Goal: Information Seeking & Learning: Learn about a topic

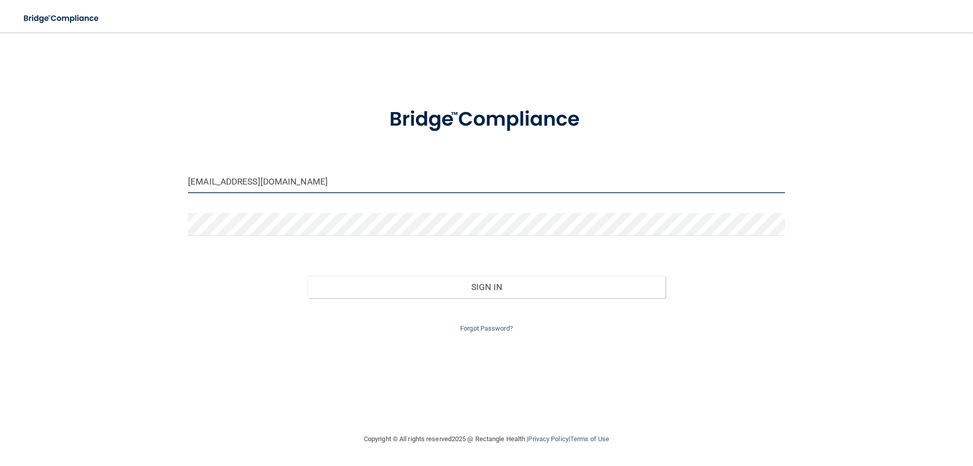
drag, startPoint x: 368, startPoint y: 184, endPoint x: 363, endPoint y: 175, distance: 10.4
click at [363, 175] on input "abbybodden@gmail.com" at bounding box center [486, 181] width 597 height 23
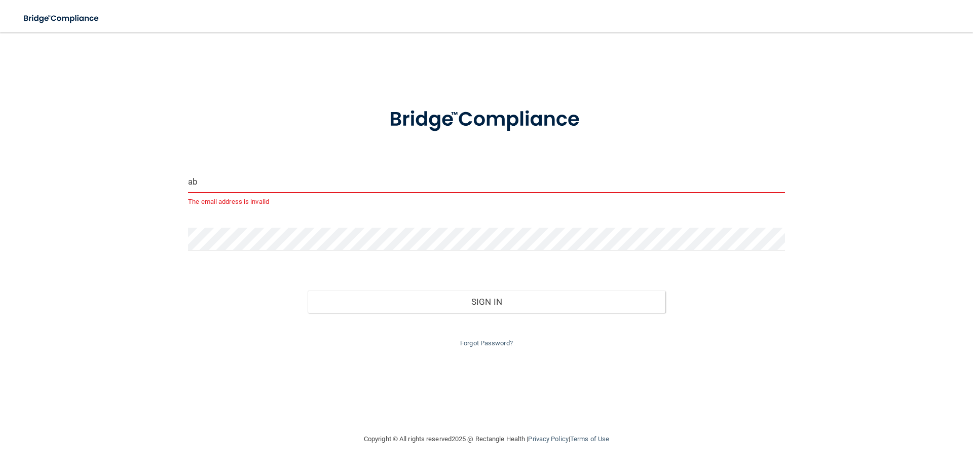
type input "a"
drag, startPoint x: 279, startPoint y: 187, endPoint x: 272, endPoint y: 190, distance: 7.7
click at [272, 190] on input "weller" at bounding box center [486, 181] width 597 height 23
type input "w"
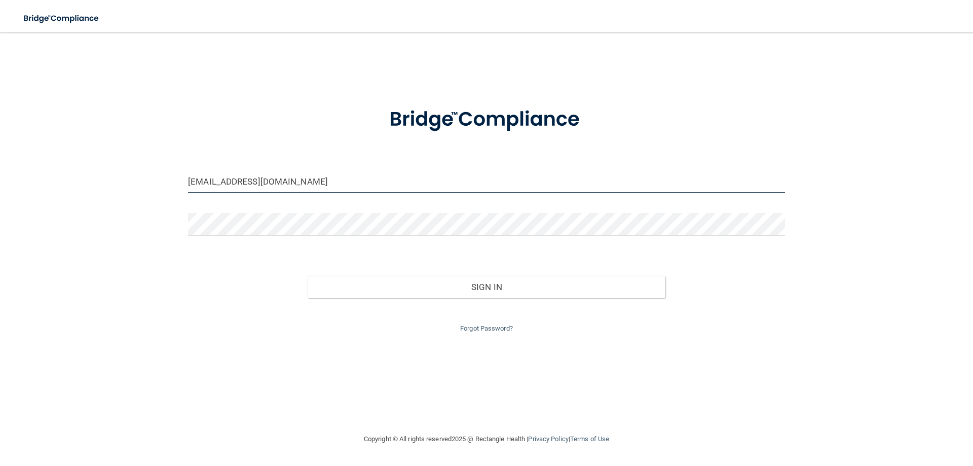
type input "[EMAIL_ADDRESS][DOMAIN_NAME]"
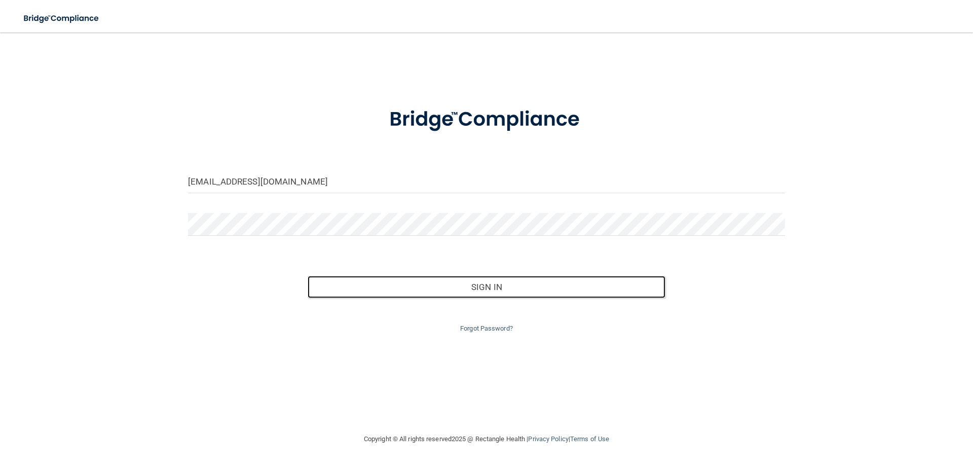
click at [308, 276] on button "Sign In" at bounding box center [487, 287] width 358 height 22
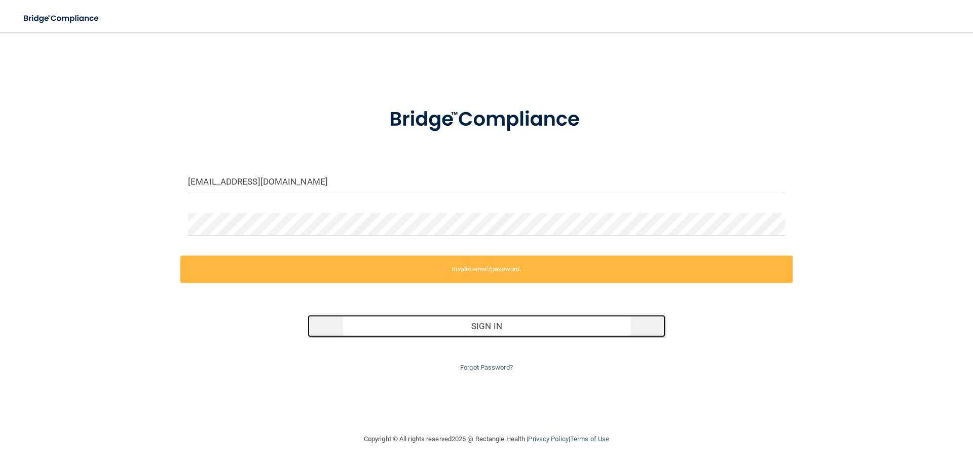
drag, startPoint x: 503, startPoint y: 322, endPoint x: 496, endPoint y: 316, distance: 9.0
click at [503, 321] on button "Sign In" at bounding box center [487, 326] width 358 height 22
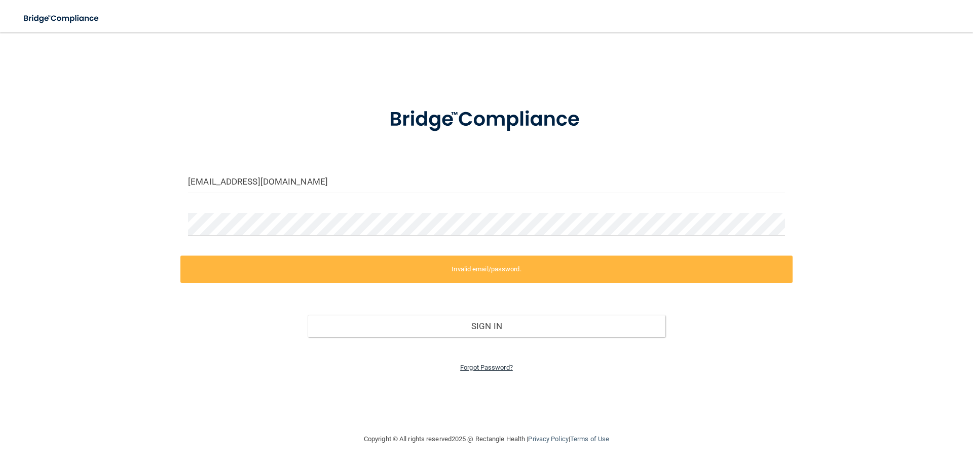
click at [500, 365] on link "Forgot Password?" at bounding box center [486, 367] width 53 height 8
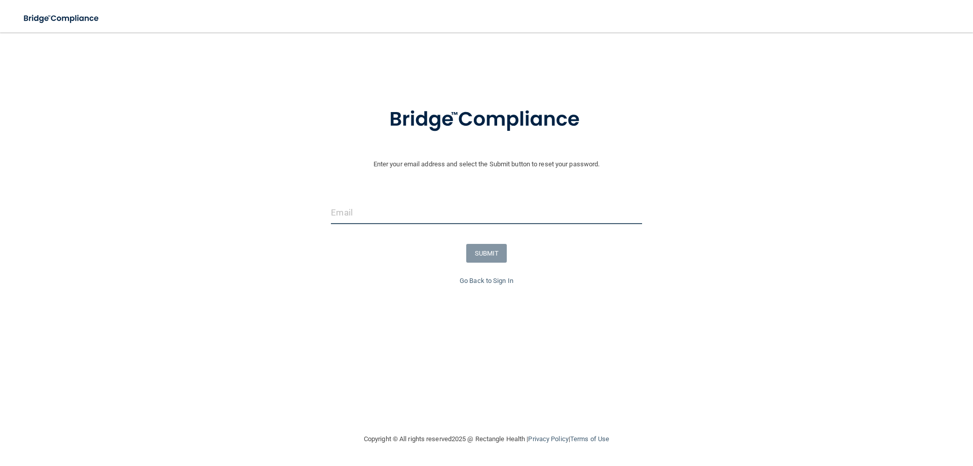
click at [410, 213] on input "email" at bounding box center [486, 212] width 311 height 23
type input "[EMAIL_ADDRESS][DOMAIN_NAME]"
drag, startPoint x: 605, startPoint y: 272, endPoint x: 594, endPoint y: 267, distance: 11.6
click at [601, 268] on form "Enter your email address and select the Submit button to reset your password. w…" at bounding box center [486, 183] width 963 height 181
drag, startPoint x: 495, startPoint y: 253, endPoint x: 487, endPoint y: 257, distance: 9.7
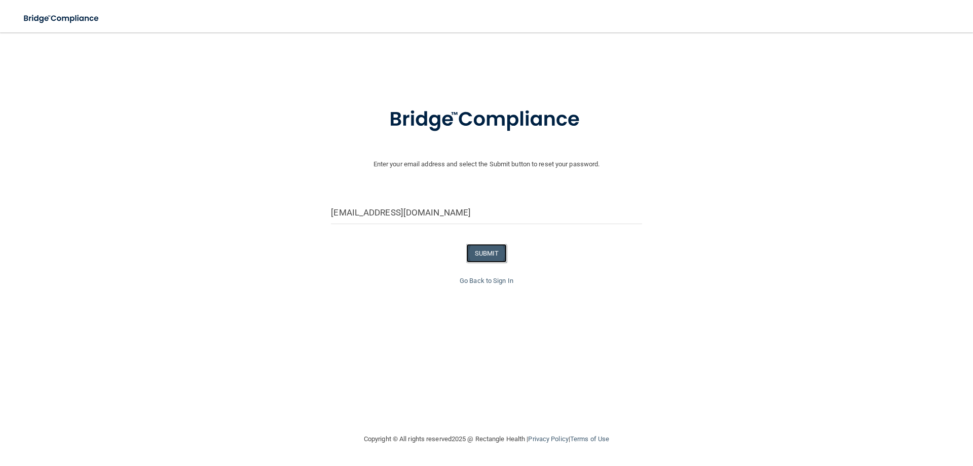
click at [495, 253] on button "SUBMIT" at bounding box center [486, 253] width 41 height 19
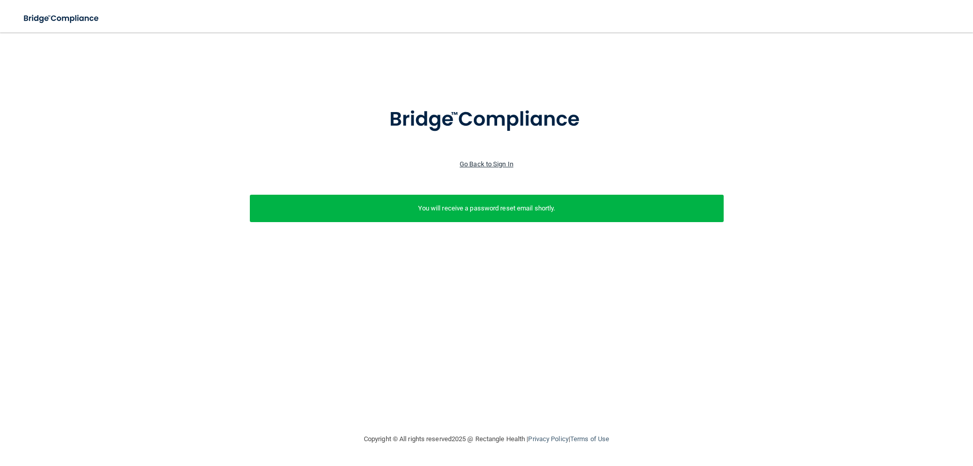
click at [506, 165] on link "Go Back to Sign In" at bounding box center [487, 164] width 54 height 8
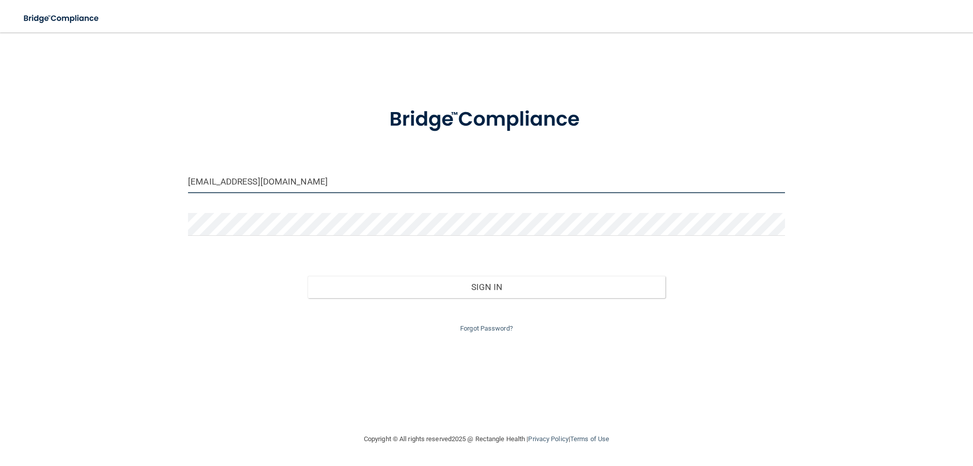
click at [397, 184] on input "abbybodden@gmail.com" at bounding box center [486, 181] width 597 height 23
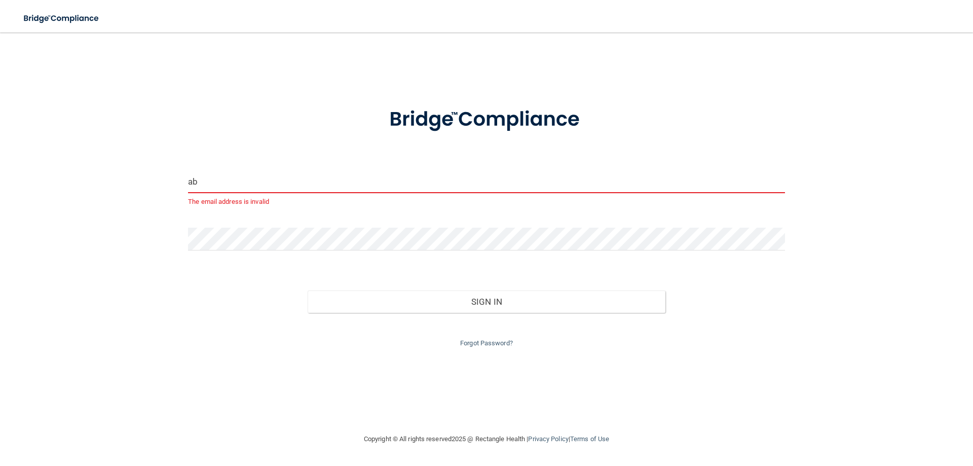
type input "a"
type input "[EMAIL_ADDRESS][DOMAIN_NAME]"
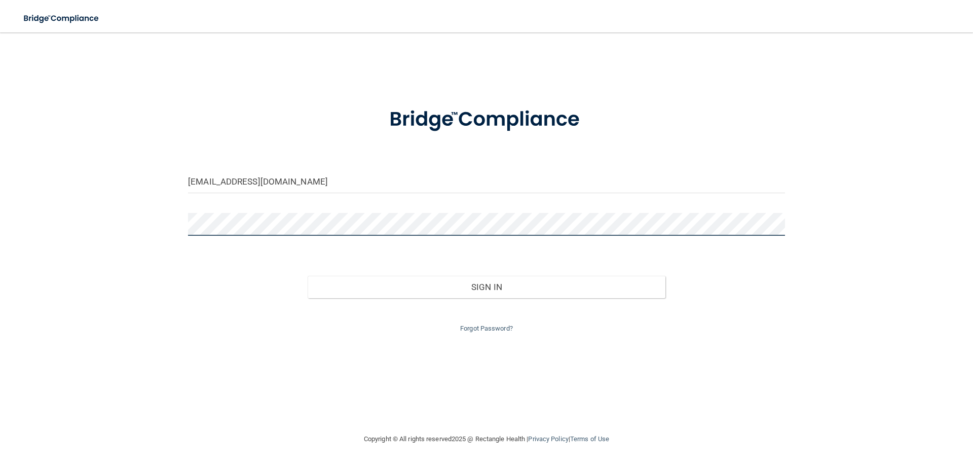
click at [308, 276] on button "Sign In" at bounding box center [487, 287] width 358 height 22
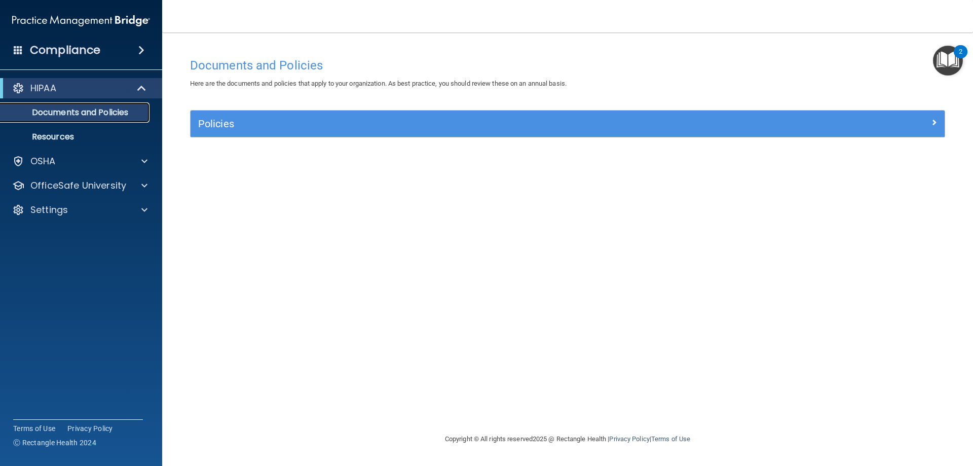
click at [132, 114] on p "Documents and Policies" at bounding box center [76, 112] width 138 height 10
click at [145, 161] on span at bounding box center [144, 161] width 6 height 12
click at [136, 236] on div at bounding box center [142, 234] width 25 height 12
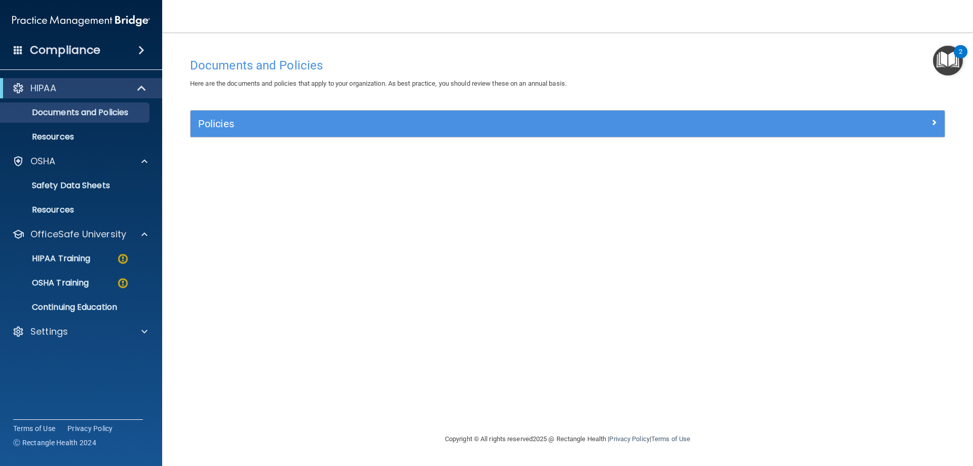
click at [237, 298] on div "Documents and Policies Here are the documents and policies that apply to your o…" at bounding box center [567, 243] width 770 height 380
click at [612, 194] on div "Documents and Policies Here are the documents and policies that apply to your o…" at bounding box center [567, 243] width 770 height 380
click at [115, 255] on div "HIPAA Training" at bounding box center [76, 258] width 138 height 10
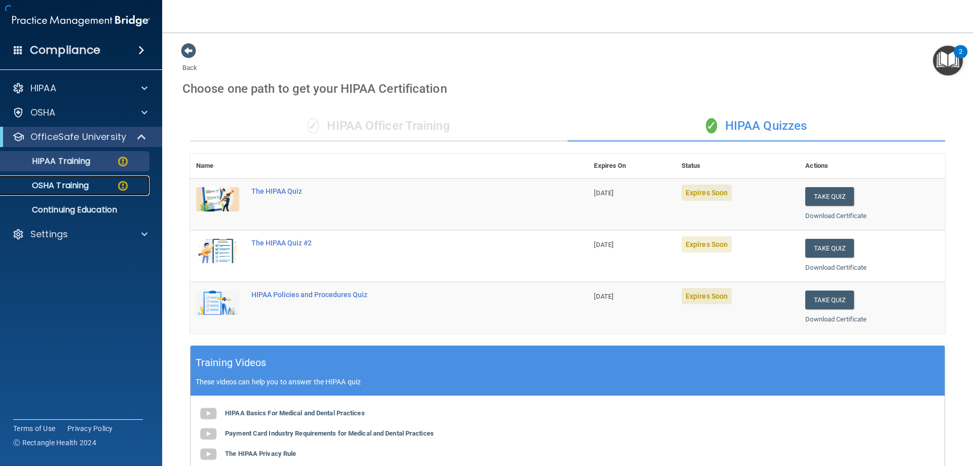
click at [118, 187] on img at bounding box center [123, 185] width 13 height 13
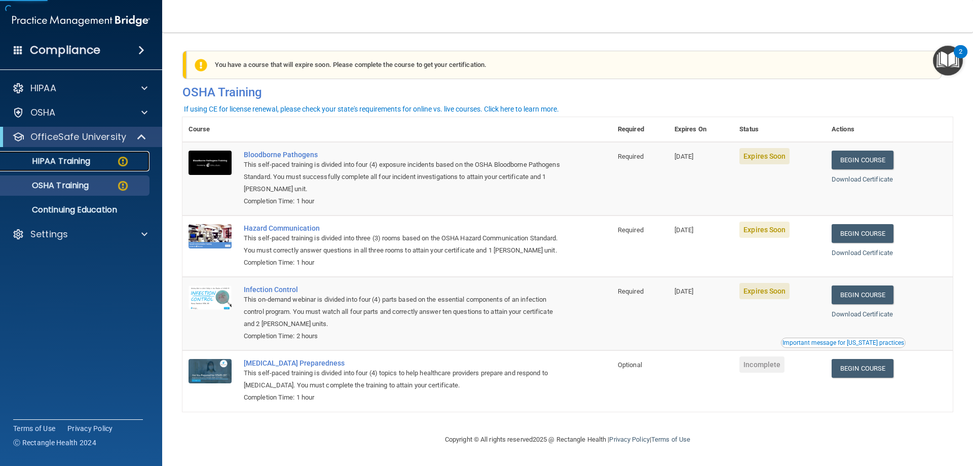
click at [117, 160] on img at bounding box center [123, 161] width 13 height 13
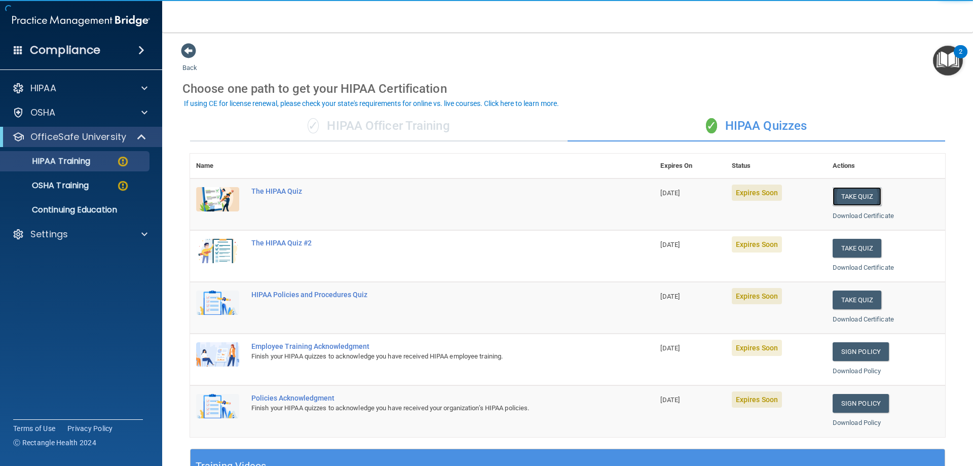
click at [845, 197] on button "Take Quiz" at bounding box center [857, 196] width 49 height 19
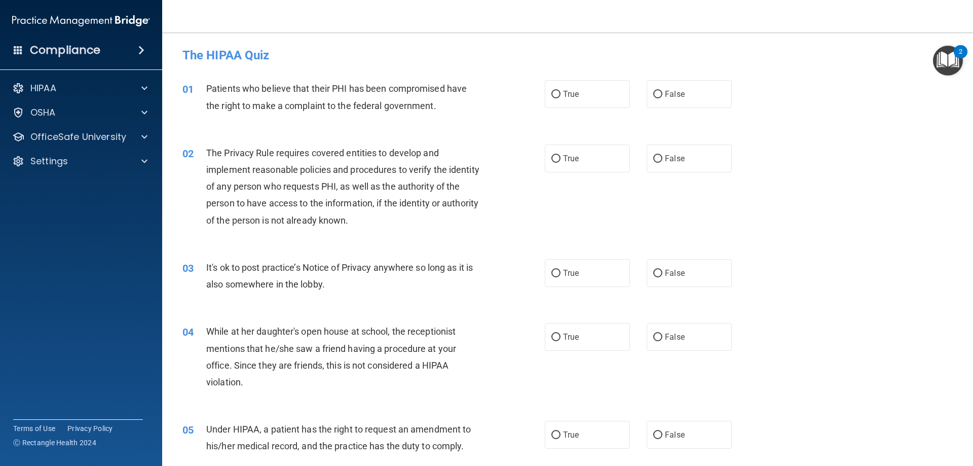
drag, startPoint x: 551, startPoint y: 96, endPoint x: 541, endPoint y: 123, distance: 28.7
click at [551, 96] on input "True" at bounding box center [555, 95] width 9 height 8
radio input "true"
drag, startPoint x: 554, startPoint y: 159, endPoint x: 556, endPoint y: 171, distance: 11.8
click at [553, 159] on input "True" at bounding box center [555, 159] width 9 height 8
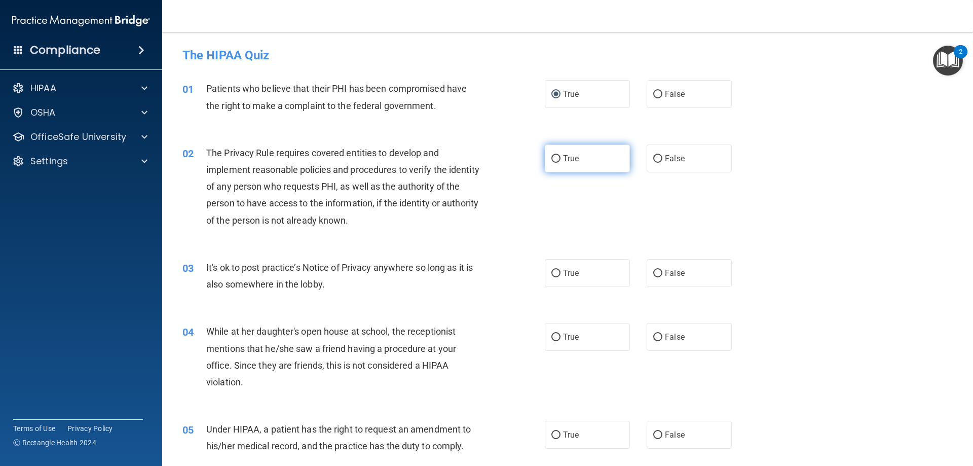
radio input "true"
drag, startPoint x: 553, startPoint y: 275, endPoint x: 552, endPoint y: 270, distance: 5.2
click at [552, 271] on input "True" at bounding box center [555, 274] width 9 height 8
radio input "true"
click at [874, 210] on div "02 The Privacy Rule requires covered entities to develop and implement reasonab…" at bounding box center [568, 189] width 786 height 115
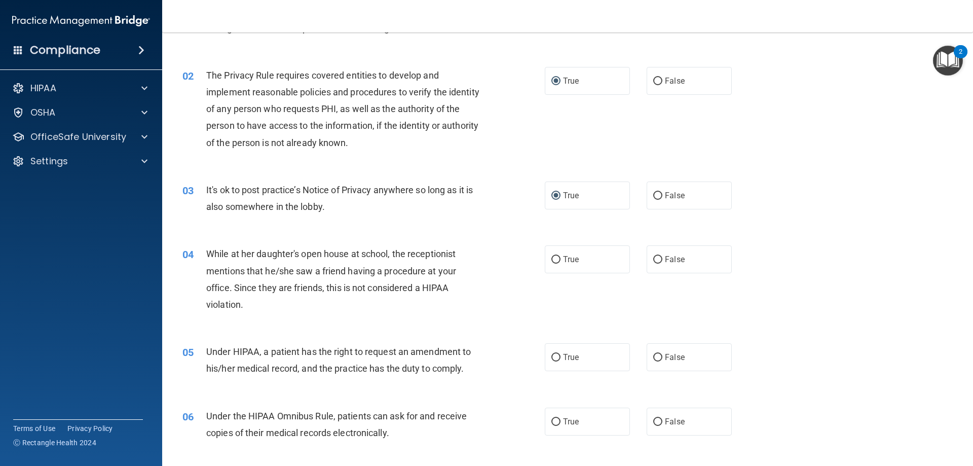
scroll to position [101, 0]
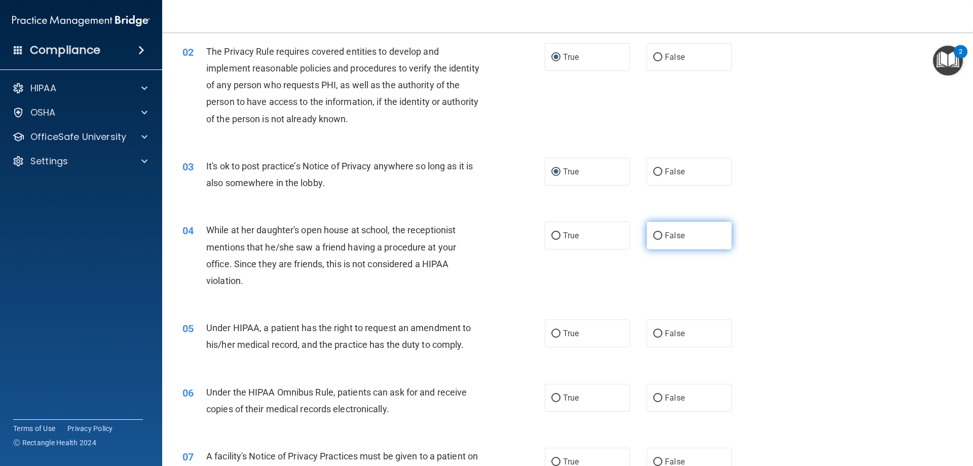
click at [656, 233] on input "False" at bounding box center [657, 236] width 9 height 8
radio input "true"
click at [774, 235] on div "04 While at her daughter's open house at school, the receptionist mentions that…" at bounding box center [568, 258] width 786 height 98
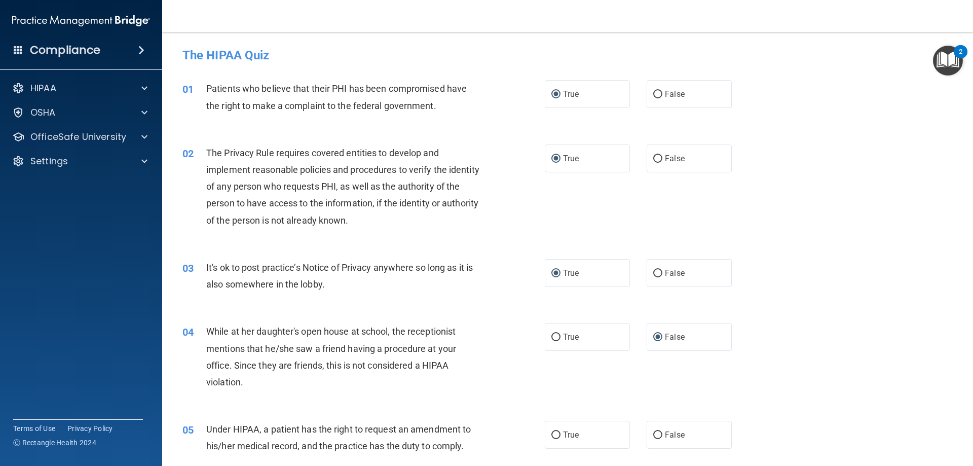
scroll to position [203, 0]
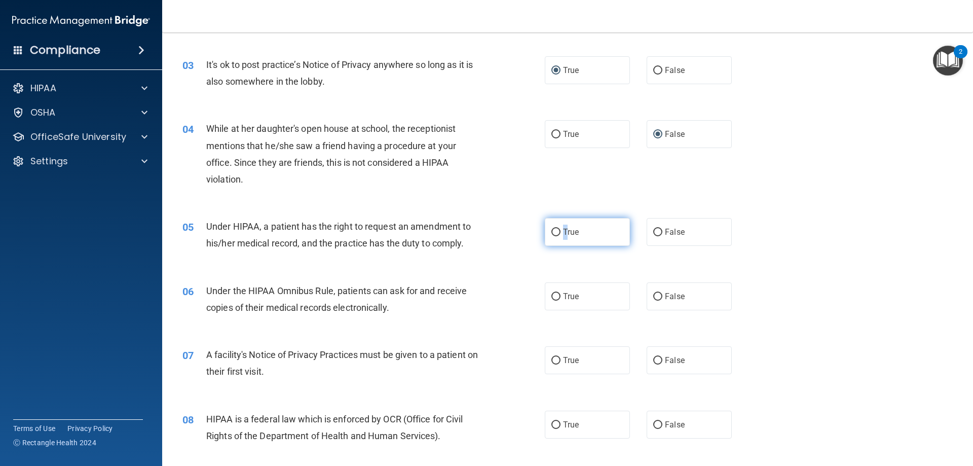
click at [563, 234] on span "True" at bounding box center [571, 232] width 16 height 10
drag, startPoint x: 837, startPoint y: 201, endPoint x: 821, endPoint y: 208, distance: 17.5
click at [836, 201] on div "04 While at her daughter's open house at school, the receptionist mentions that…" at bounding box center [568, 156] width 786 height 98
click at [551, 233] on input "True" at bounding box center [555, 233] width 9 height 8
radio input "true"
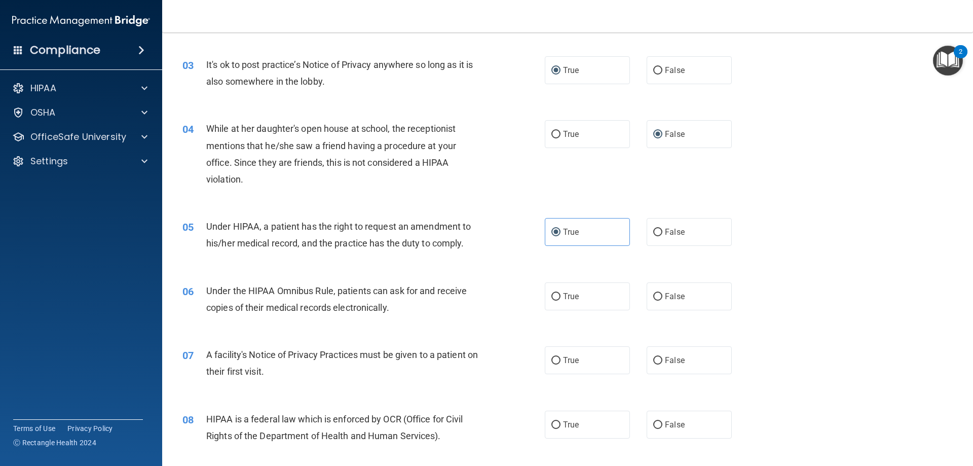
scroll to position [304, 0]
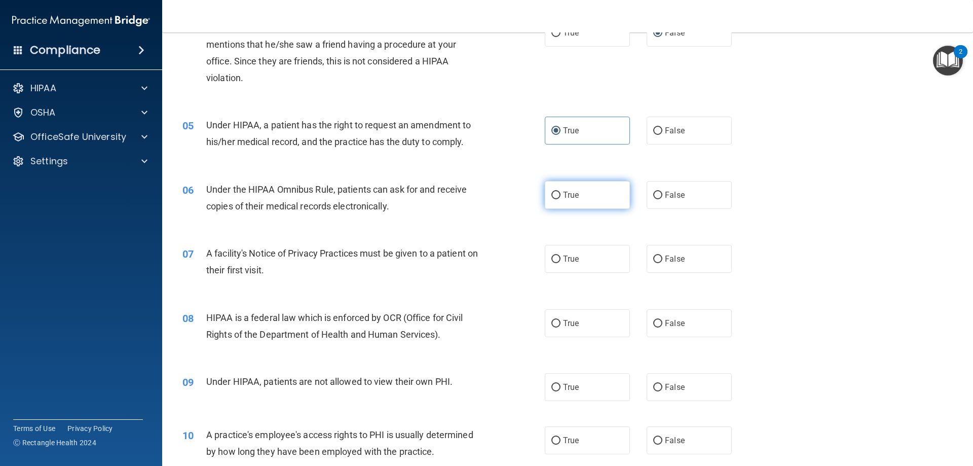
click at [558, 193] on label "True" at bounding box center [587, 195] width 85 height 28
click at [558, 193] on input "True" at bounding box center [555, 196] width 9 height 8
radio input "true"
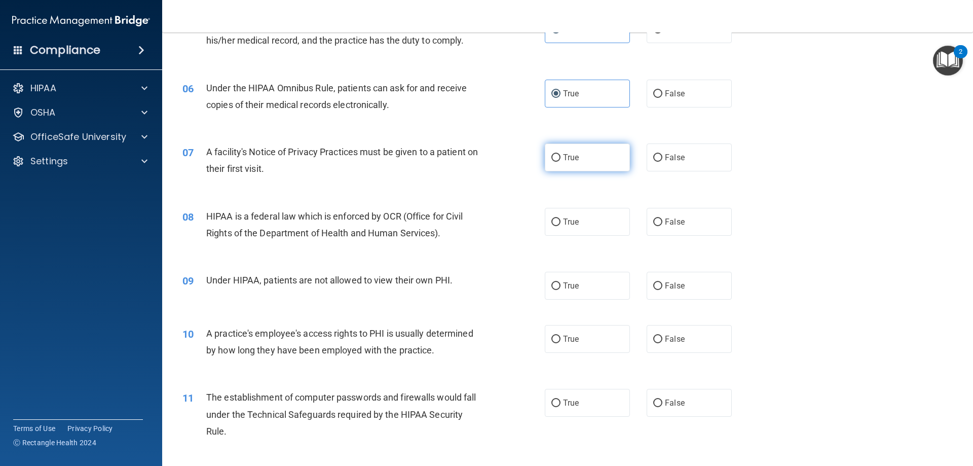
click at [553, 158] on input "True" at bounding box center [555, 158] width 9 height 8
radio input "true"
click at [558, 224] on label "True" at bounding box center [587, 222] width 85 height 28
click at [558, 224] on input "True" at bounding box center [555, 222] width 9 height 8
radio input "true"
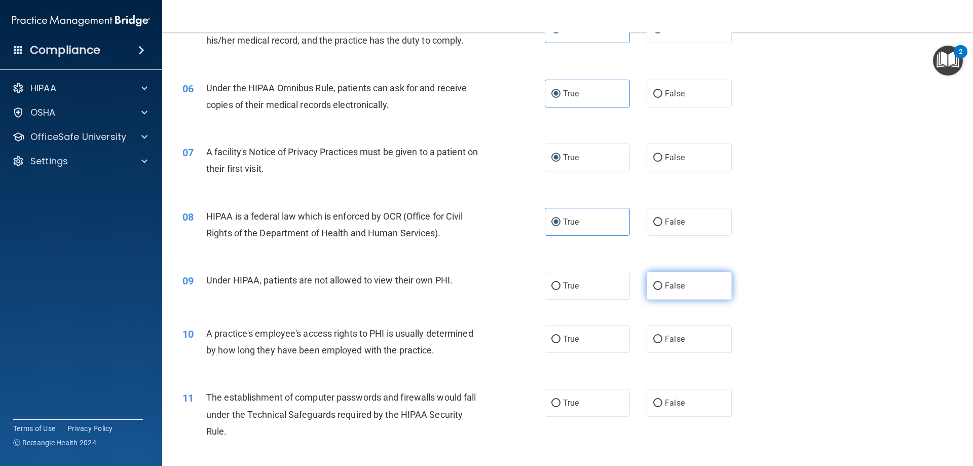
click at [653, 286] on input "False" at bounding box center [657, 286] width 9 height 8
radio input "true"
click at [804, 268] on div "09 Under HIPAA, patients are not allowed to view their own PHI. True False" at bounding box center [568, 285] width 786 height 53
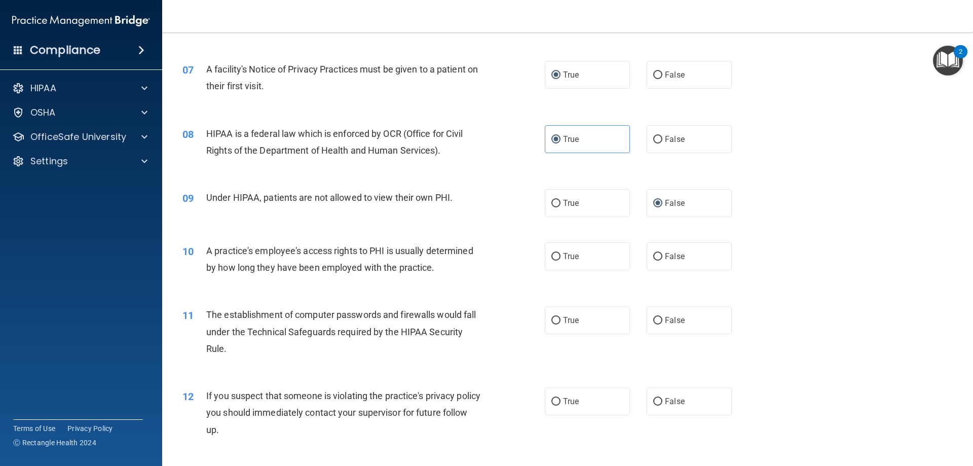
scroll to position [507, 0]
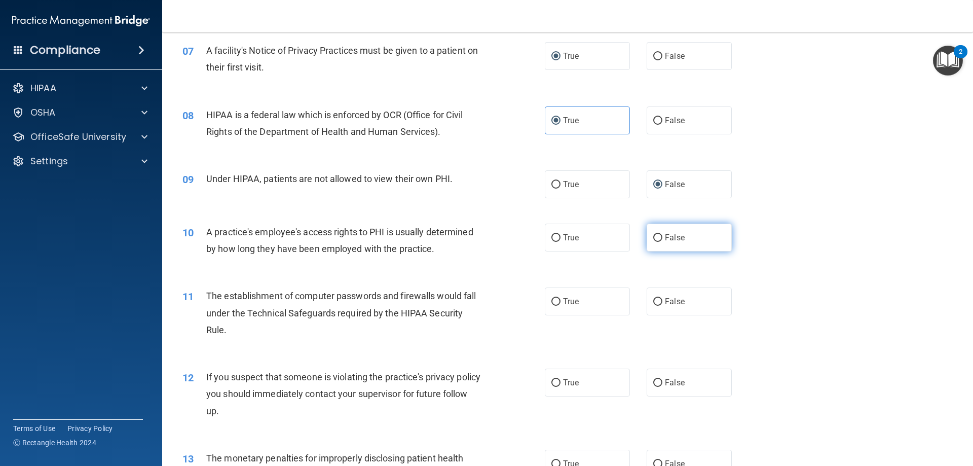
click at [654, 235] on input "False" at bounding box center [657, 238] width 9 height 8
radio input "true"
click at [787, 227] on div "10 A practice's employee's access rights to PHI is usually determined by how lo…" at bounding box center [568, 243] width 786 height 64
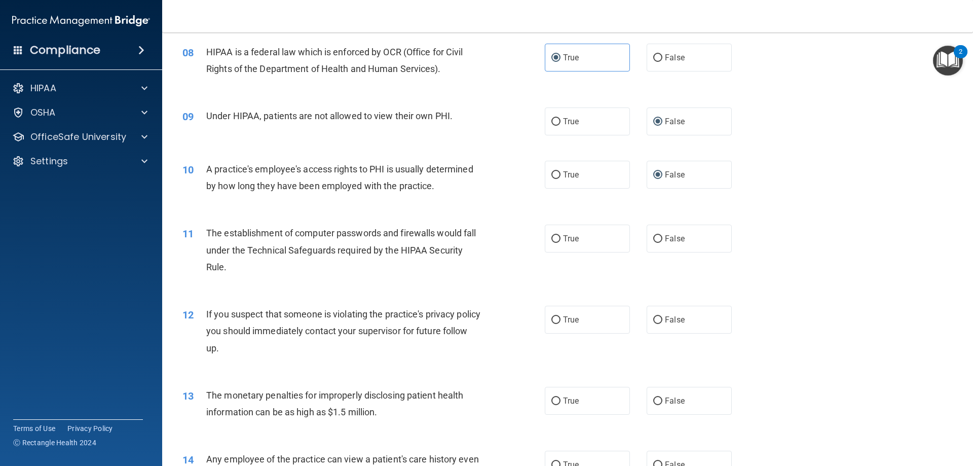
scroll to position [608, 0]
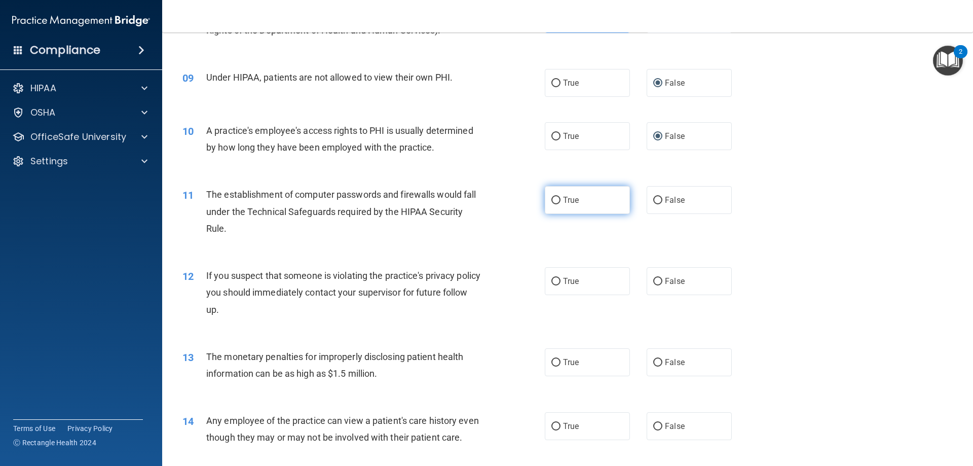
click at [553, 200] on input "True" at bounding box center [555, 201] width 9 height 8
radio input "true"
click at [554, 283] on input "True" at bounding box center [555, 282] width 9 height 8
radio input "true"
drag, startPoint x: 800, startPoint y: 230, endPoint x: 795, endPoint y: 233, distance: 6.4
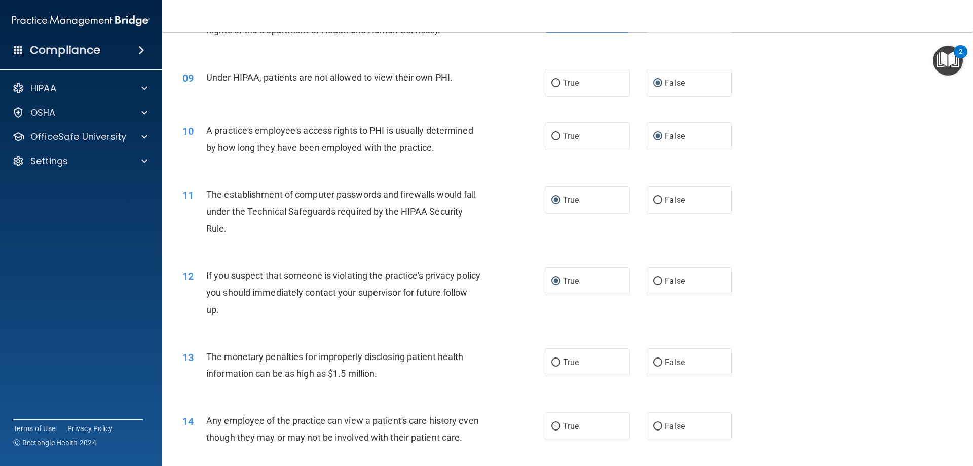
click at [801, 230] on div "11 The establishment of computer passwords and firewalls would fall under the T…" at bounding box center [568, 213] width 786 height 81
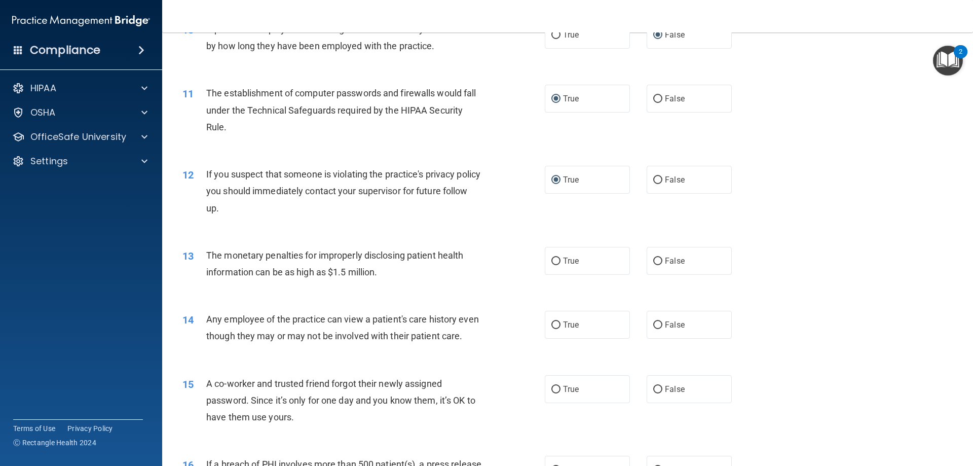
scroll to position [811, 0]
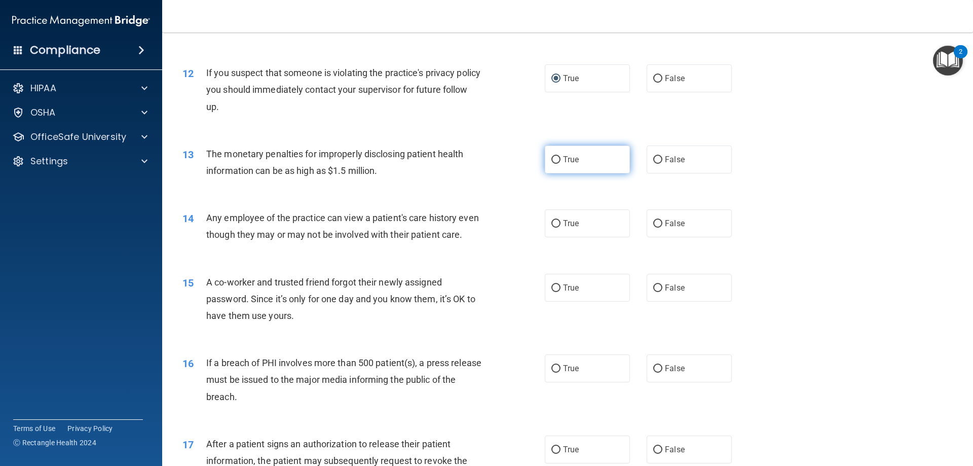
click at [558, 160] on label "True" at bounding box center [587, 159] width 85 height 28
click at [558, 160] on input "True" at bounding box center [555, 160] width 9 height 8
radio input "true"
click at [737, 164] on div "True False" at bounding box center [647, 159] width 204 height 28
click at [656, 224] on input "False" at bounding box center [657, 224] width 9 height 8
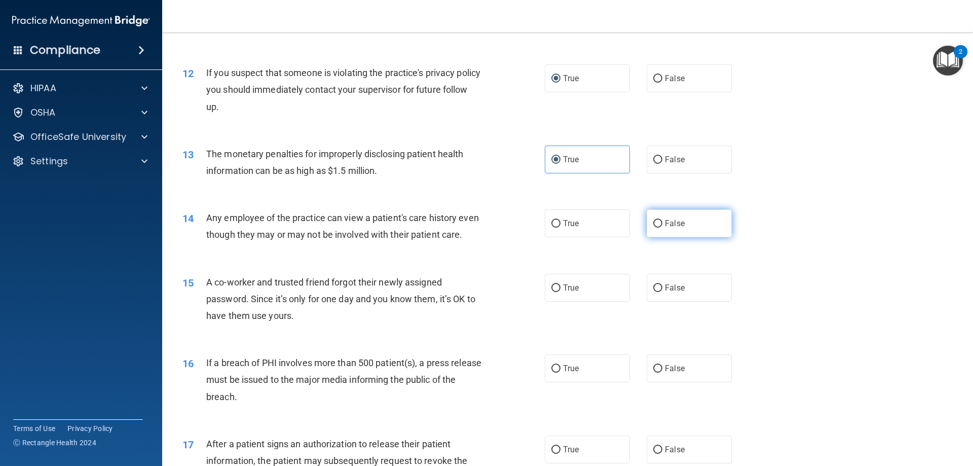
radio input "true"
click at [773, 212] on div "14 Any employee of the practice can view a patient's care history even though t…" at bounding box center [568, 229] width 786 height 64
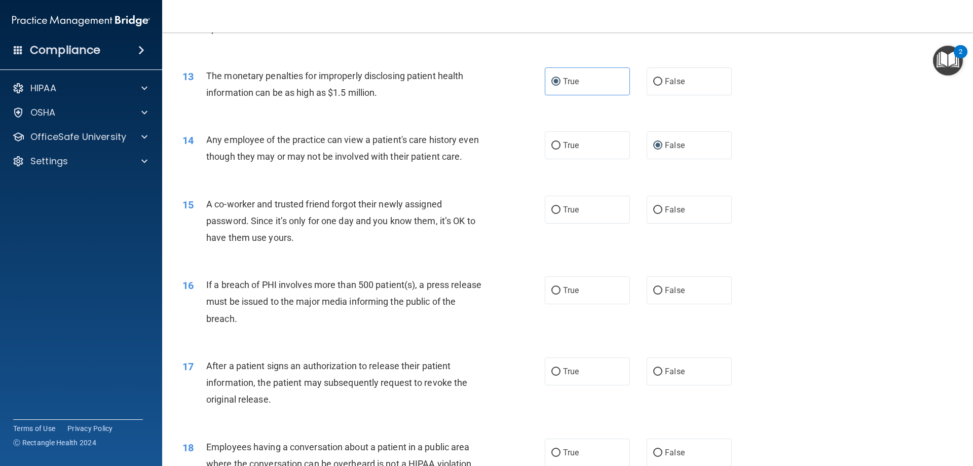
scroll to position [912, 0]
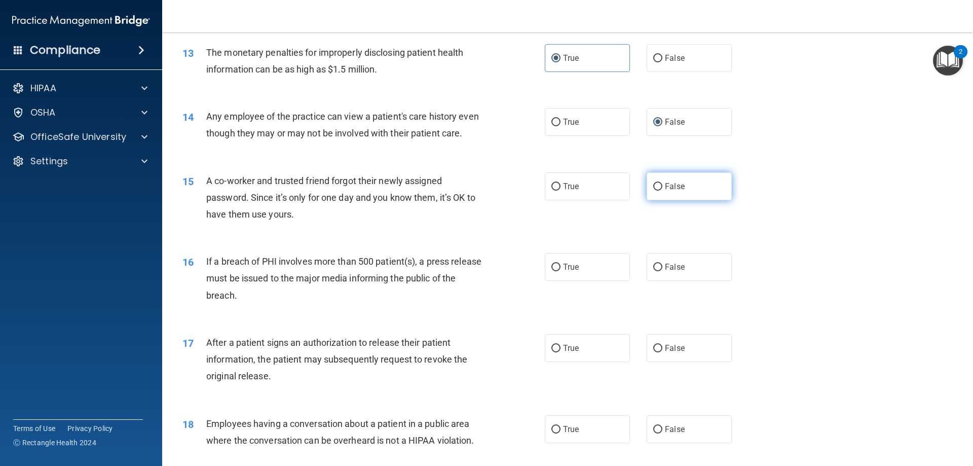
click at [653, 191] on input "False" at bounding box center [657, 187] width 9 height 8
radio input "true"
click at [778, 200] on div "15 A co-worker and trusted friend forgot their newly assigned password. Since i…" at bounding box center [568, 200] width 786 height 81
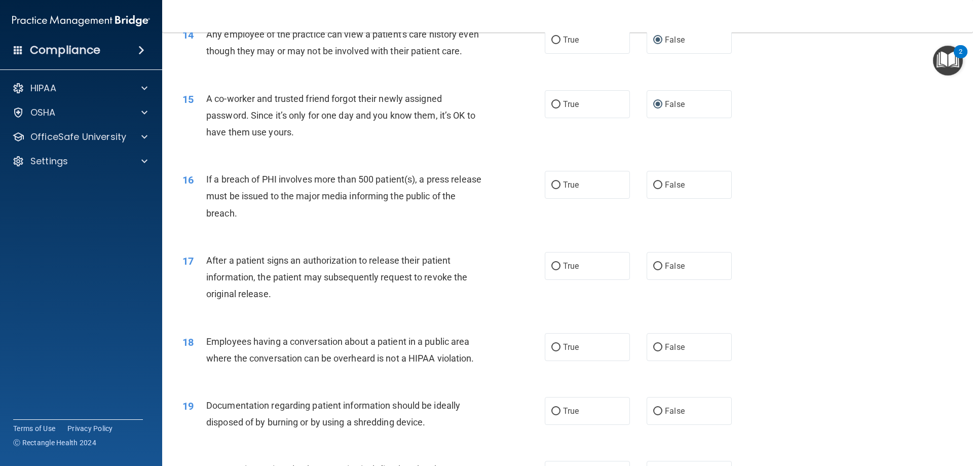
scroll to position [1014, 0]
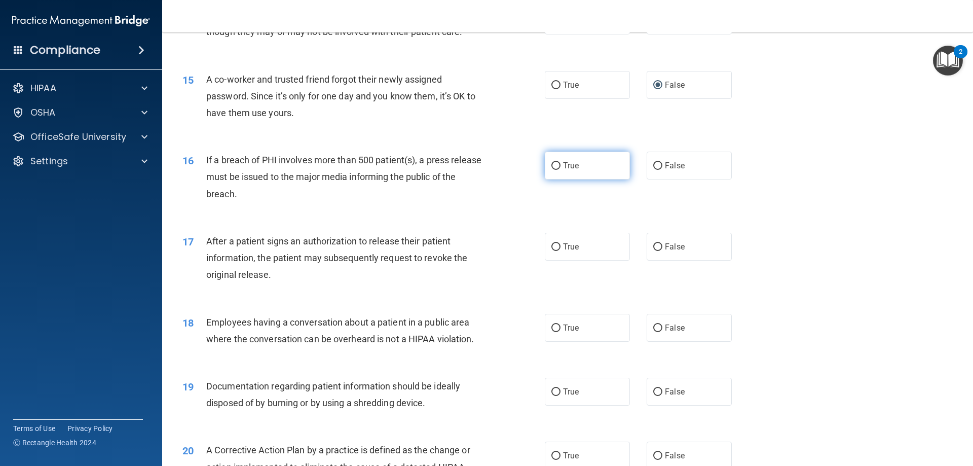
click at [551, 170] on input "True" at bounding box center [555, 166] width 9 height 8
radio input "true"
click at [786, 161] on div "16 If a breach of PHI involves more than 500 patient(s), a press release must b…" at bounding box center [568, 179] width 786 height 81
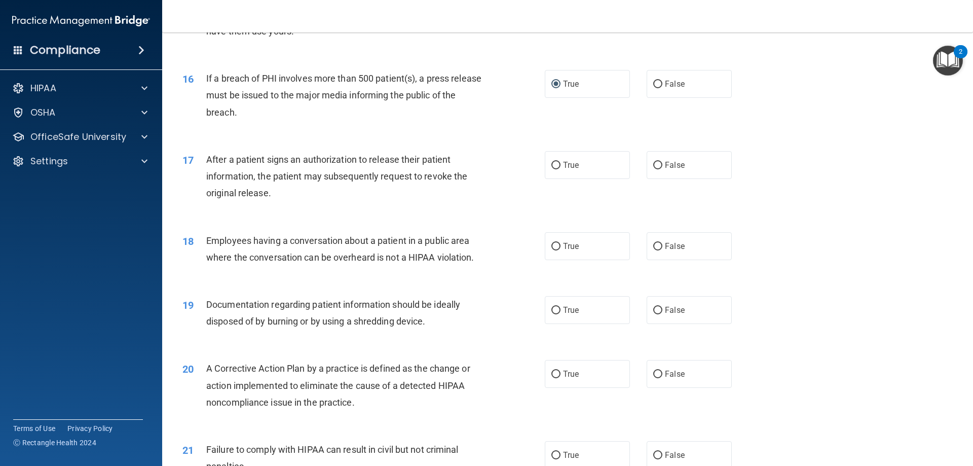
scroll to position [1115, 0]
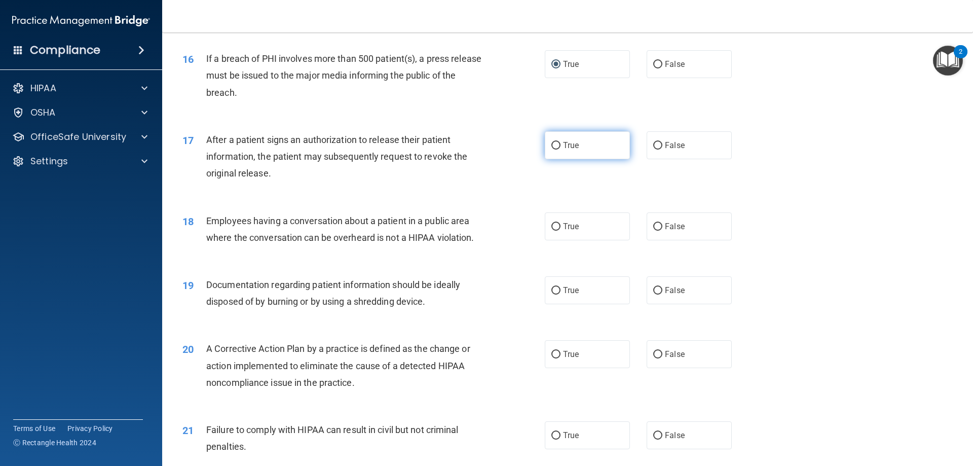
click at [552, 150] on input "True" at bounding box center [555, 146] width 9 height 8
radio input "true"
click at [653, 231] on input "False" at bounding box center [657, 227] width 9 height 8
radio input "true"
click at [752, 226] on div "18 Employees having a conversation about a patient in a public area where the c…" at bounding box center [568, 232] width 786 height 64
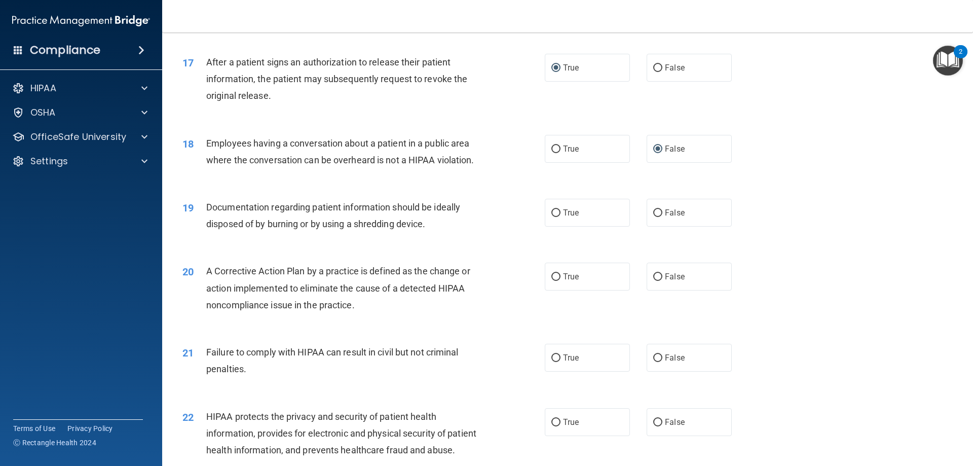
scroll to position [1216, 0]
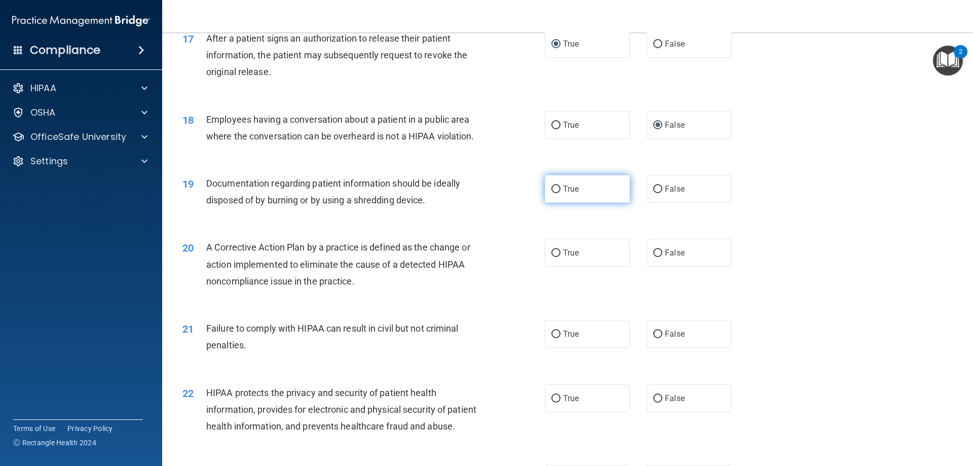
click at [553, 193] on input "True" at bounding box center [555, 189] width 9 height 8
radio input "true"
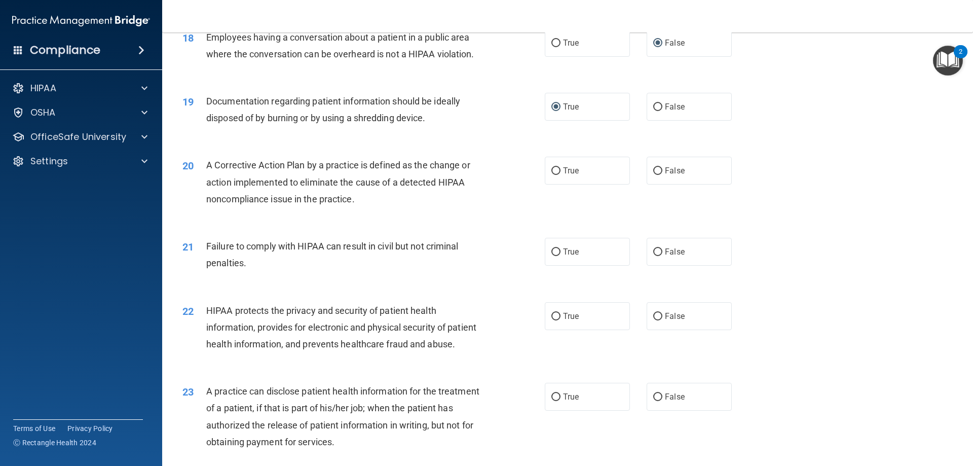
scroll to position [1318, 0]
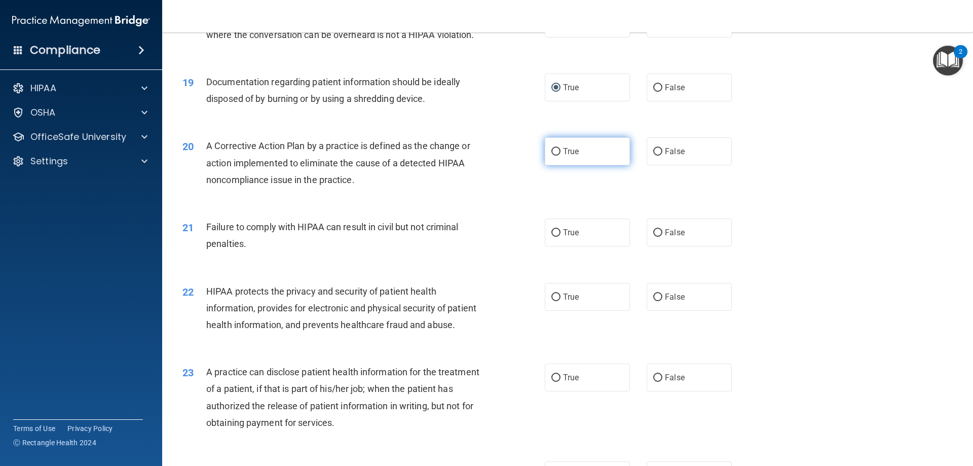
click at [551, 156] on input "True" at bounding box center [555, 152] width 9 height 8
radio input "true"
click at [658, 246] on label "False" at bounding box center [689, 232] width 85 height 28
click at [658, 237] on input "False" at bounding box center [657, 233] width 9 height 8
radio input "true"
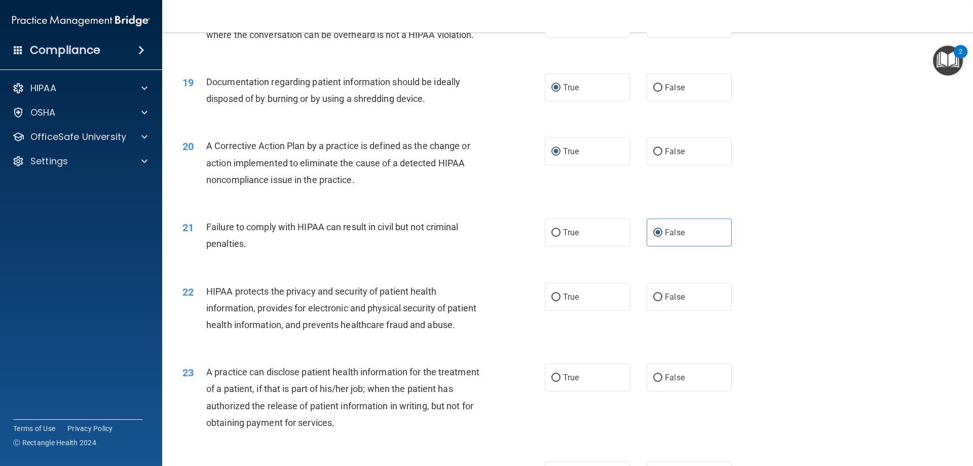
scroll to position [1419, 0]
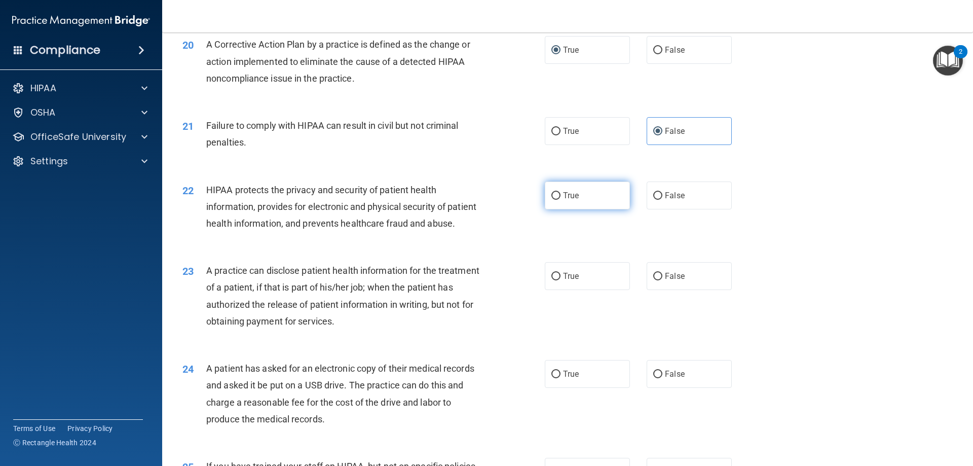
drag, startPoint x: 548, startPoint y: 212, endPoint x: 600, endPoint y: 205, distance: 52.3
click at [551, 200] on input "True" at bounding box center [555, 196] width 9 height 8
radio input "true"
click at [810, 168] on div "21 Failure to comply with HIPAA can result in civil but not criminal penalties.…" at bounding box center [568, 136] width 786 height 64
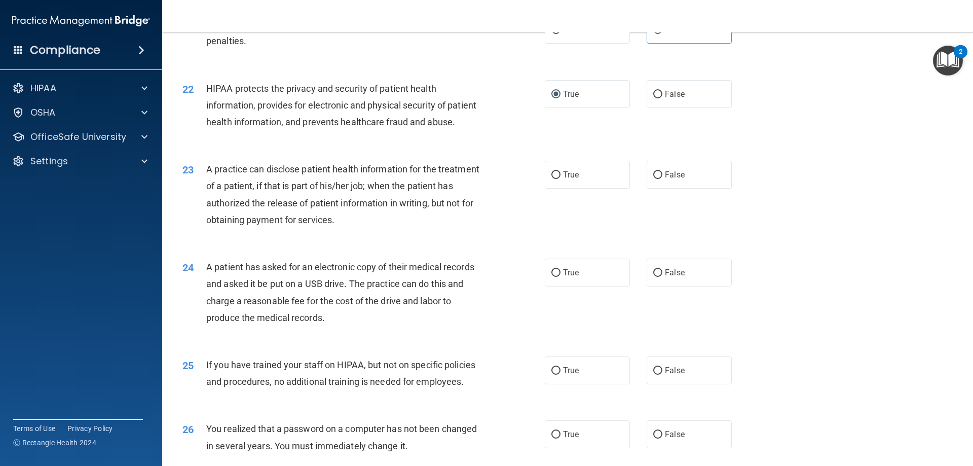
scroll to position [1622, 0]
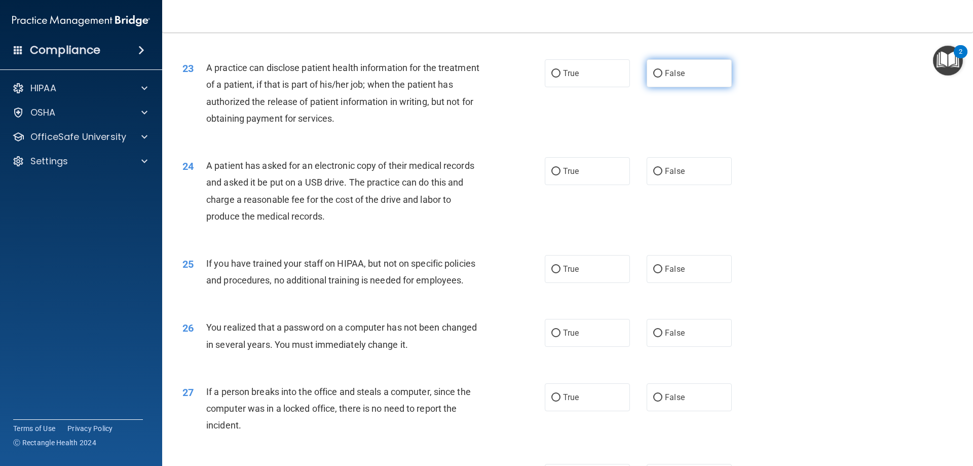
click at [653, 78] on input "False" at bounding box center [657, 74] width 9 height 8
radio input "true"
click at [741, 122] on div "23 A practice can disclose patient health information for the treatment of a pa…" at bounding box center [568, 96] width 786 height 98
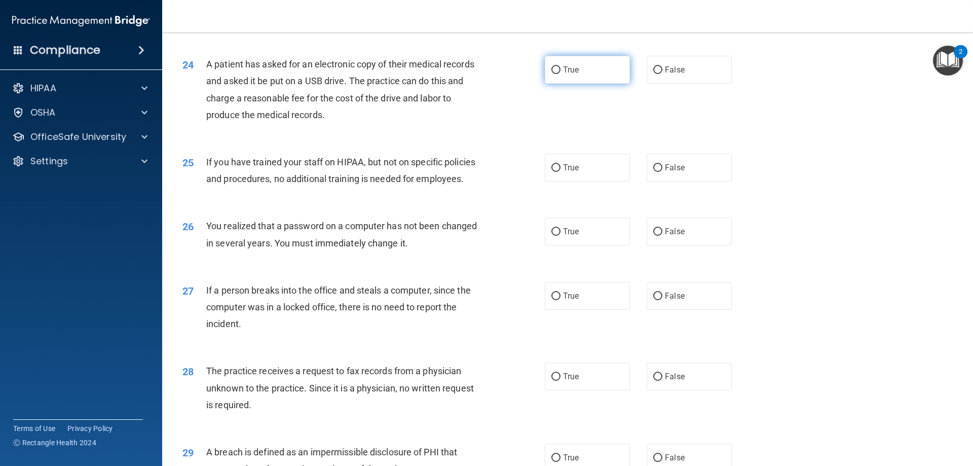
click at [551, 74] on input "True" at bounding box center [555, 70] width 9 height 8
radio input "true"
click at [752, 139] on div "24 A patient has asked for an electronic copy of their medical records and aske…" at bounding box center [568, 92] width 786 height 98
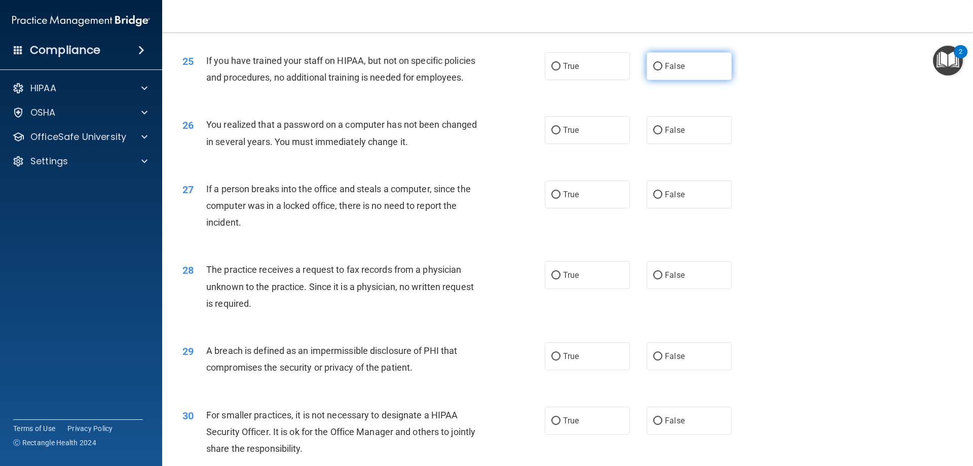
click at [653, 70] on input "False" at bounding box center [657, 67] width 9 height 8
radio input "true"
click at [801, 92] on div "25 If you have trained your staff on HIPAA, but not on specific policies and pr…" at bounding box center [568, 72] width 786 height 64
click at [552, 134] on input "True" at bounding box center [555, 131] width 9 height 8
radio input "true"
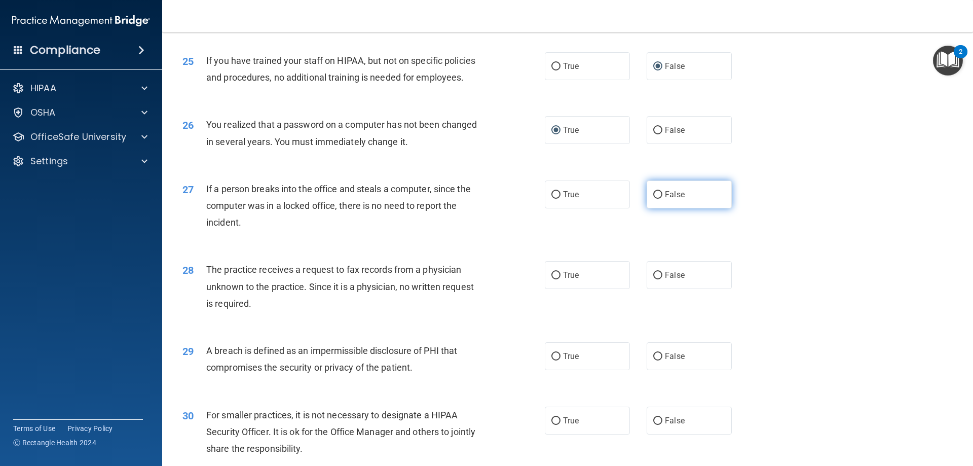
click at [659, 208] on label "False" at bounding box center [689, 194] width 85 height 28
click at [659, 199] on input "False" at bounding box center [657, 195] width 9 height 8
radio input "true"
click at [756, 221] on div "27 If a person breaks into the office and steals a computer, since the computer…" at bounding box center [568, 208] width 786 height 81
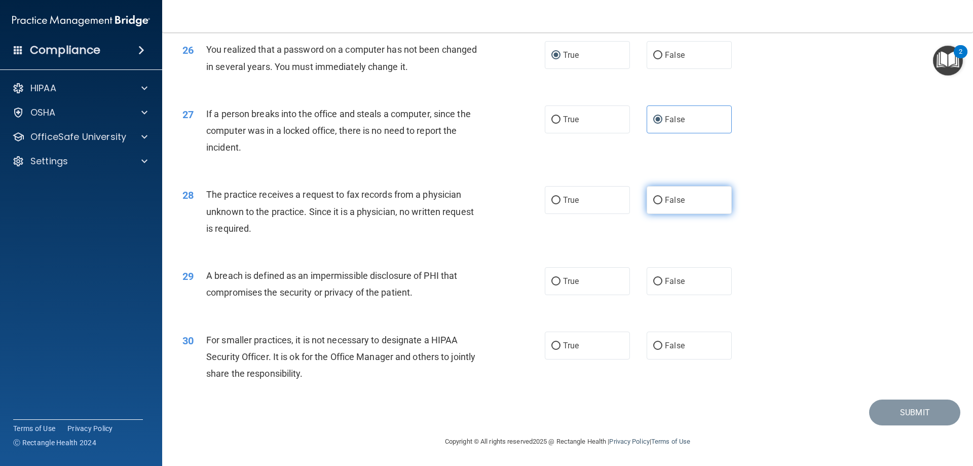
click at [653, 204] on input "False" at bounding box center [657, 201] width 9 height 8
radio input "true"
click at [768, 205] on div "28 The practice receives a request to fax records from a physician unknown to t…" at bounding box center [568, 213] width 786 height 81
click at [551, 280] on input "True" at bounding box center [555, 282] width 9 height 8
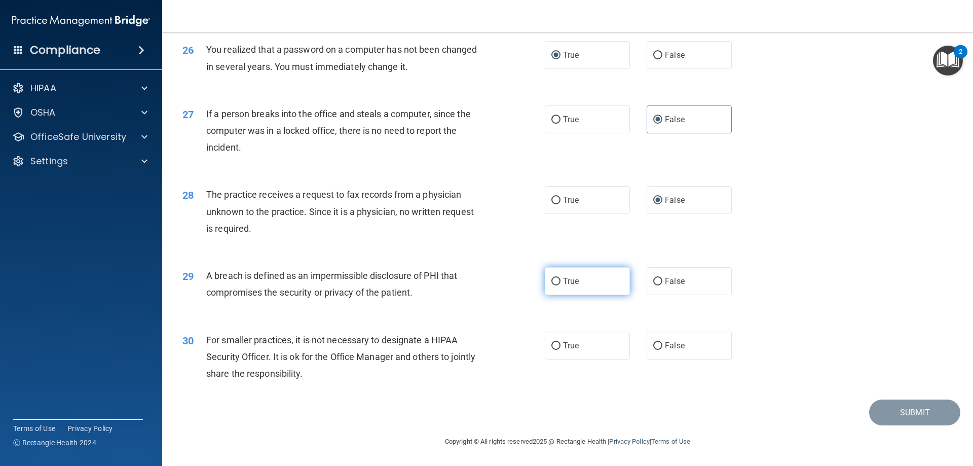
radio input "true"
click at [823, 264] on div "29 A breach is defined as an impermissible disclosure of PHI that compromises t…" at bounding box center [568, 286] width 786 height 64
drag, startPoint x: 647, startPoint y: 346, endPoint x: 658, endPoint y: 338, distance: 13.9
click at [651, 343] on label "False" at bounding box center [689, 345] width 85 height 28
drag, startPoint x: 652, startPoint y: 348, endPoint x: 723, endPoint y: 324, distance: 74.4
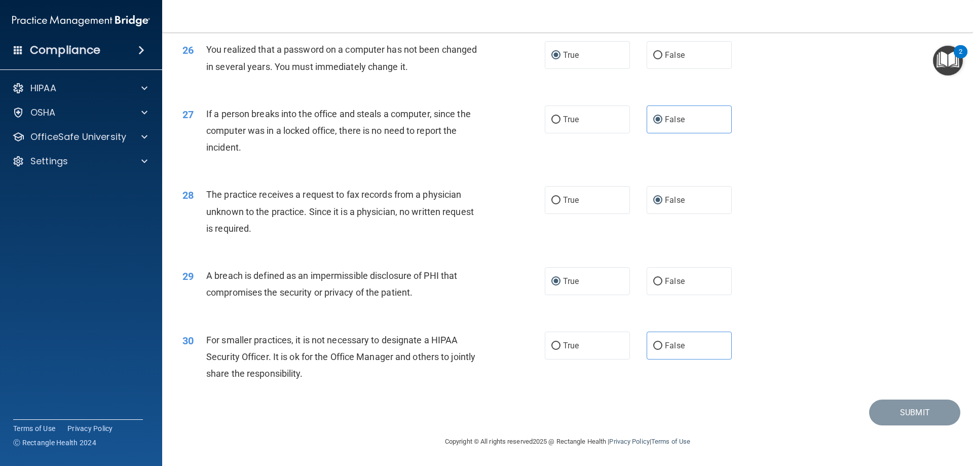
click at [653, 348] on input "False" at bounding box center [657, 346] width 9 height 8
radio input "true"
click at [804, 298] on div "29 A breach is defined as an impermissible disclosure of PHI that compromises t…" at bounding box center [568, 286] width 786 height 64
drag, startPoint x: 865, startPoint y: 225, endPoint x: 858, endPoint y: 226, distance: 6.7
click at [862, 225] on div "28 The practice receives a request to fax records from a physician unknown to t…" at bounding box center [568, 213] width 786 height 81
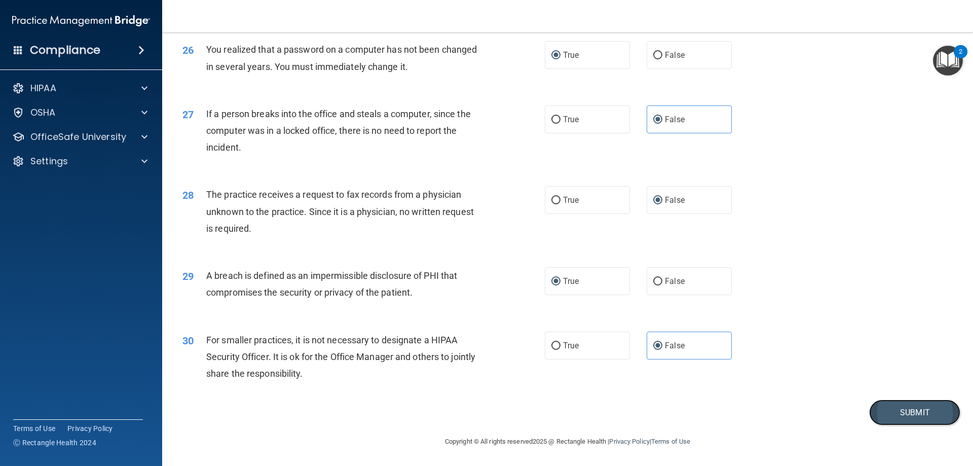
click at [896, 414] on button "Submit" at bounding box center [914, 412] width 91 height 26
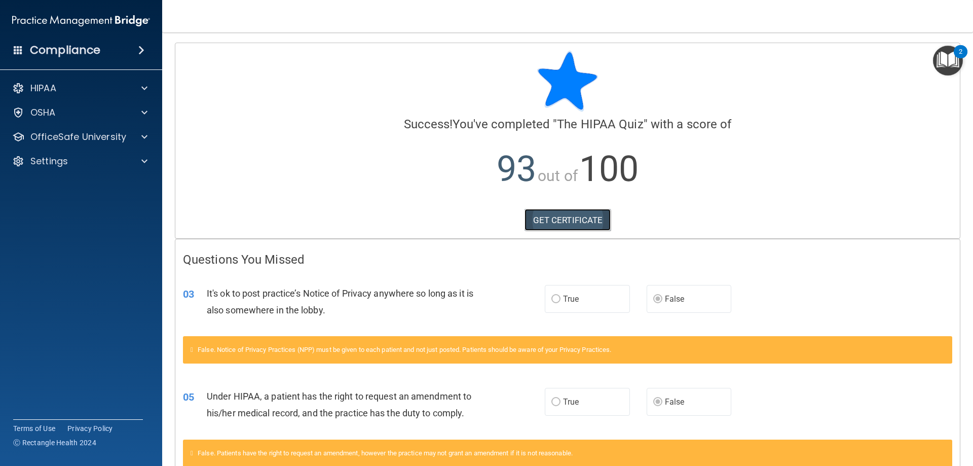
click at [546, 218] on link "GET CERTIFICATE" at bounding box center [568, 220] width 87 height 22
click at [144, 112] on span at bounding box center [144, 112] width 6 height 12
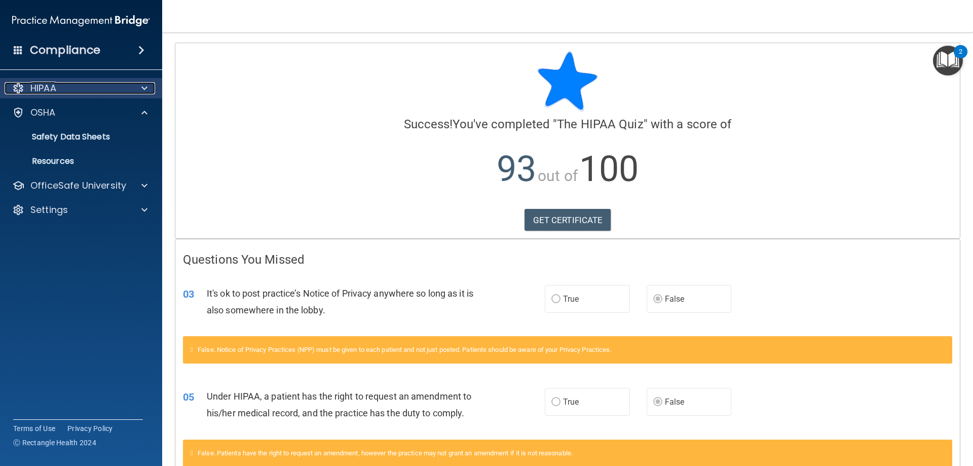
click at [143, 89] on span at bounding box center [144, 88] width 6 height 12
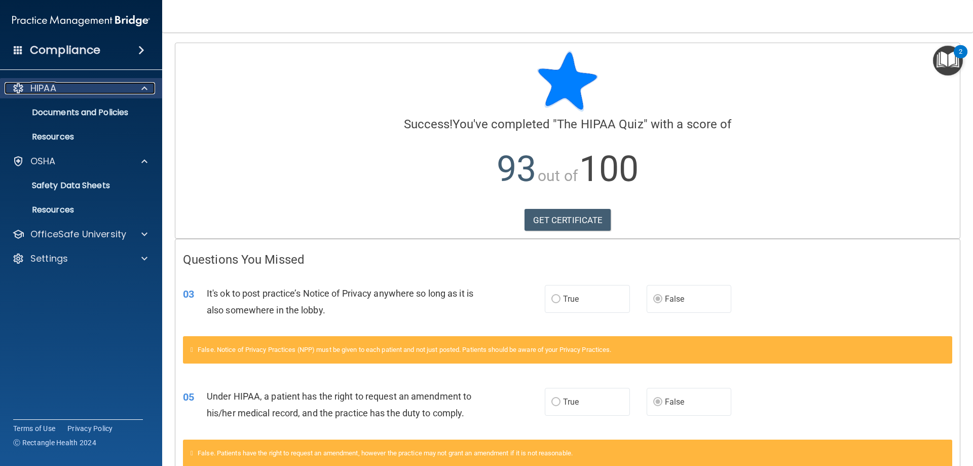
click at [149, 87] on div at bounding box center [142, 88] width 25 height 12
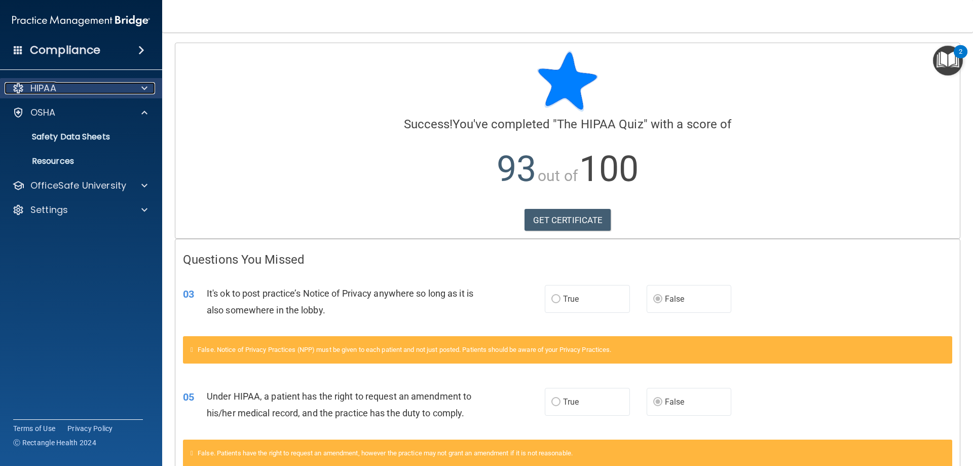
click at [149, 87] on div at bounding box center [142, 88] width 25 height 12
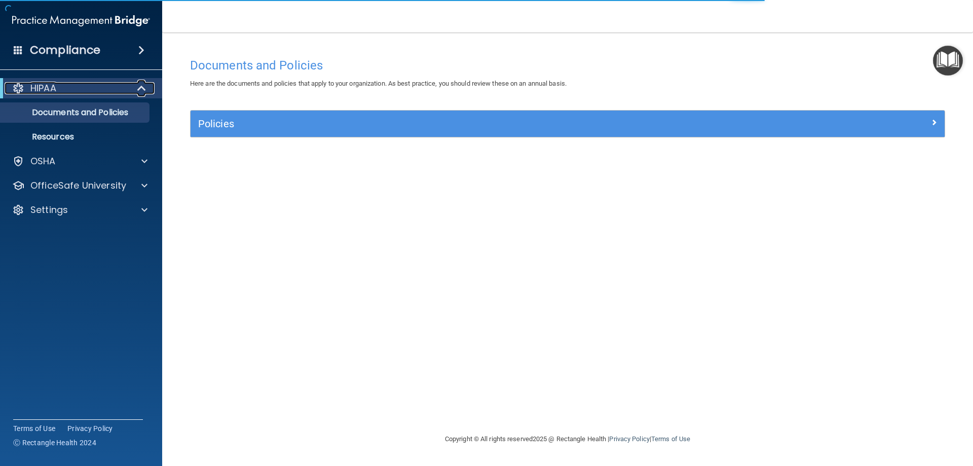
click at [140, 90] on span at bounding box center [142, 88] width 9 height 12
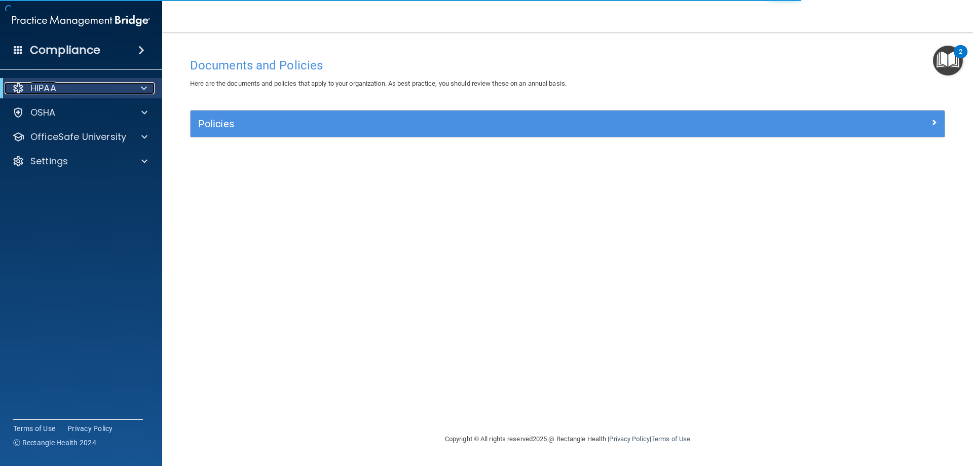
click at [152, 86] on div at bounding box center [142, 88] width 25 height 12
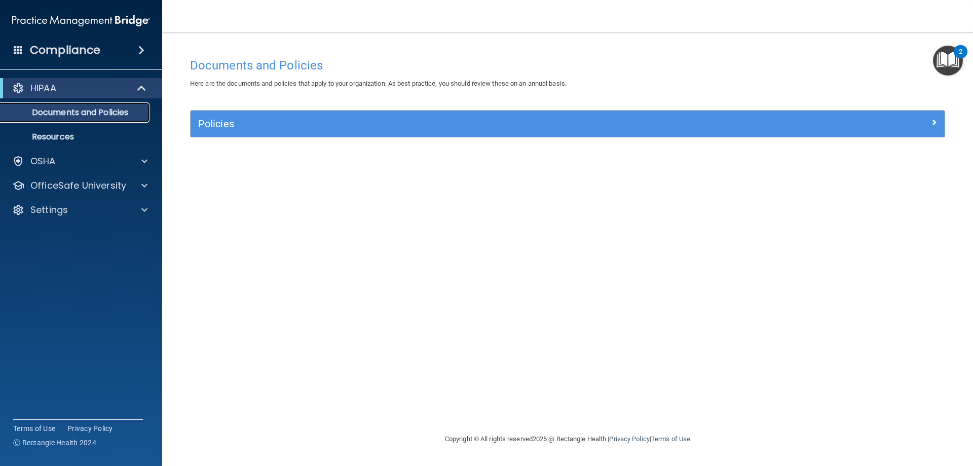
click at [121, 116] on p "Documents and Policies" at bounding box center [76, 112] width 138 height 10
click at [142, 82] on span at bounding box center [142, 88] width 9 height 12
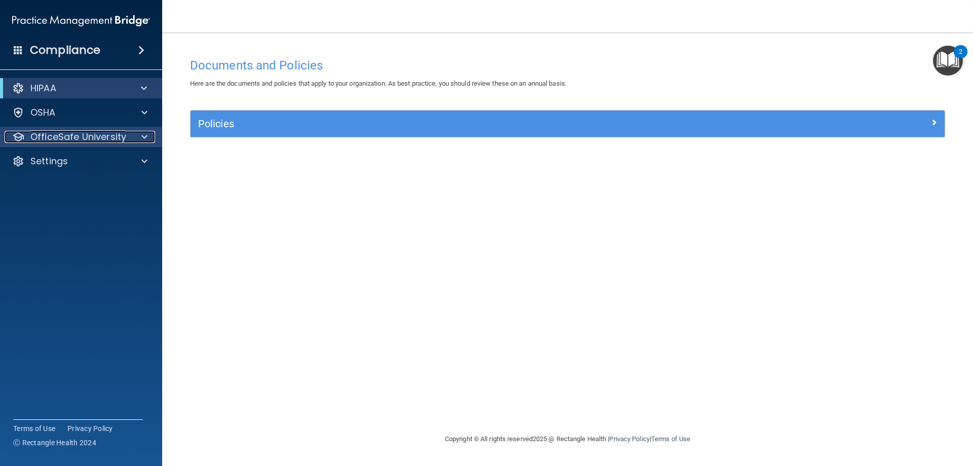
click at [144, 133] on span at bounding box center [144, 137] width 6 height 12
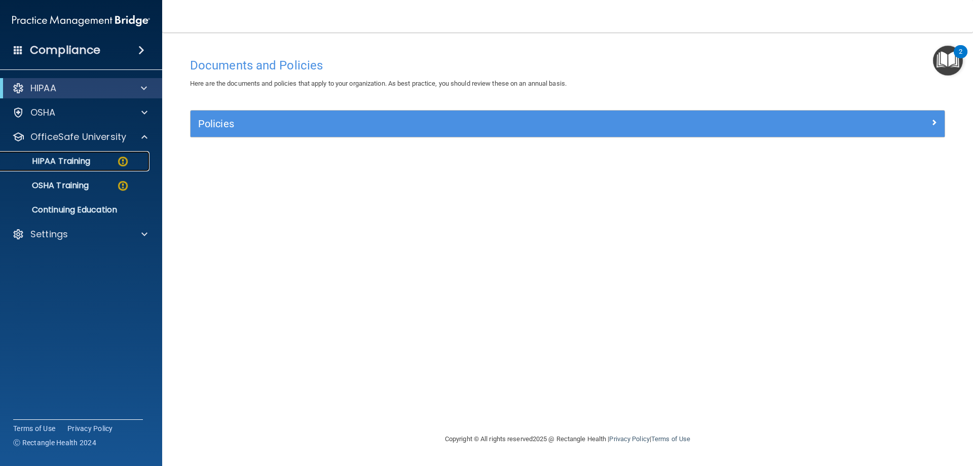
click at [121, 162] on img at bounding box center [123, 161] width 13 height 13
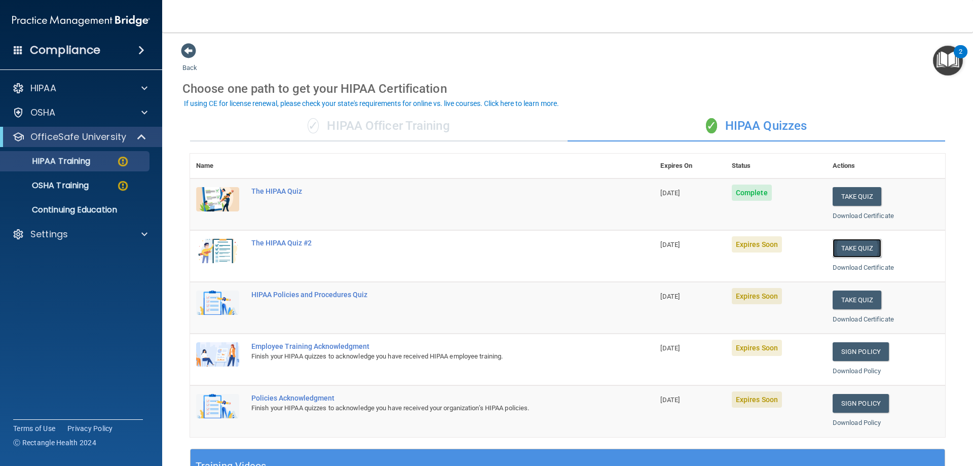
click at [848, 249] on button "Take Quiz" at bounding box center [857, 248] width 49 height 19
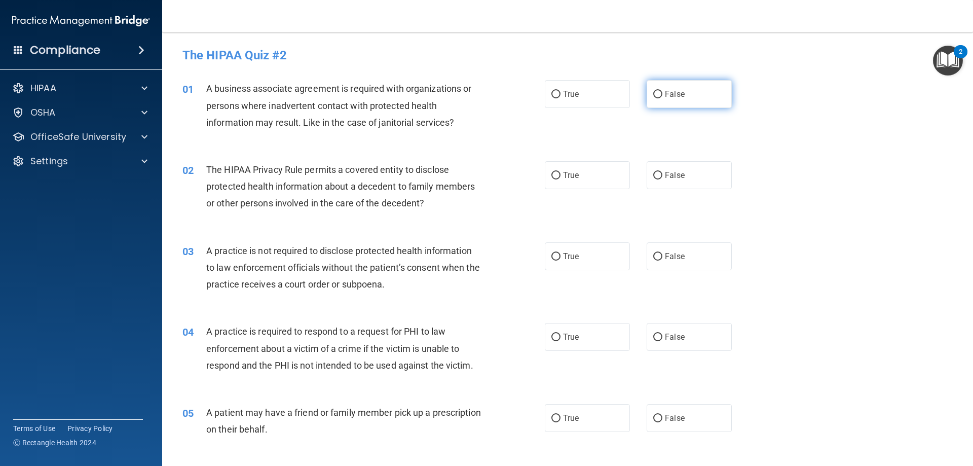
click at [653, 91] on input "False" at bounding box center [657, 95] width 9 height 8
radio input "true"
click at [551, 175] on input "True" at bounding box center [555, 176] width 9 height 8
radio input "true"
click at [736, 192] on div "02 The HIPAA Privacy Rule permits a covered entity to disclose protected health…" at bounding box center [568, 189] width 786 height 81
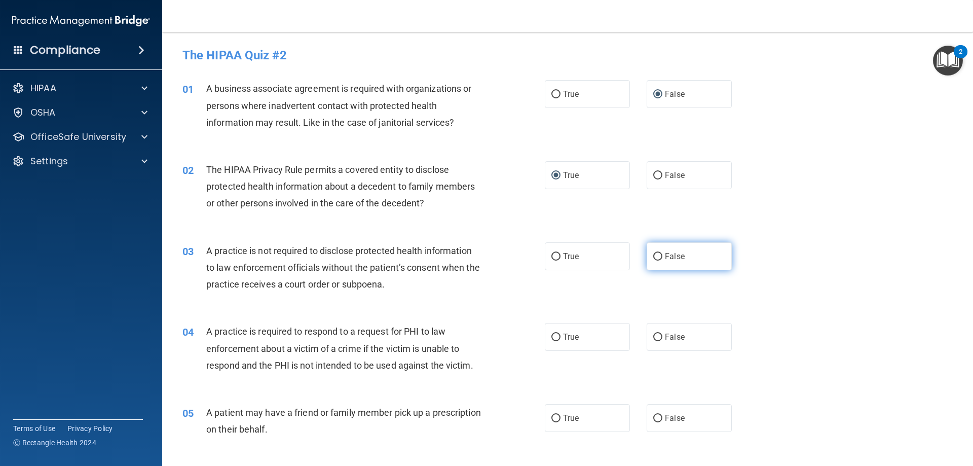
click at [653, 259] on input "False" at bounding box center [657, 257] width 9 height 8
radio input "true"
click at [793, 230] on div "03 A practice is not required to disclose protected health information to law e…" at bounding box center [568, 270] width 786 height 81
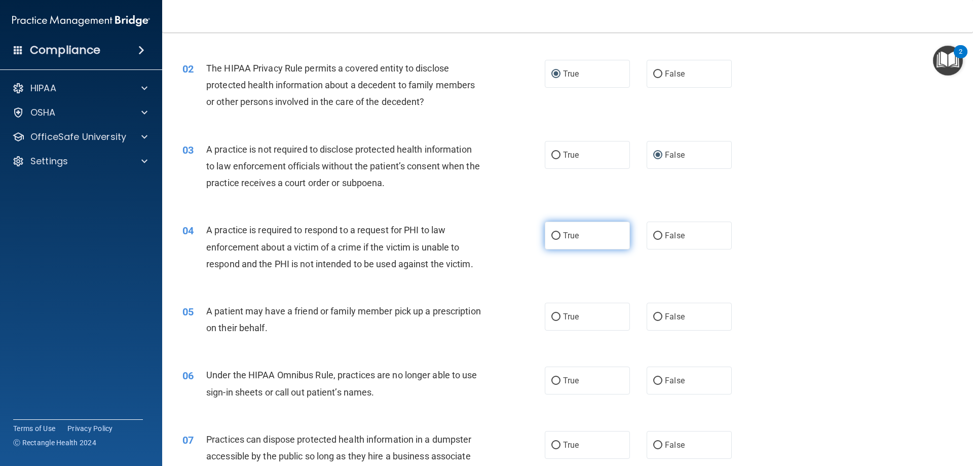
click at [551, 238] on input "True" at bounding box center [555, 236] width 9 height 8
radio input "true"
drag, startPoint x: 549, startPoint y: 315, endPoint x: 559, endPoint y: 309, distance: 10.7
click at [551, 313] on input "True" at bounding box center [555, 317] width 9 height 8
radio input "true"
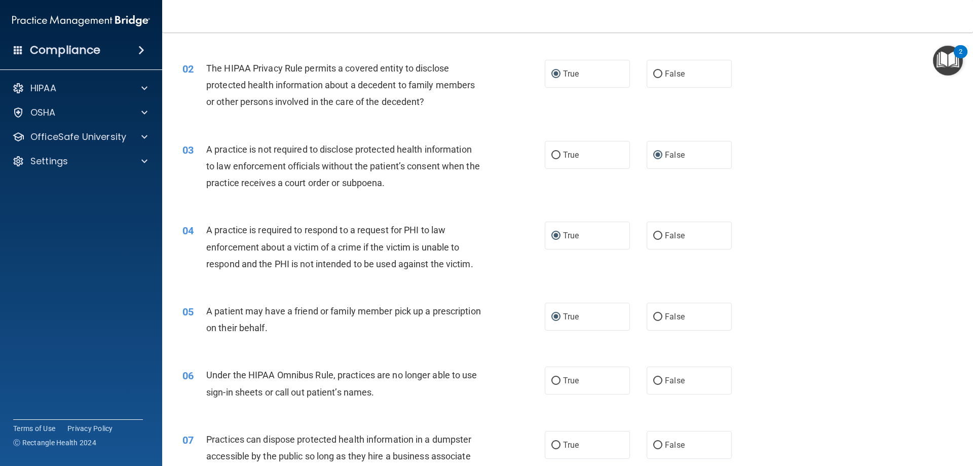
click at [728, 278] on div "04 A practice is required to respond to a request for PHI to law enforcement ab…" at bounding box center [568, 249] width 786 height 81
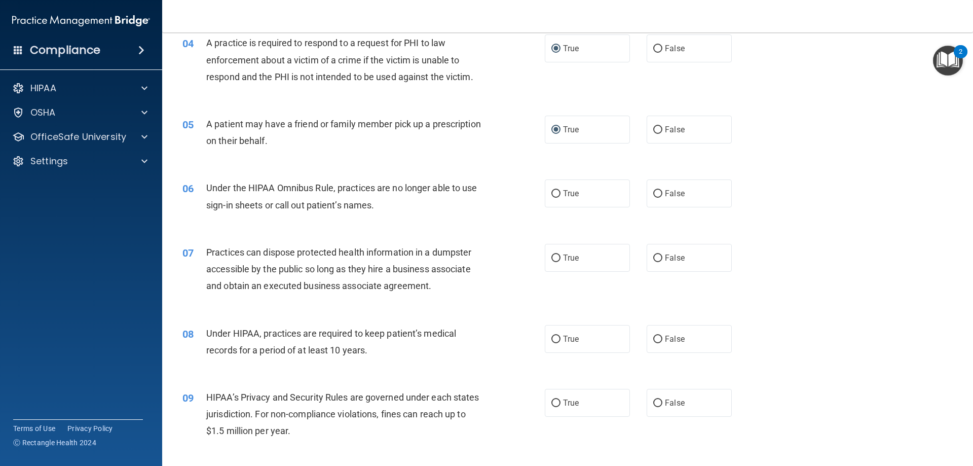
scroll to position [304, 0]
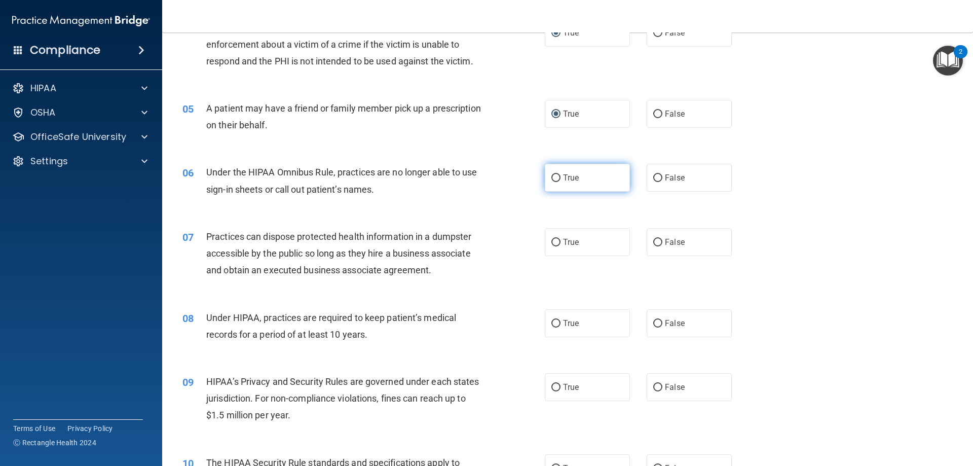
click at [557, 179] on label "True" at bounding box center [587, 178] width 85 height 28
click at [557, 179] on input "True" at bounding box center [555, 178] width 9 height 8
radio input "true"
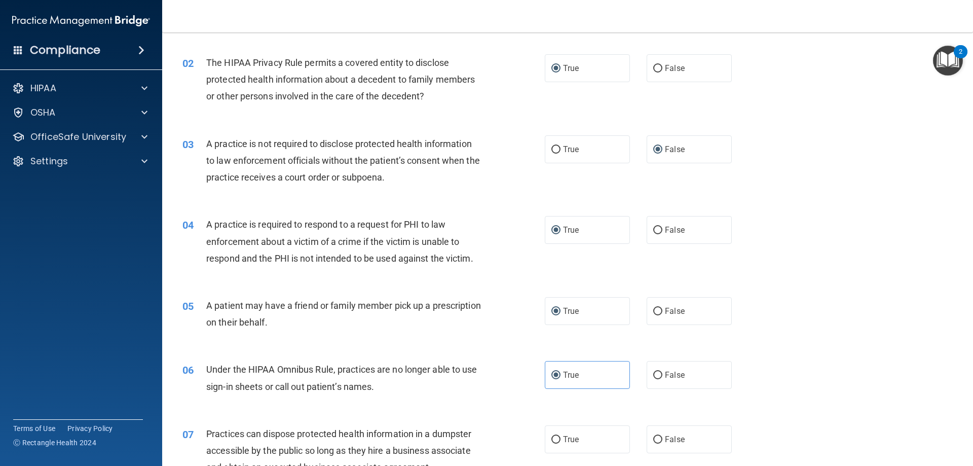
scroll to position [0, 0]
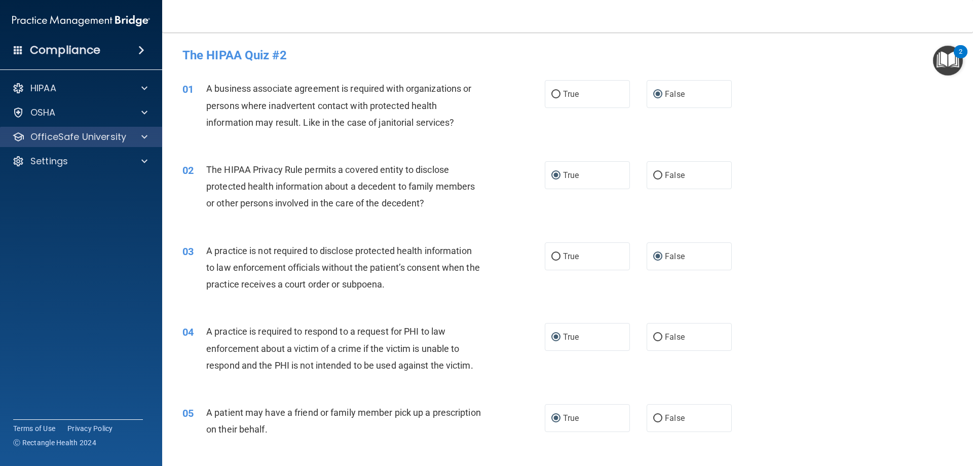
click at [144, 129] on div "OfficeSafe University" at bounding box center [81, 137] width 163 height 20
click at [140, 134] on div at bounding box center [142, 137] width 25 height 12
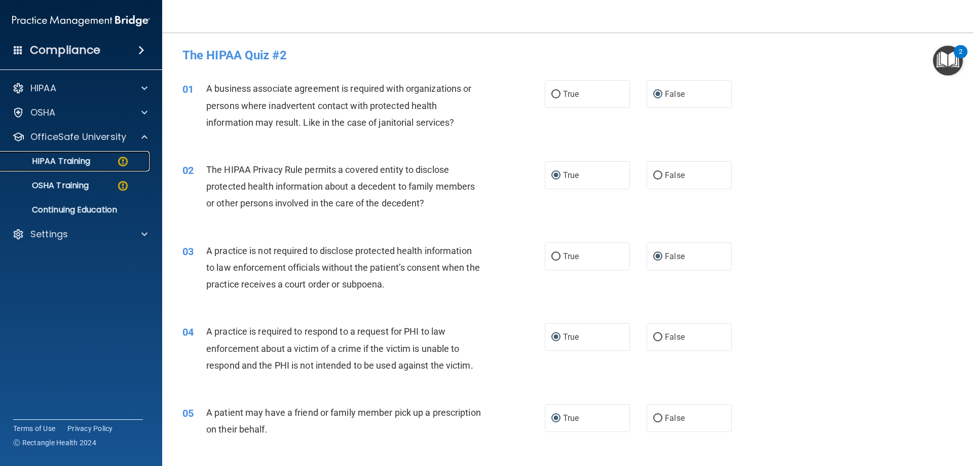
click at [118, 163] on img at bounding box center [123, 161] width 13 height 13
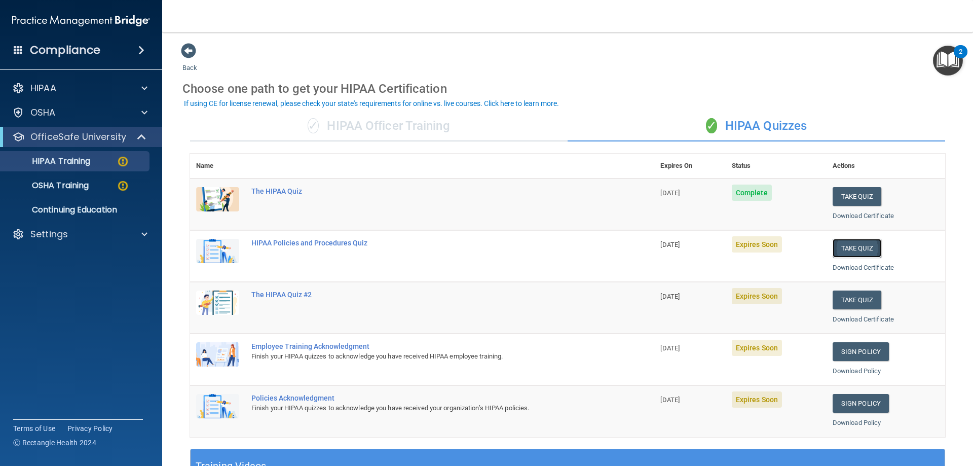
click at [835, 248] on button "Take Quiz" at bounding box center [857, 248] width 49 height 19
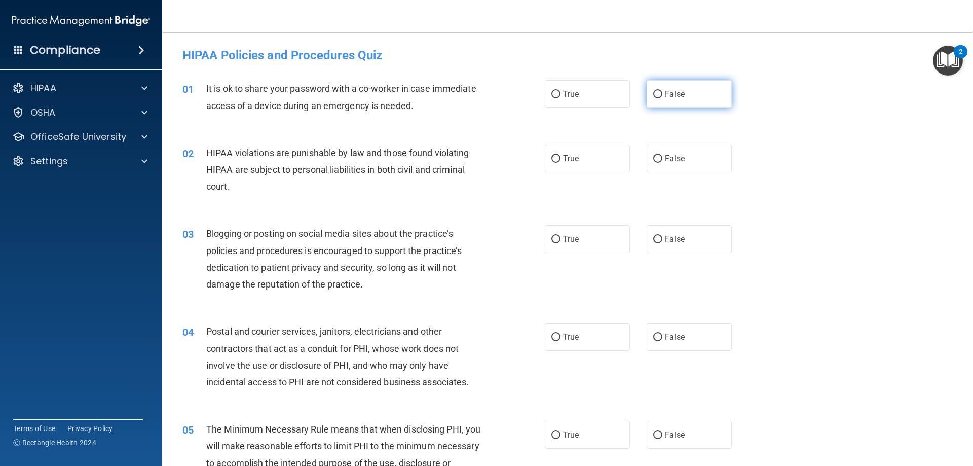
click at [656, 97] on input "False" at bounding box center [657, 95] width 9 height 8
radio input "true"
click at [551, 161] on input "True" at bounding box center [555, 159] width 9 height 8
radio input "true"
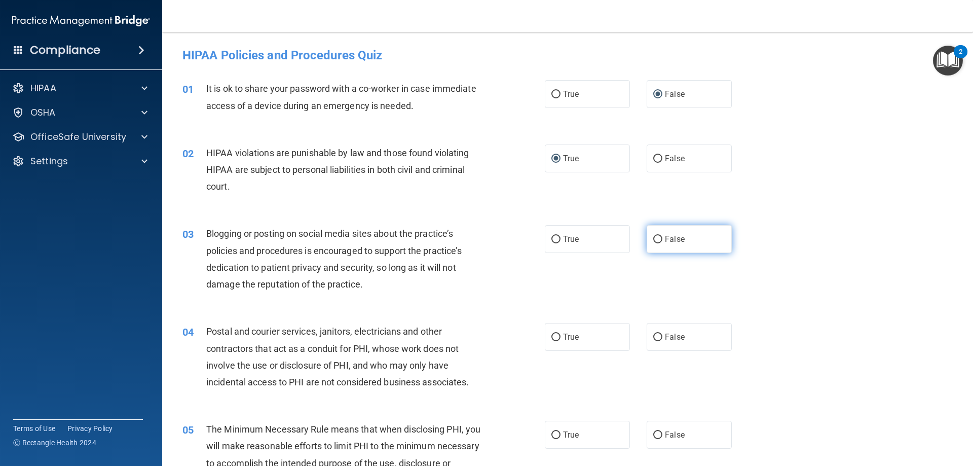
click at [653, 237] on input "False" at bounding box center [657, 240] width 9 height 8
radio input "true"
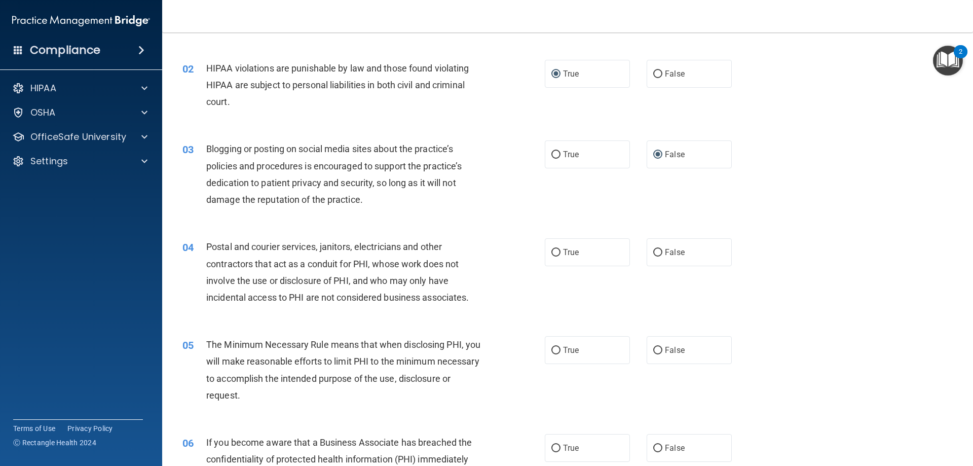
scroll to position [101, 0]
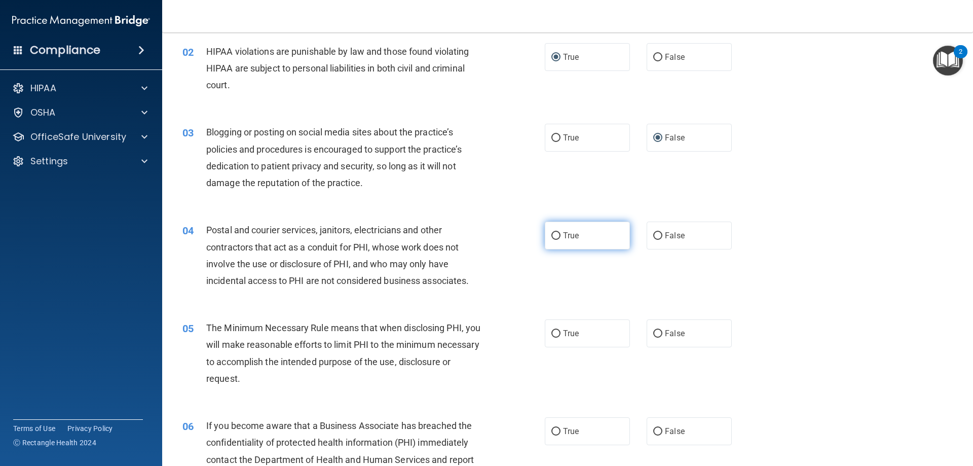
click at [555, 235] on input "True" at bounding box center [555, 236] width 9 height 8
radio input "true"
click at [821, 207] on div "03 Blogging or posting on social media sites about the practice’s policies and …" at bounding box center [568, 160] width 786 height 98
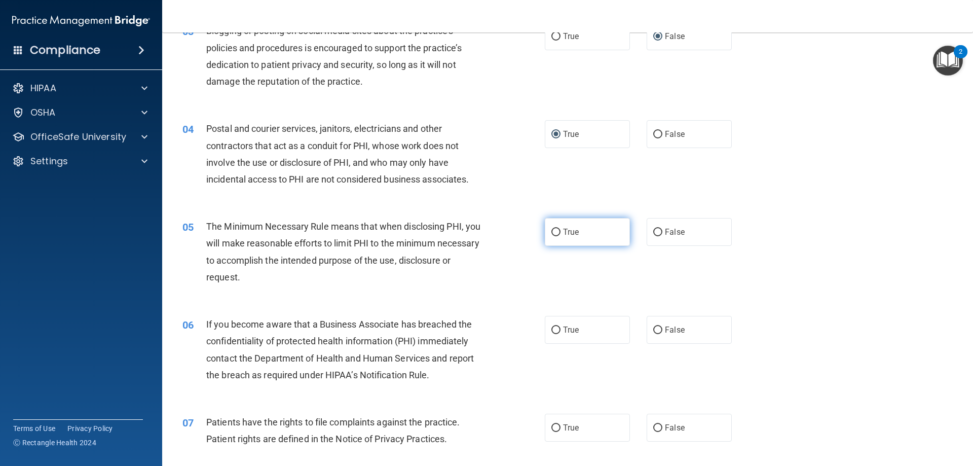
click at [552, 233] on input "True" at bounding box center [555, 233] width 9 height 8
radio input "true"
click at [814, 230] on div "05 The Minimum Necessary Rule means that when disclosing PHI, you will make rea…" at bounding box center [568, 254] width 786 height 98
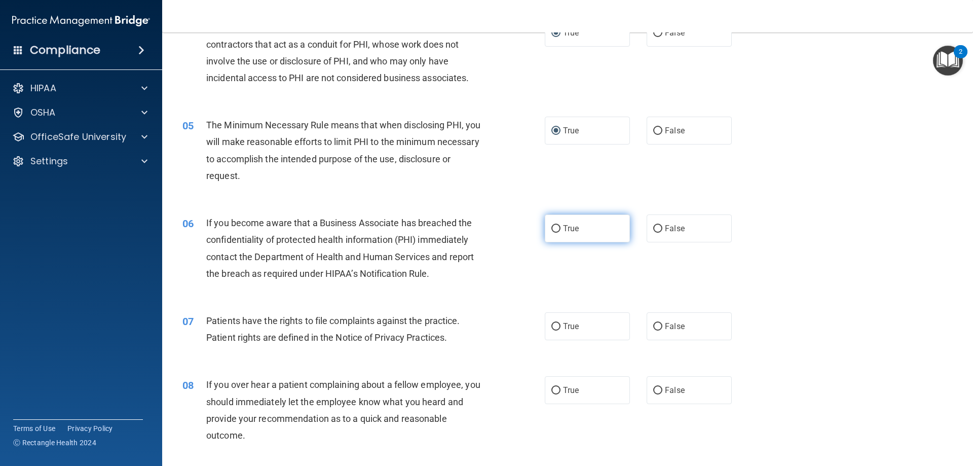
click at [554, 228] on input "True" at bounding box center [555, 229] width 9 height 8
radio input "true"
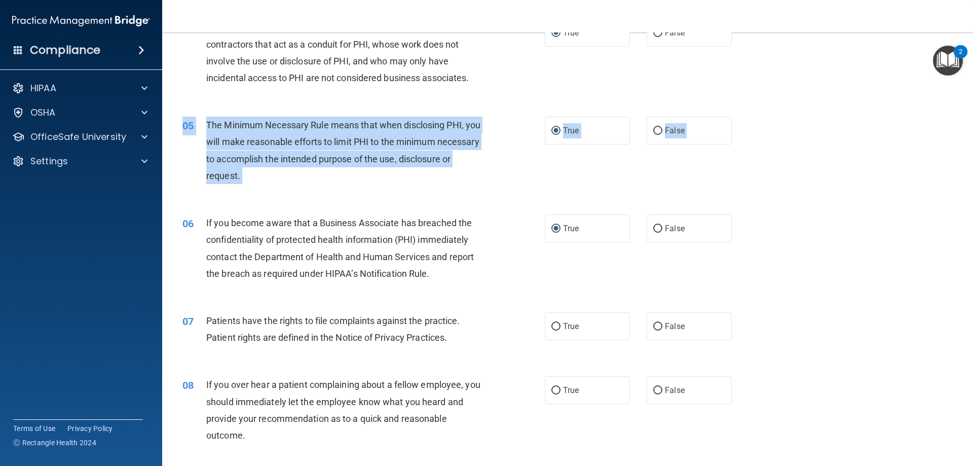
drag, startPoint x: 783, startPoint y: 200, endPoint x: 785, endPoint y: 206, distance: 5.8
click at [807, 216] on div "06 If you become aware that a Business Associate has breached the confidentiali…" at bounding box center [568, 251] width 786 height 98
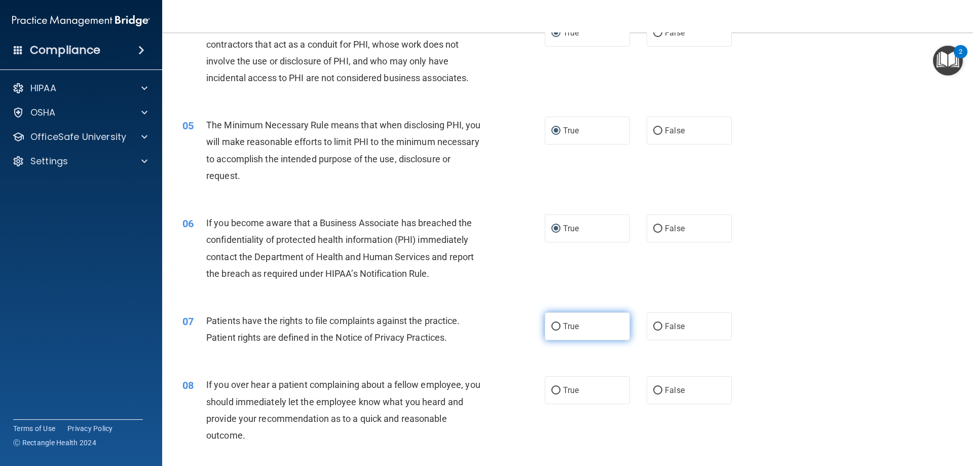
click at [557, 329] on label "True" at bounding box center [587, 326] width 85 height 28
click at [557, 329] on input "True" at bounding box center [555, 327] width 9 height 8
radio input "true"
click at [778, 272] on div "06 If you become aware that a Business Associate has breached the confidentiali…" at bounding box center [568, 251] width 786 height 98
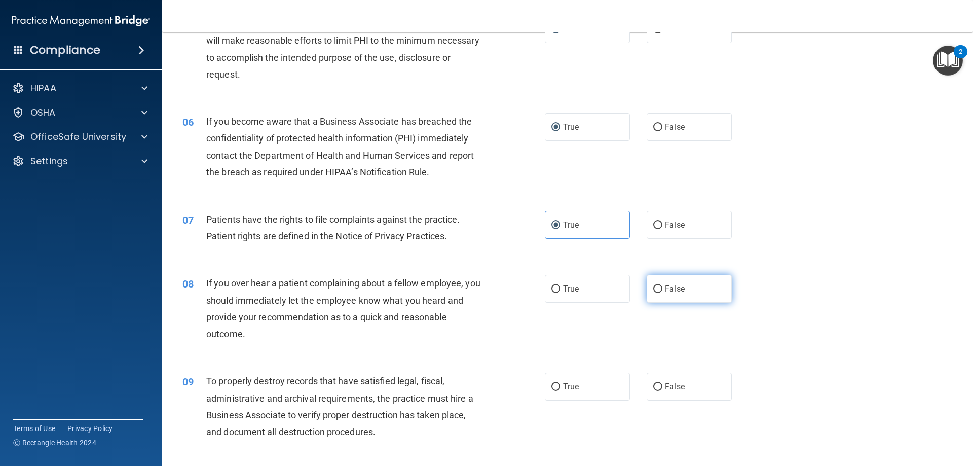
click at [656, 290] on input "False" at bounding box center [657, 289] width 9 height 8
radio input "true"
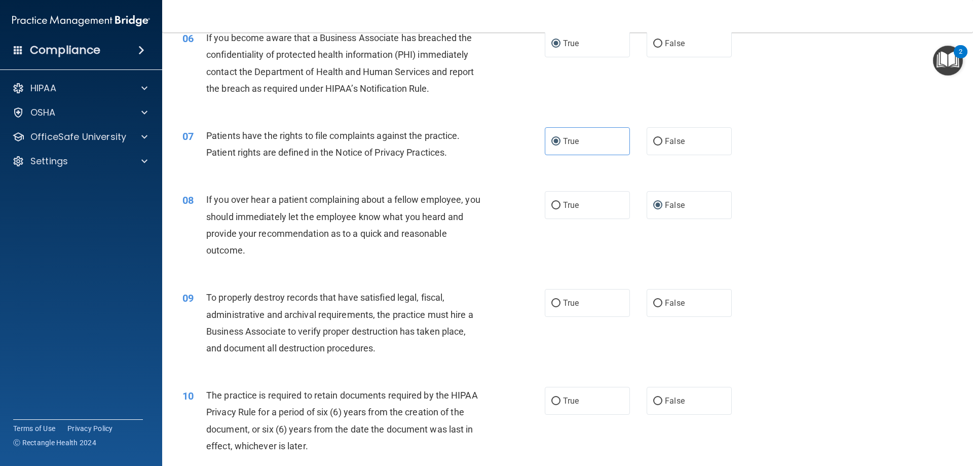
scroll to position [507, 0]
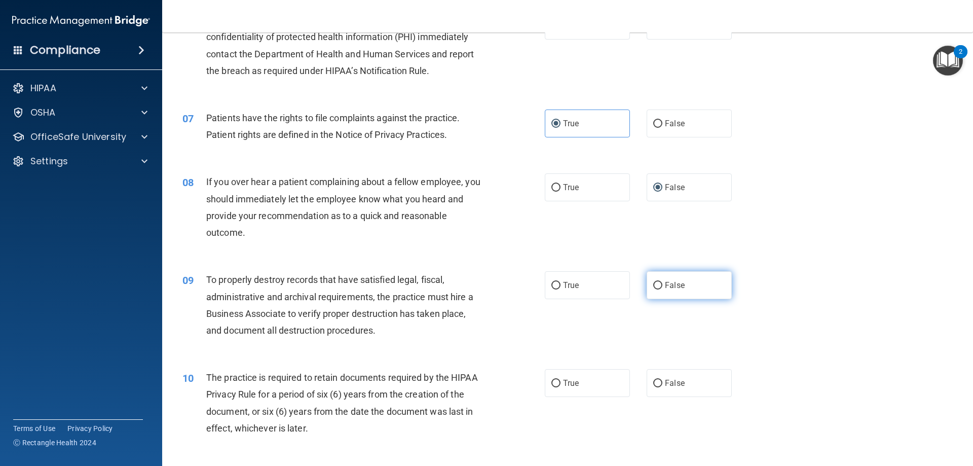
click at [654, 283] on input "False" at bounding box center [657, 286] width 9 height 8
radio input "true"
click at [816, 288] on div "09 To properly destroy records that have satisfied legal, fiscal, administrativ…" at bounding box center [568, 307] width 786 height 98
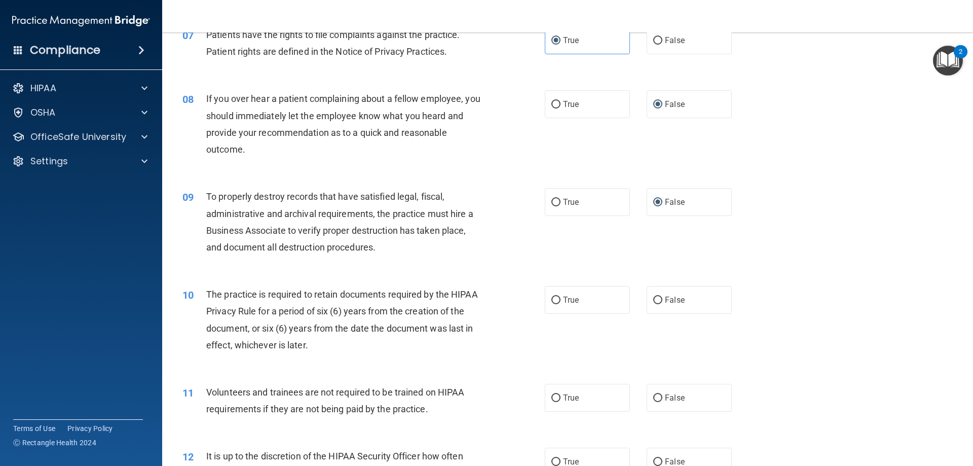
scroll to position [608, 0]
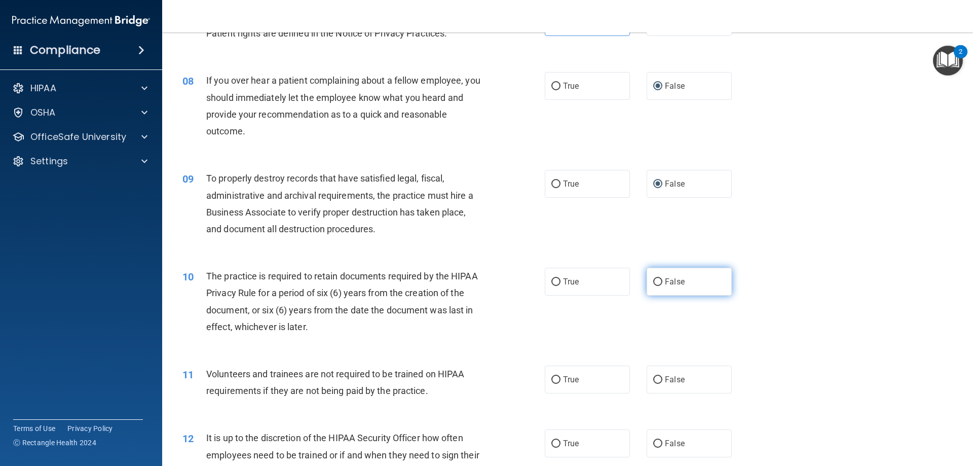
click at [656, 281] on input "False" at bounding box center [657, 282] width 9 height 8
radio input "true"
click at [767, 276] on div "10 The practice is required to retain documents required by the HIPAA Privacy R…" at bounding box center [568, 304] width 786 height 98
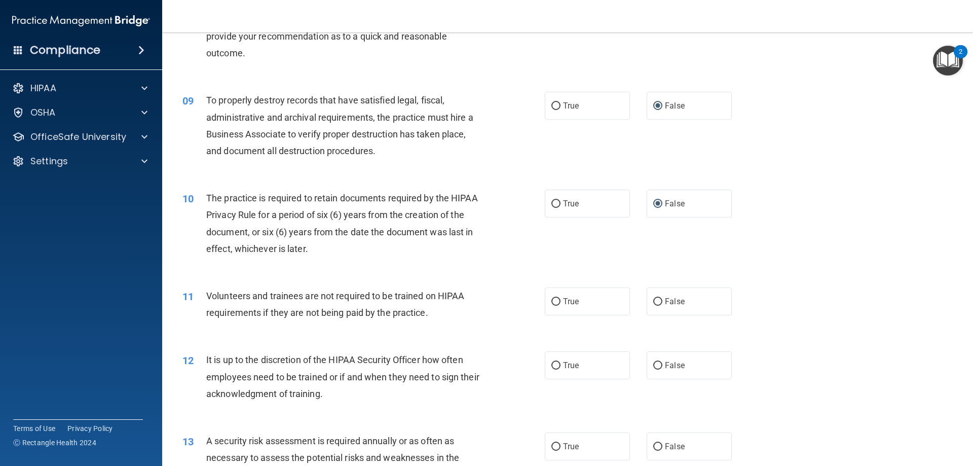
scroll to position [710, 0]
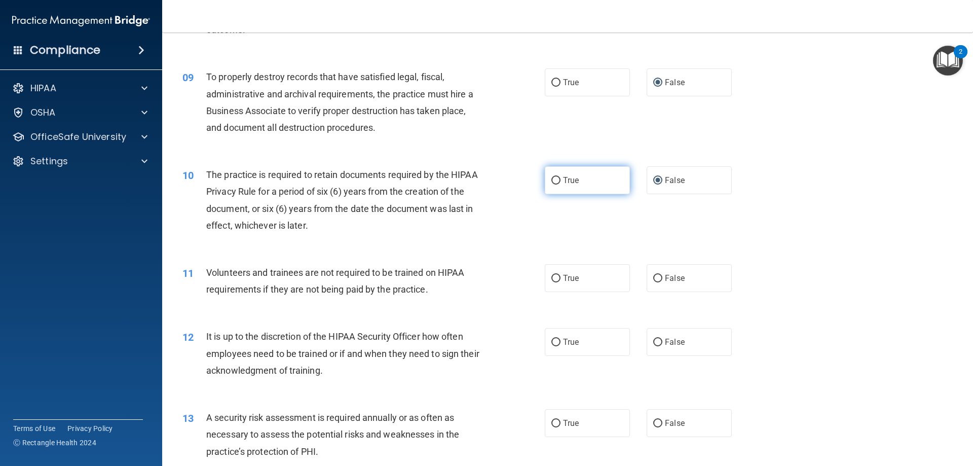
click at [551, 178] on input "True" at bounding box center [555, 181] width 9 height 8
radio input "true"
radio input "false"
drag, startPoint x: 800, startPoint y: 219, endPoint x: 794, endPoint y: 217, distance: 6.9
click at [795, 217] on div "10 The practice is required to retain documents required by the HIPAA Privacy R…" at bounding box center [568, 203] width 786 height 98
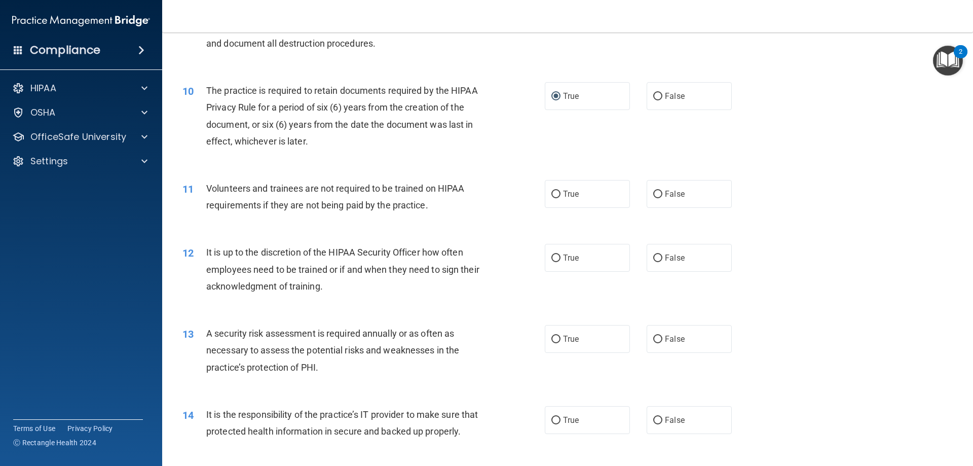
scroll to position [811, 0]
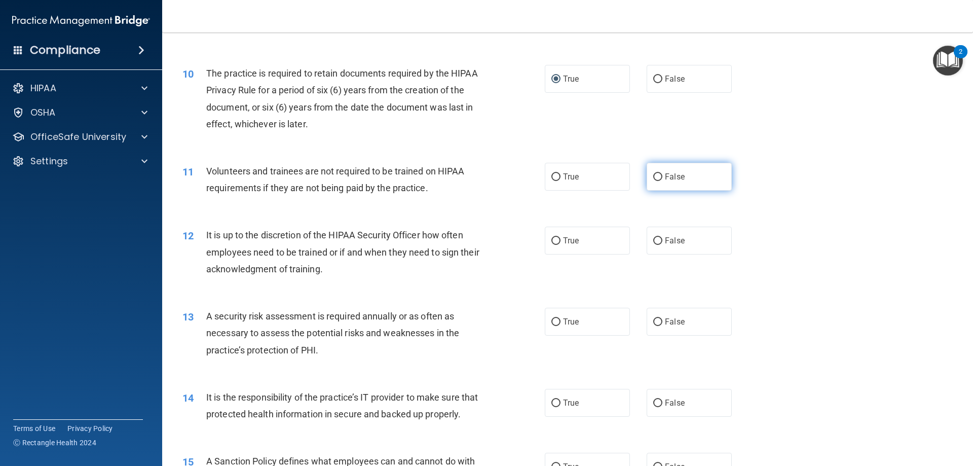
click at [656, 175] on input "False" at bounding box center [657, 177] width 9 height 8
radio input "true"
click at [775, 171] on div "11 Volunteers and trainees are not required to be trained on HIPAA requirements…" at bounding box center [568, 182] width 786 height 64
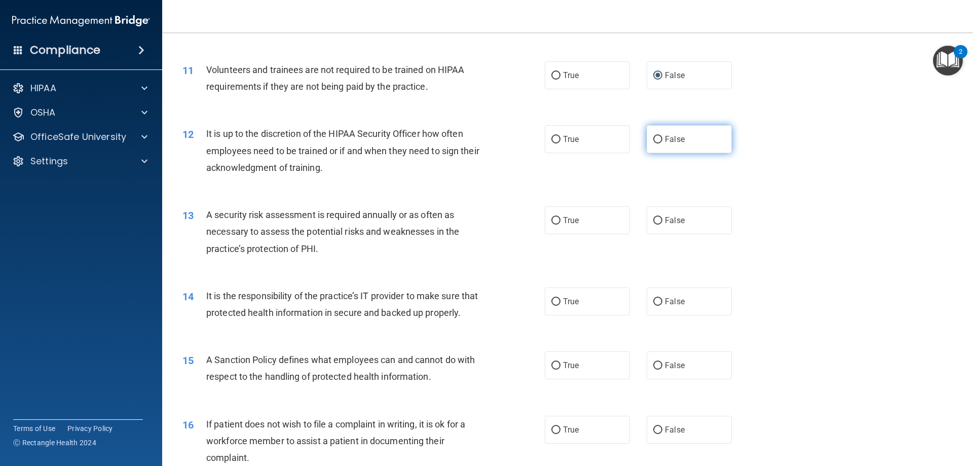
click at [665, 140] on span "False" at bounding box center [675, 139] width 20 height 10
click at [662, 140] on input "False" at bounding box center [657, 140] width 9 height 8
radio input "true"
drag, startPoint x: 811, startPoint y: 140, endPoint x: 798, endPoint y: 151, distance: 16.9
click at [811, 140] on div "12 It is up to the discretion of the HIPAA Security Officer how often employees…" at bounding box center [568, 153] width 786 height 81
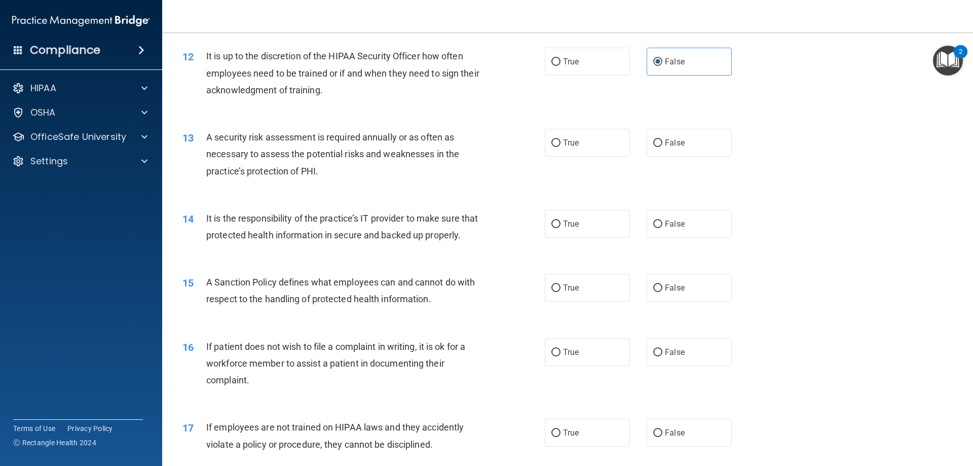
scroll to position [1014, 0]
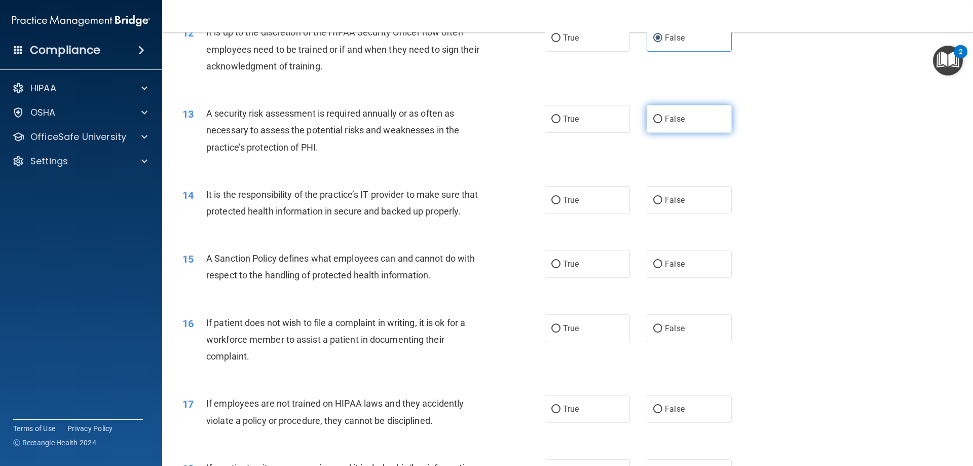
click at [654, 120] on input "False" at bounding box center [657, 120] width 9 height 8
radio input "true"
click at [758, 147] on div "13 A security risk assessment is required annually or as often as necessary to …" at bounding box center [568, 132] width 786 height 81
click at [547, 121] on label "True" at bounding box center [587, 119] width 85 height 28
click at [551, 121] on input "True" at bounding box center [555, 120] width 9 height 8
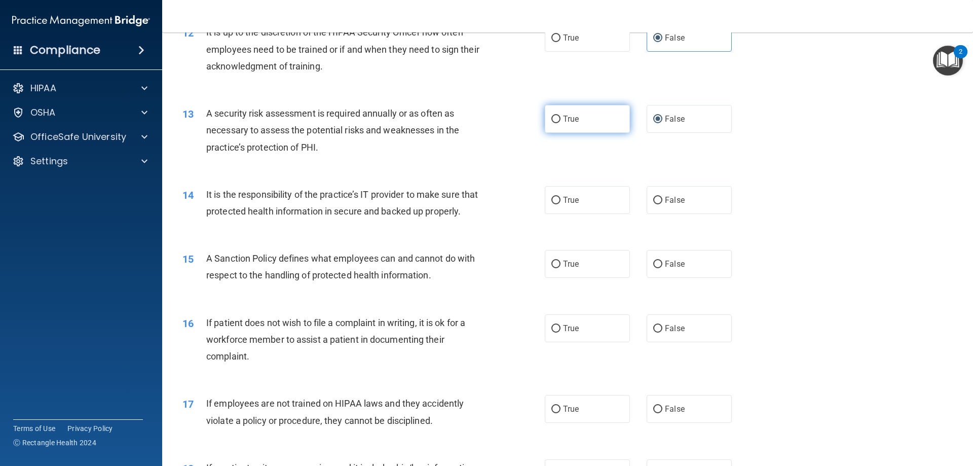
radio input "true"
radio input "false"
click at [812, 138] on div "13 A security risk assessment is required annually or as often as necessary to …" at bounding box center [568, 132] width 786 height 81
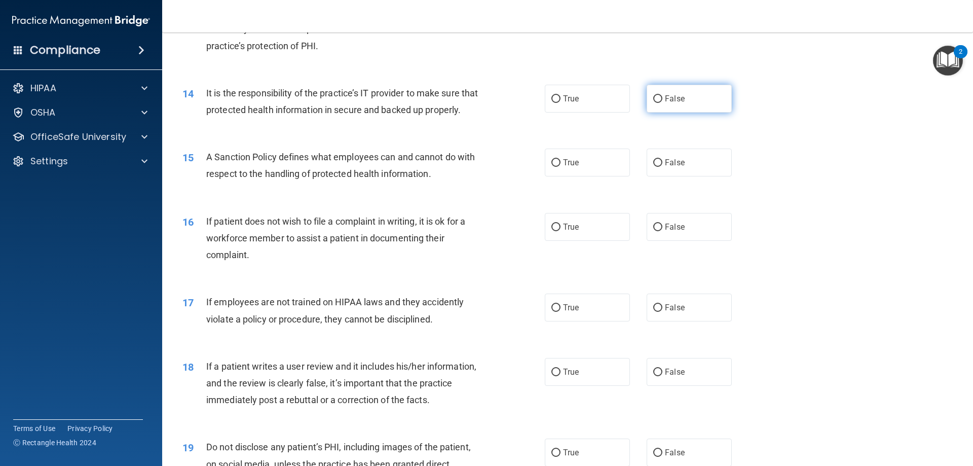
click at [653, 96] on input "False" at bounding box center [657, 99] width 9 height 8
radio input "true"
click at [654, 167] on input "False" at bounding box center [657, 163] width 9 height 8
radio input "true"
click at [756, 190] on div "15 A Sanction Policy defines what employees can and cannot do with respect to t…" at bounding box center [568, 168] width 786 height 64
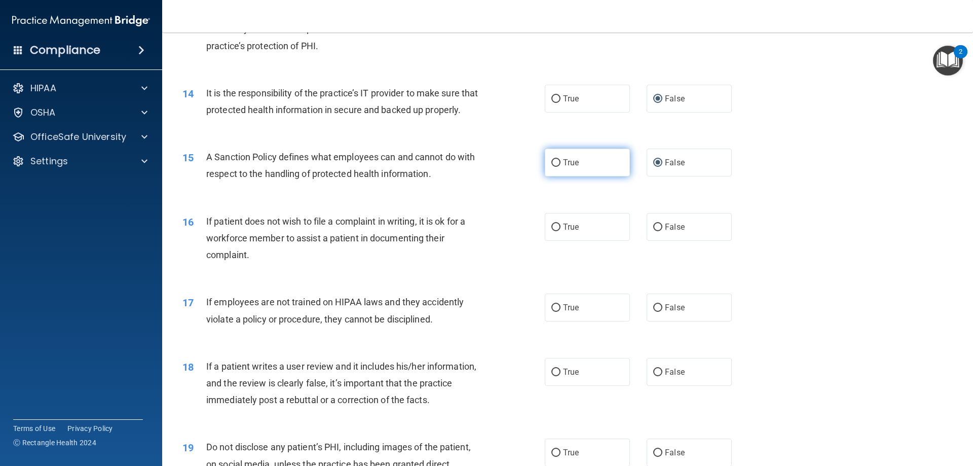
click at [555, 167] on input "True" at bounding box center [555, 163] width 9 height 8
radio input "true"
radio input "false"
click at [659, 241] on label "False" at bounding box center [689, 227] width 85 height 28
click at [659, 231] on input "False" at bounding box center [657, 228] width 9 height 8
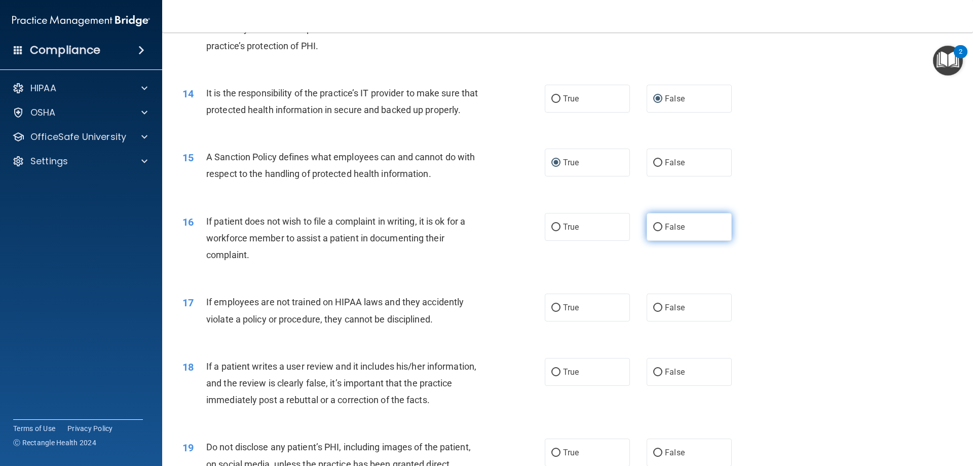
radio input "true"
click at [655, 312] on input "False" at bounding box center [657, 308] width 9 height 8
radio input "true"
drag, startPoint x: 651, startPoint y: 389, endPoint x: 678, endPoint y: 376, distance: 29.7
click at [653, 376] on input "False" at bounding box center [657, 372] width 9 height 8
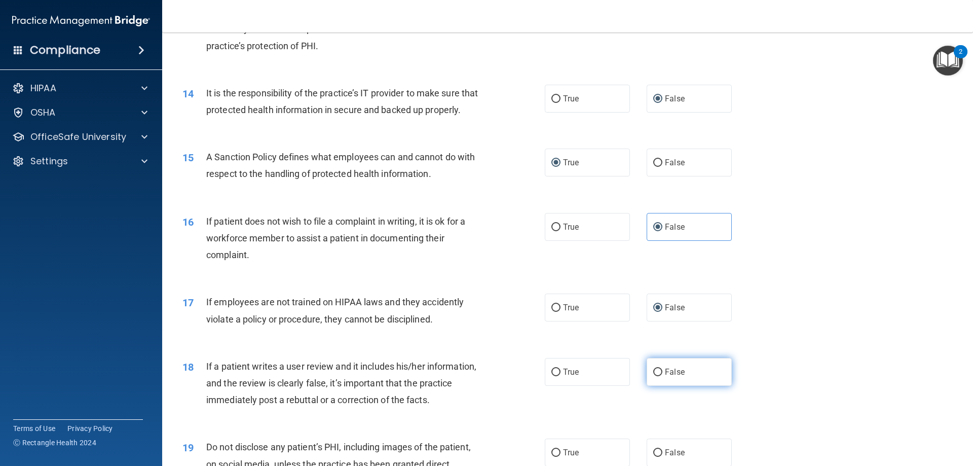
radio input "true"
click at [851, 311] on div "17 If employees are not trained on HIPAA laws and they accidently violate a pol…" at bounding box center [568, 313] width 786 height 64
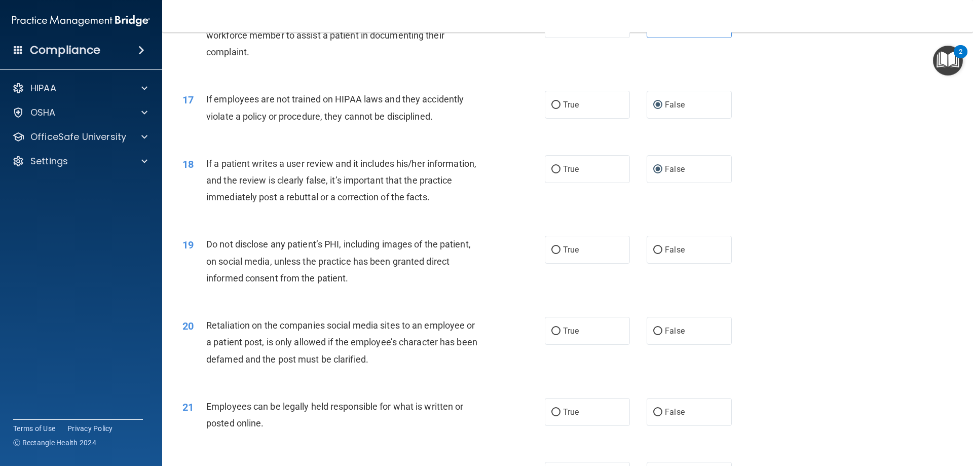
scroll to position [1419, 0]
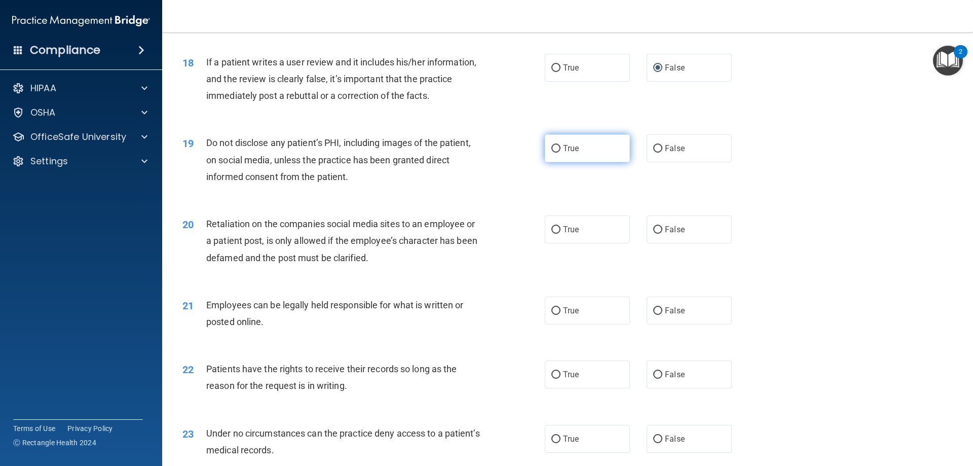
click at [551, 153] on input "True" at bounding box center [555, 149] width 9 height 8
radio input "true"
click at [653, 234] on input "False" at bounding box center [657, 230] width 9 height 8
radio input "true"
click at [793, 254] on div "20 Retaliation on the companies social media sites to an employee or a patient …" at bounding box center [568, 243] width 786 height 81
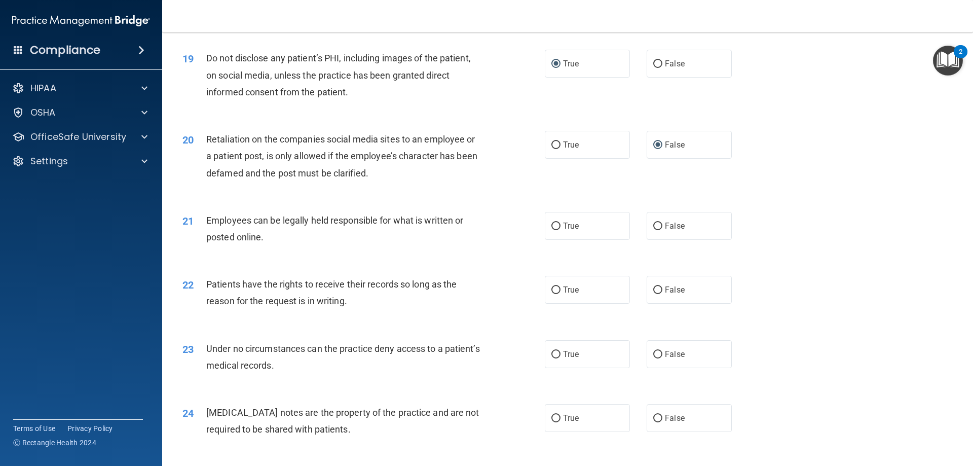
scroll to position [1520, 0]
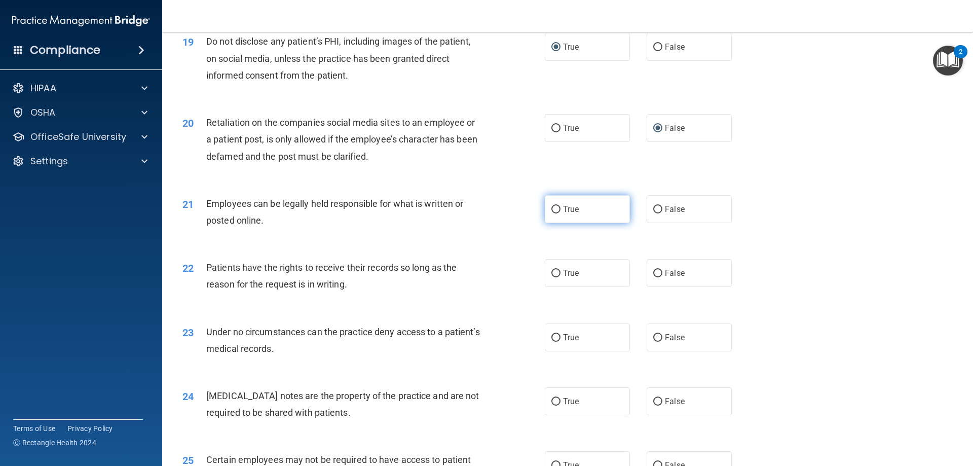
click at [552, 213] on input "True" at bounding box center [555, 210] width 9 height 8
radio input "true"
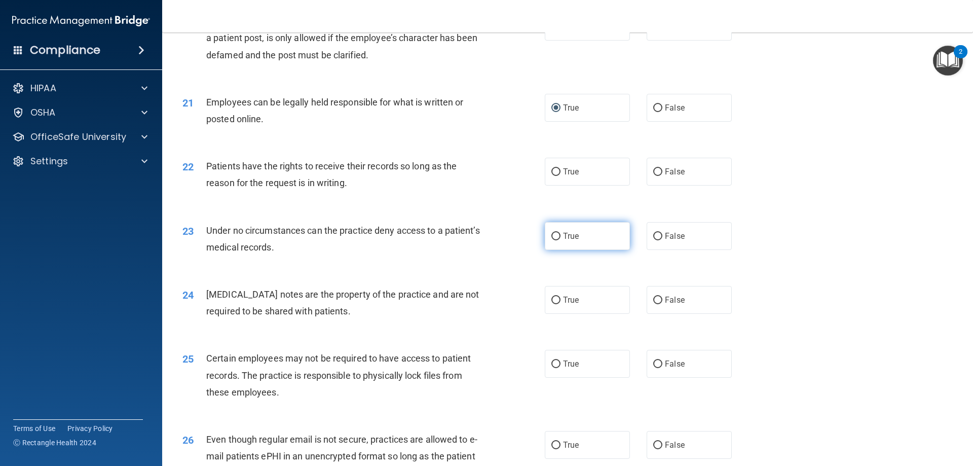
click at [554, 240] on input "True" at bounding box center [555, 237] width 9 height 8
radio input "true"
click at [554, 176] on input "True" at bounding box center [555, 172] width 9 height 8
radio input "true"
click at [782, 181] on div "22 Patients have the rights to receive their records so long as the reason for …" at bounding box center [568, 177] width 786 height 64
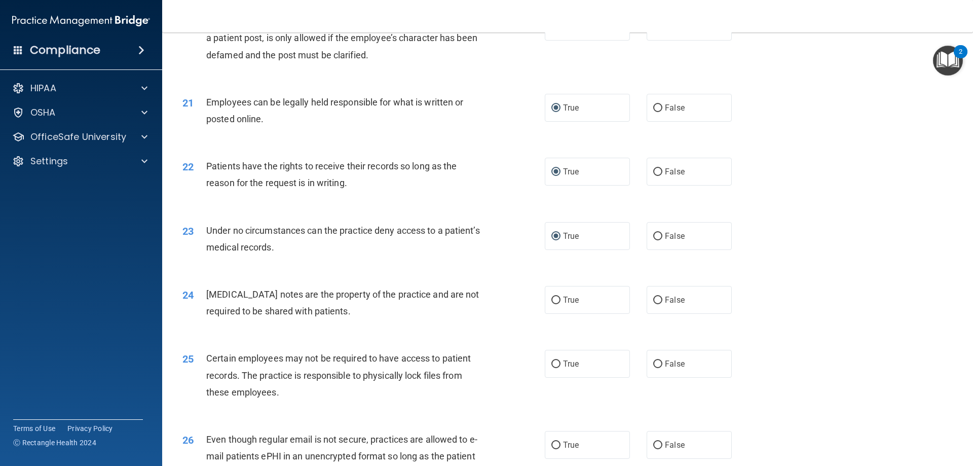
scroll to position [1723, 0]
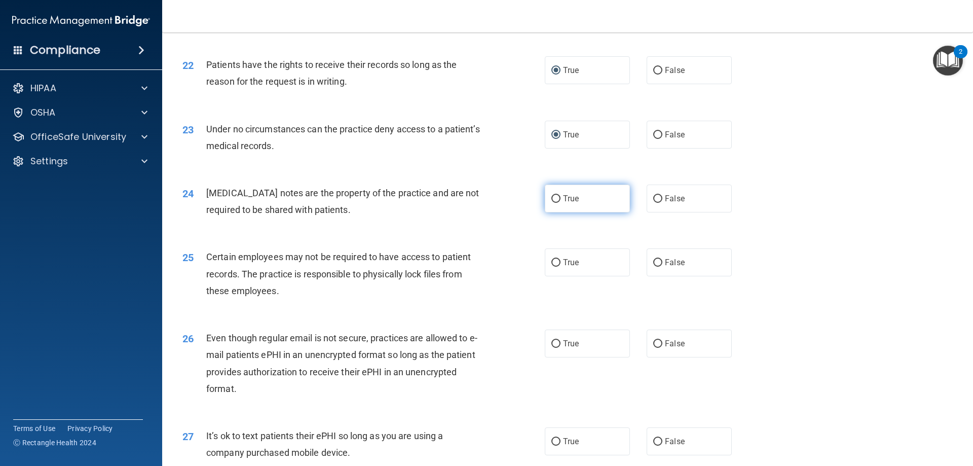
click at [565, 203] on span "True" at bounding box center [571, 199] width 16 height 10
click at [561, 203] on input "True" at bounding box center [555, 199] width 9 height 8
radio input "true"
click at [750, 201] on div "24 Psychotherapy notes are the property of the practice and are not required to…" at bounding box center [568, 204] width 786 height 64
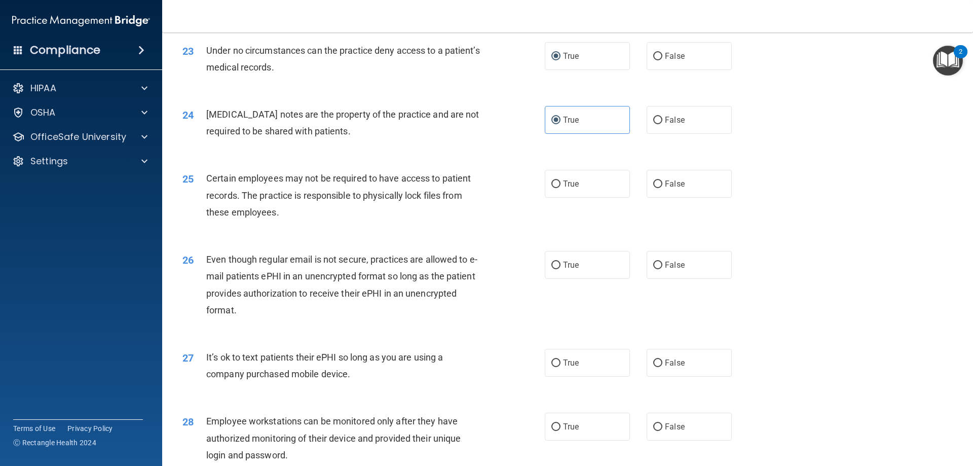
scroll to position [1825, 0]
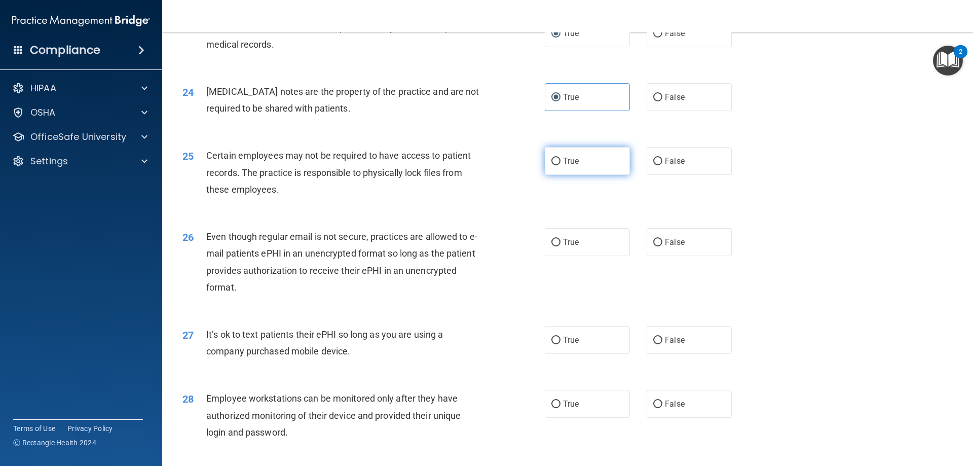
click at [577, 175] on label "True" at bounding box center [587, 161] width 85 height 28
click at [561, 165] on input "True" at bounding box center [555, 162] width 9 height 8
radio input "true"
click at [820, 196] on div "25 Certain employees may not be required to have access to patient records. The…" at bounding box center [568, 174] width 786 height 81
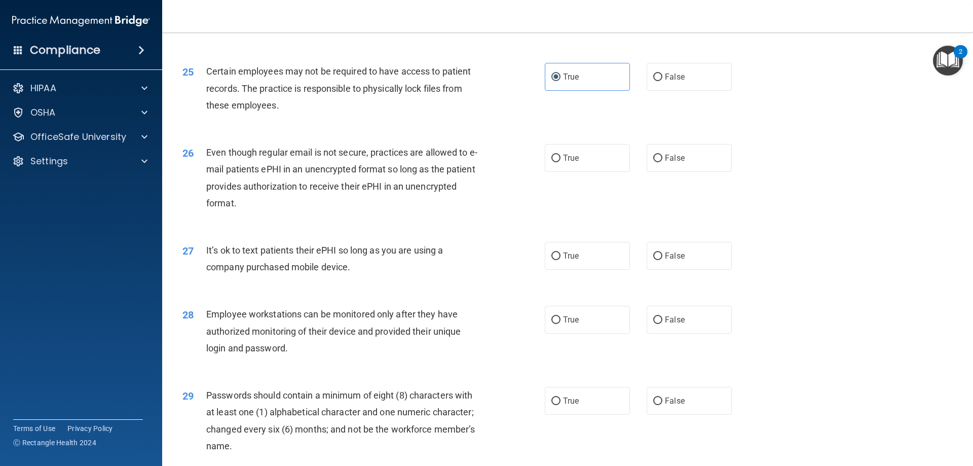
scroll to position [1926, 0]
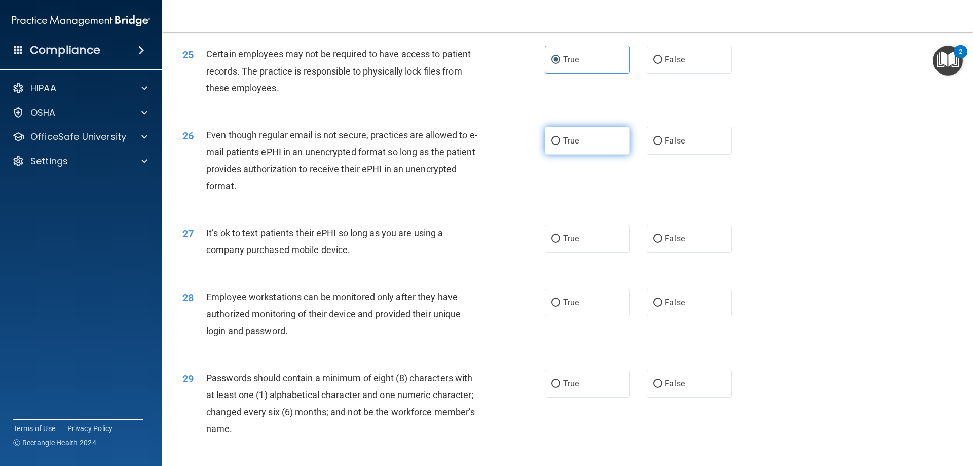
click at [555, 145] on input "True" at bounding box center [555, 141] width 9 height 8
radio input "true"
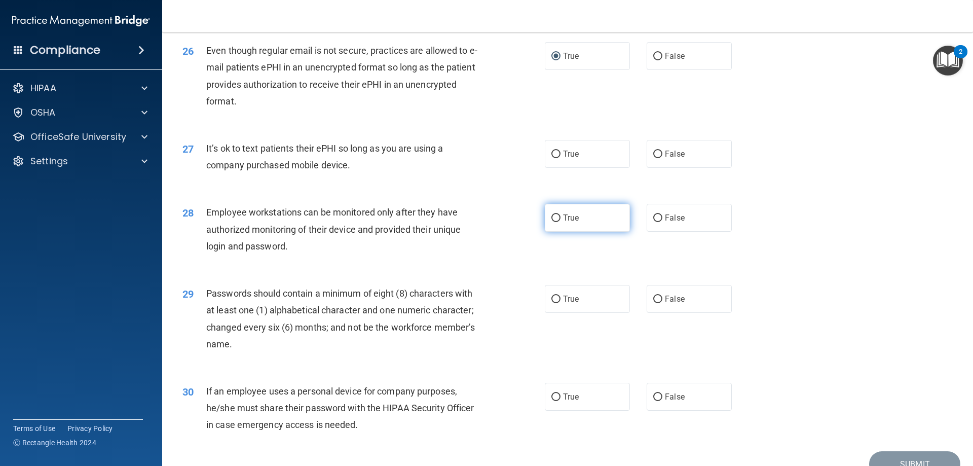
scroll to position [2027, 0]
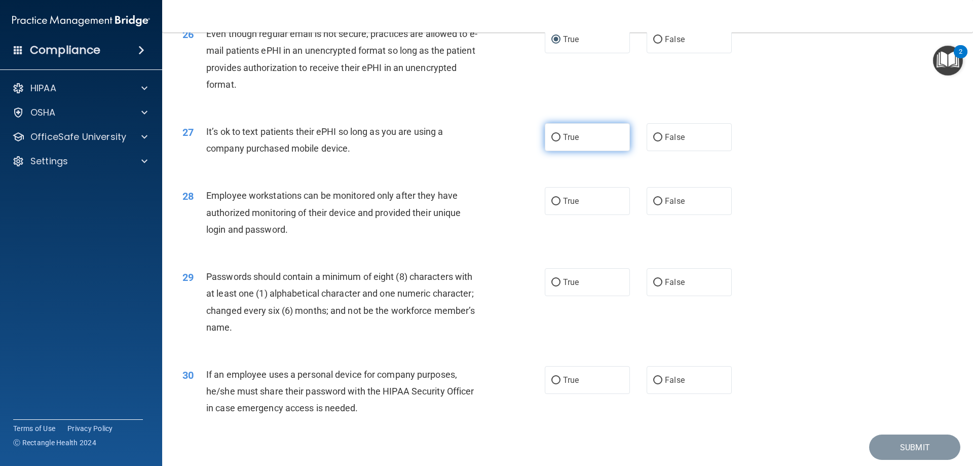
click at [546, 151] on label "True" at bounding box center [587, 137] width 85 height 28
click at [551, 141] on input "True" at bounding box center [555, 138] width 9 height 8
radio input "true"
drag, startPoint x: 828, startPoint y: 172, endPoint x: 825, endPoint y: 177, distance: 5.9
click at [828, 173] on div "27 It’s ok to text patients their ePHI so long as you are using a company purch…" at bounding box center [568, 142] width 786 height 64
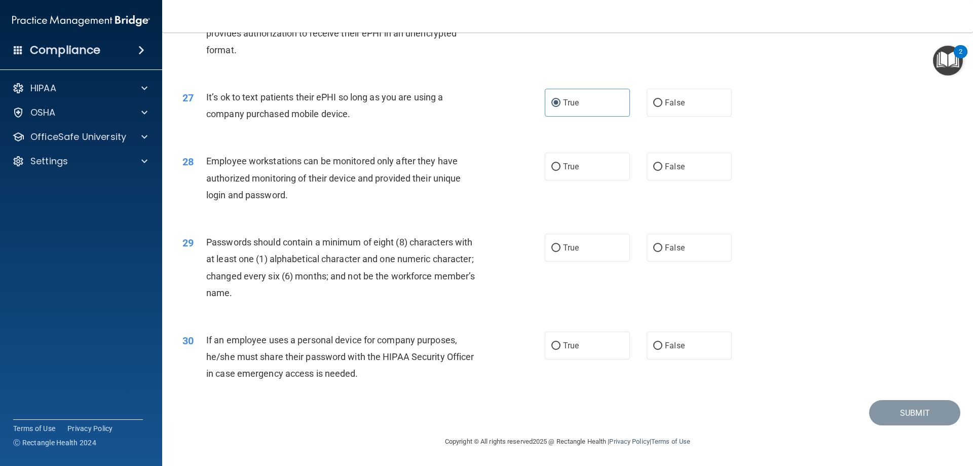
scroll to position [2079, 0]
click at [653, 106] on input "False" at bounding box center [657, 103] width 9 height 8
radio input "true"
radio input "false"
click at [653, 170] on input "False" at bounding box center [657, 167] width 9 height 8
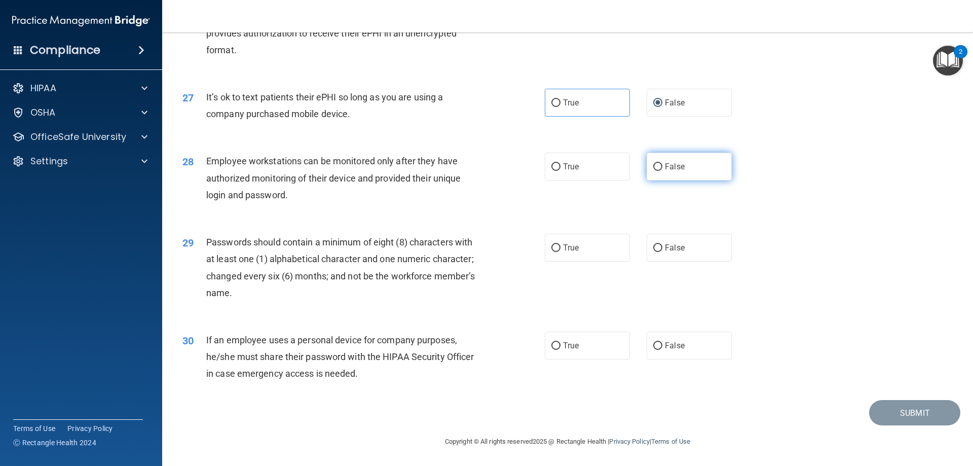
radio input "true"
drag, startPoint x: 552, startPoint y: 248, endPoint x: 556, endPoint y: 271, distance: 23.3
click at [553, 250] on input "True" at bounding box center [555, 248] width 9 height 8
radio input "true"
drag, startPoint x: 553, startPoint y: 346, endPoint x: 620, endPoint y: 322, distance: 71.2
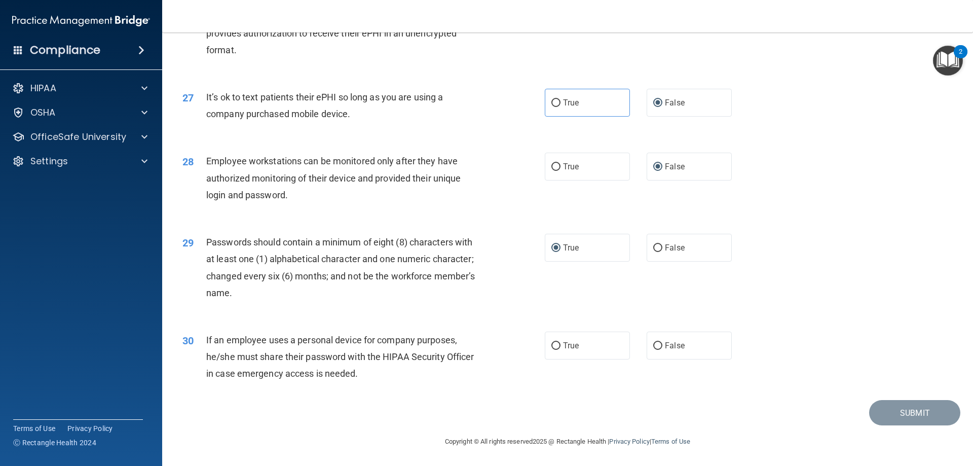
click at [551, 344] on input "True" at bounding box center [555, 346] width 9 height 8
radio input "true"
click at [791, 251] on div "29 Passwords should contain a minimum of eight (8) characters with at least one…" at bounding box center [568, 270] width 786 height 98
click at [656, 340] on label "False" at bounding box center [689, 345] width 85 height 28
click at [656, 342] on input "False" at bounding box center [657, 346] width 9 height 8
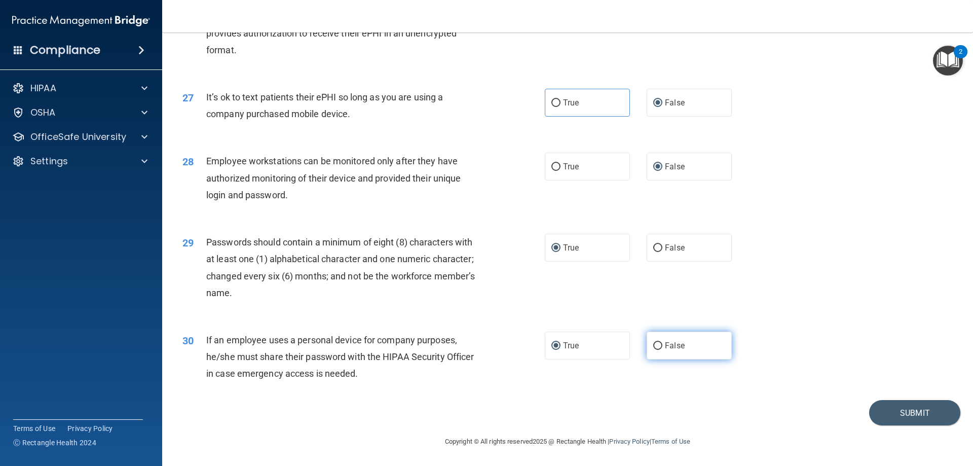
radio input "true"
radio input "false"
click at [760, 305] on div "29 Passwords should contain a minimum of eight (8) characters with at least one…" at bounding box center [568, 270] width 786 height 98
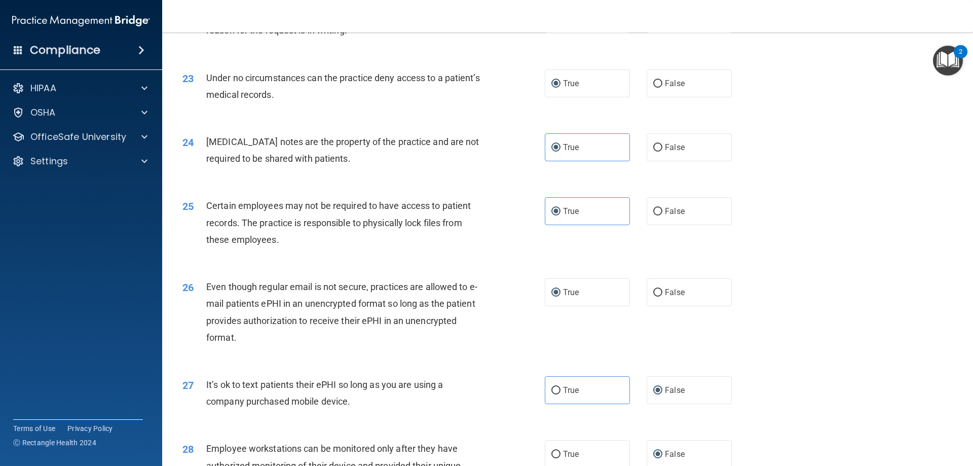
scroll to position [1673, 0]
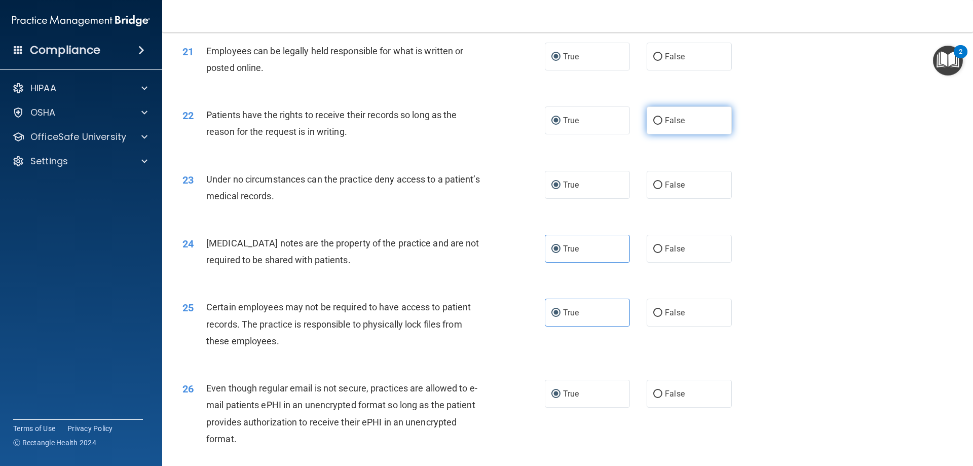
click at [654, 125] on input "False" at bounding box center [657, 121] width 9 height 8
radio input "true"
radio input "false"
click at [786, 133] on div "22 Patients have the rights to receive their records so long as the reason for …" at bounding box center [568, 126] width 786 height 64
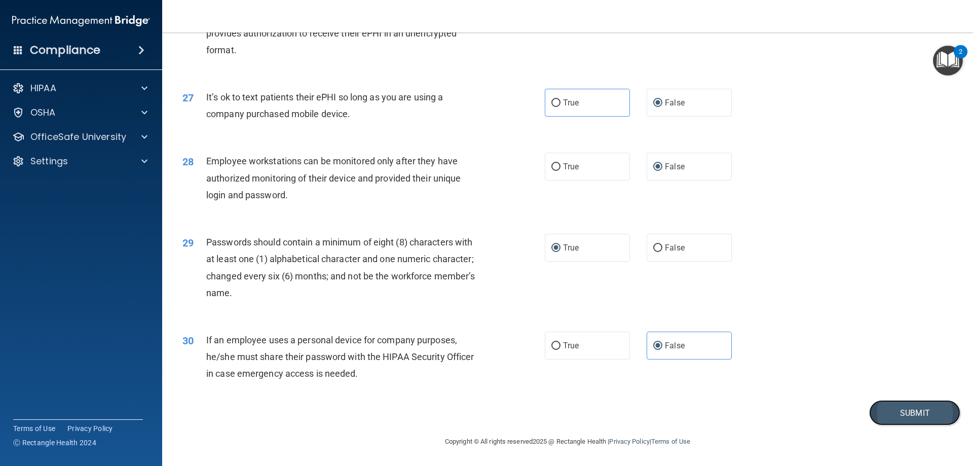
click at [906, 411] on button "Submit" at bounding box center [914, 413] width 91 height 26
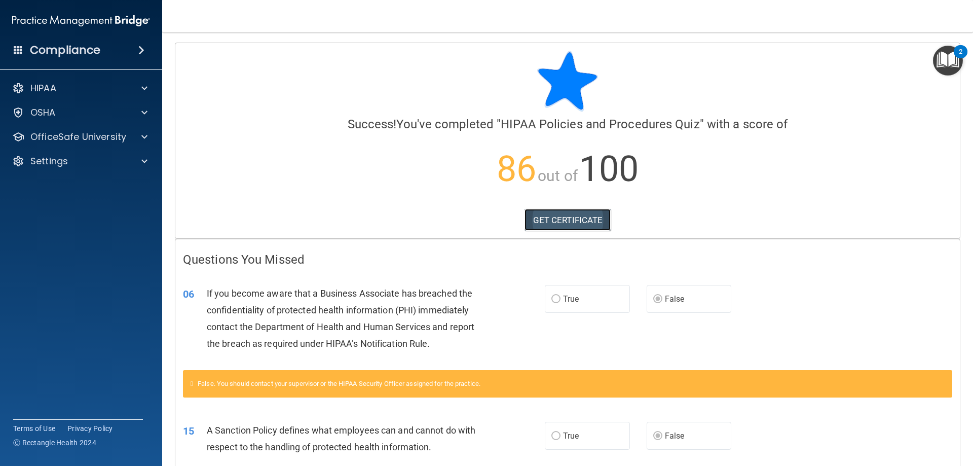
click at [561, 218] on link "GET CERTIFICATE" at bounding box center [568, 220] width 87 height 22
click at [143, 137] on span at bounding box center [144, 137] width 6 height 12
click at [124, 161] on img at bounding box center [123, 161] width 13 height 13
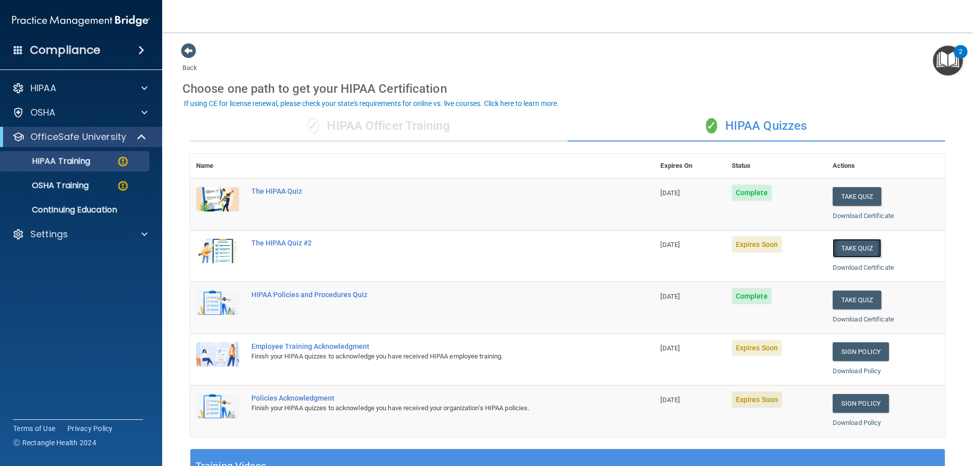
click at [854, 248] on button "Take Quiz" at bounding box center [857, 248] width 49 height 19
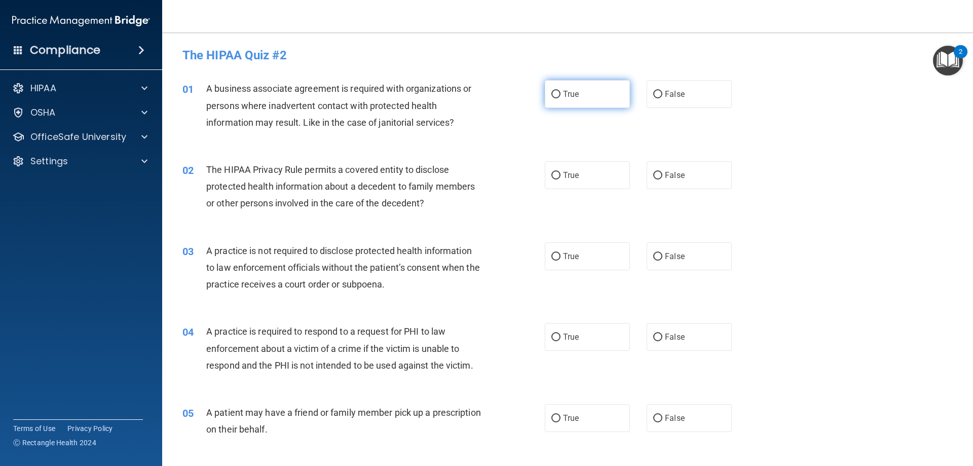
click at [561, 88] on label "True" at bounding box center [587, 94] width 85 height 28
click at [561, 91] on input "True" at bounding box center [555, 95] width 9 height 8
radio input "true"
click at [551, 172] on input "True" at bounding box center [555, 176] width 9 height 8
radio input "true"
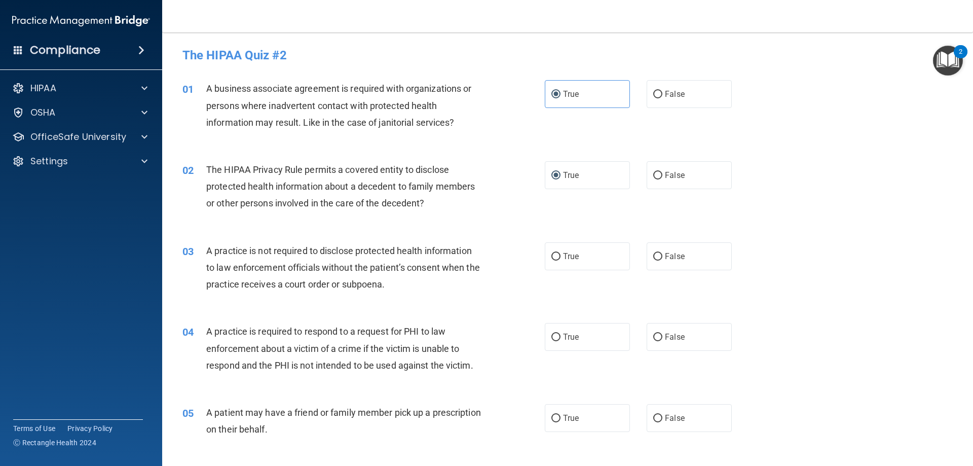
click at [880, 186] on div "02 The HIPAA Privacy Rule permits a covered entity to disclose protected health…" at bounding box center [568, 189] width 786 height 81
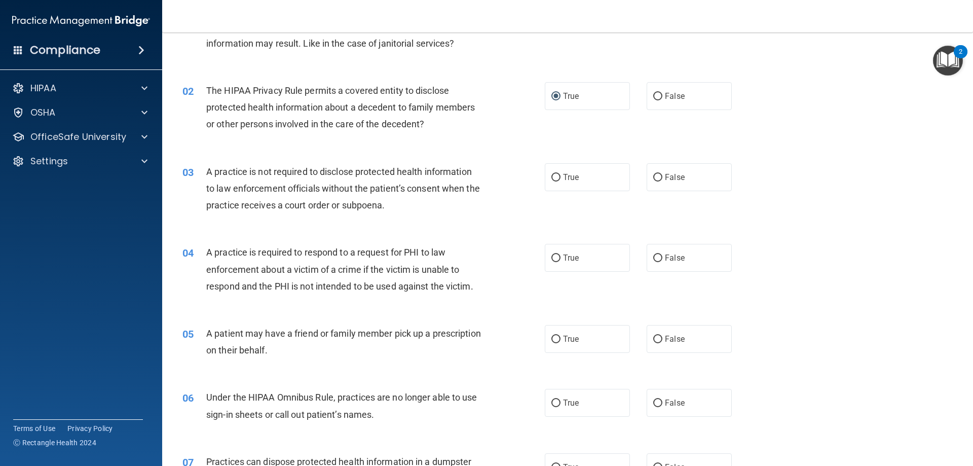
scroll to position [101, 0]
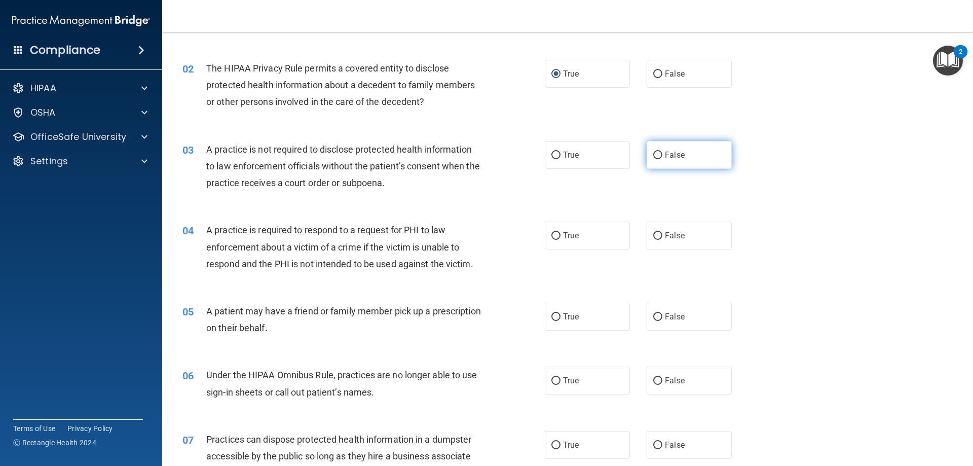
click at [653, 154] on input "False" at bounding box center [657, 156] width 9 height 8
radio input "true"
click at [818, 172] on div "03 A practice is not required to disclose protected health information to law e…" at bounding box center [568, 168] width 786 height 81
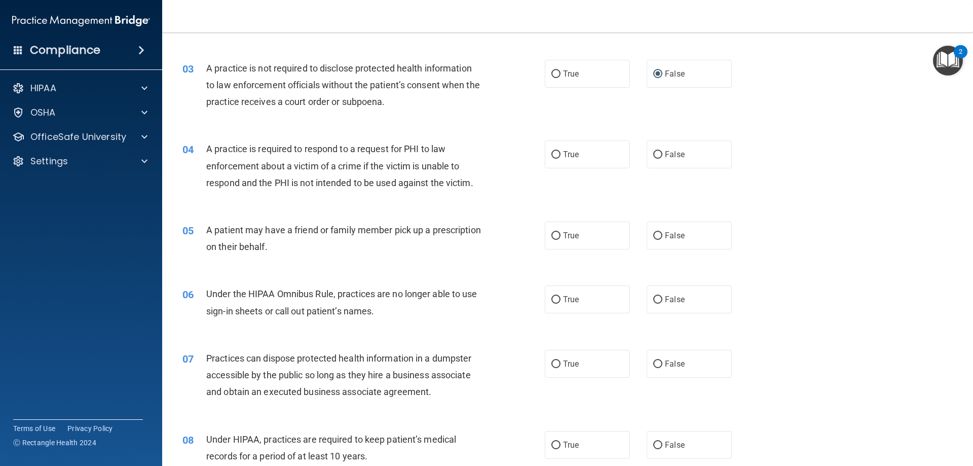
scroll to position [203, 0]
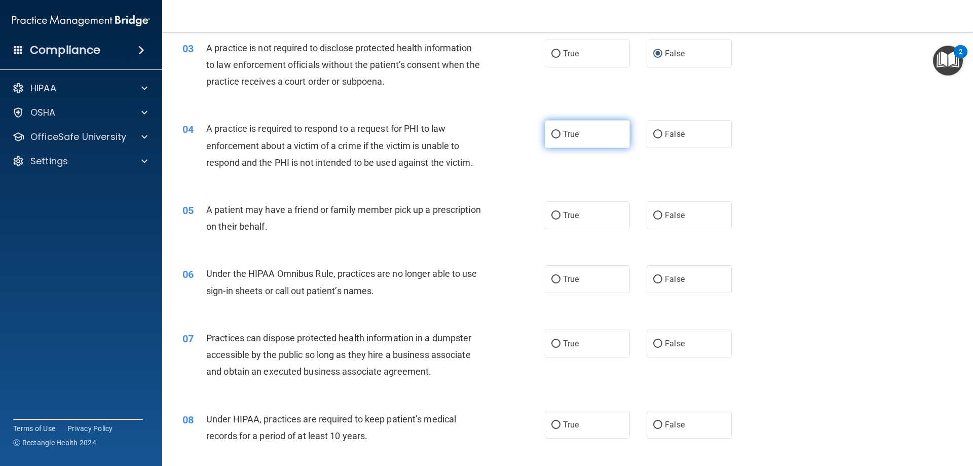
click at [551, 133] on input "True" at bounding box center [555, 135] width 9 height 8
radio input "true"
click at [563, 218] on span "True" at bounding box center [571, 215] width 16 height 10
click at [560, 218] on input "True" at bounding box center [555, 216] width 9 height 8
radio input "true"
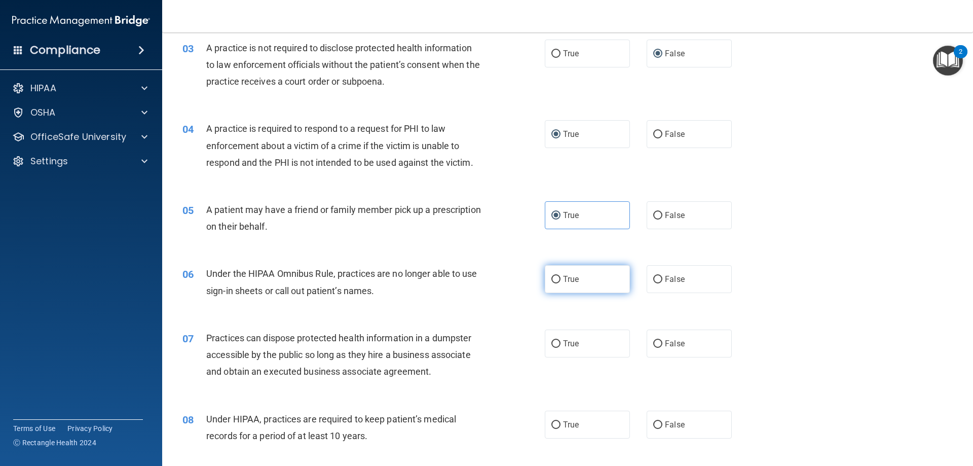
click at [563, 274] on label "True" at bounding box center [587, 279] width 85 height 28
click at [561, 276] on input "True" at bounding box center [555, 280] width 9 height 8
radio input "true"
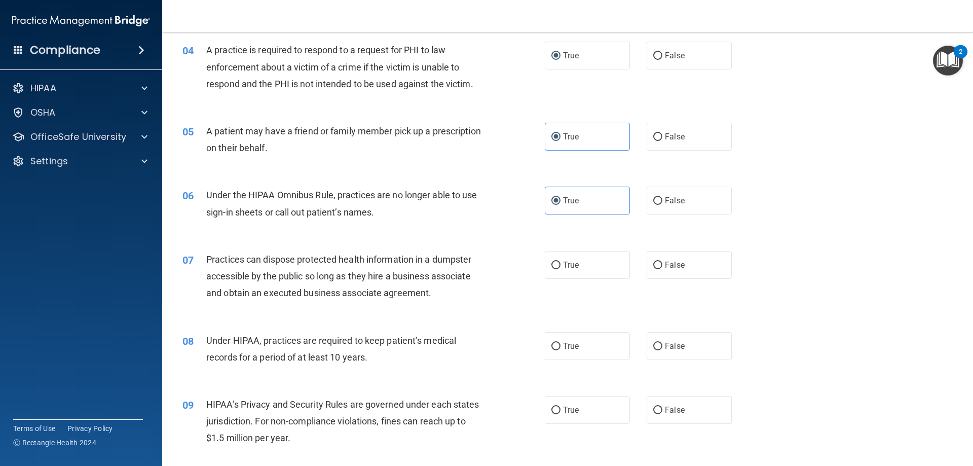
scroll to position [304, 0]
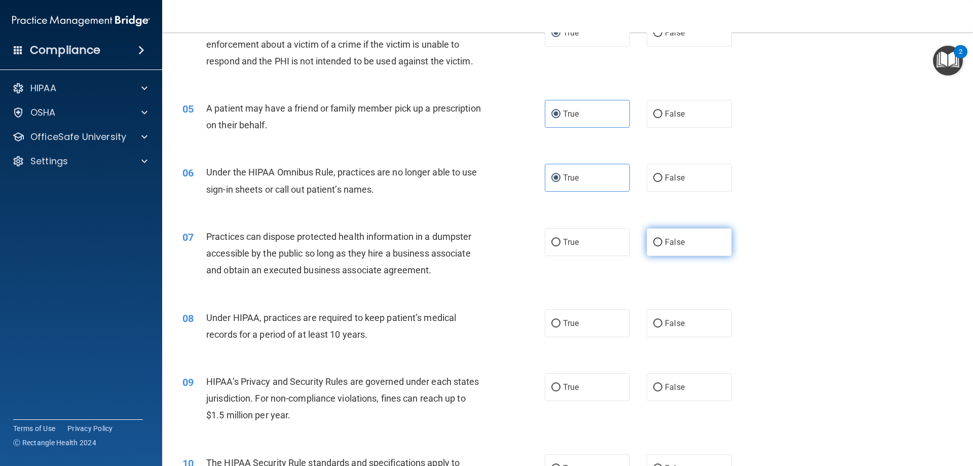
click at [647, 242] on label "False" at bounding box center [689, 242] width 85 height 28
click at [653, 242] on input "False" at bounding box center [657, 243] width 9 height 8
radio input "true"
click at [803, 245] on div "07 Practices can dispose protected health information in a dumpster accessible …" at bounding box center [568, 255] width 786 height 81
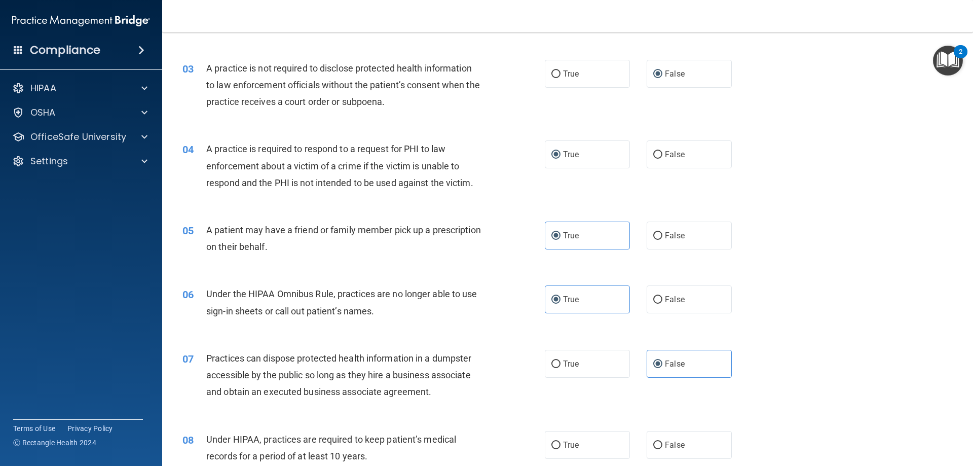
scroll to position [203, 0]
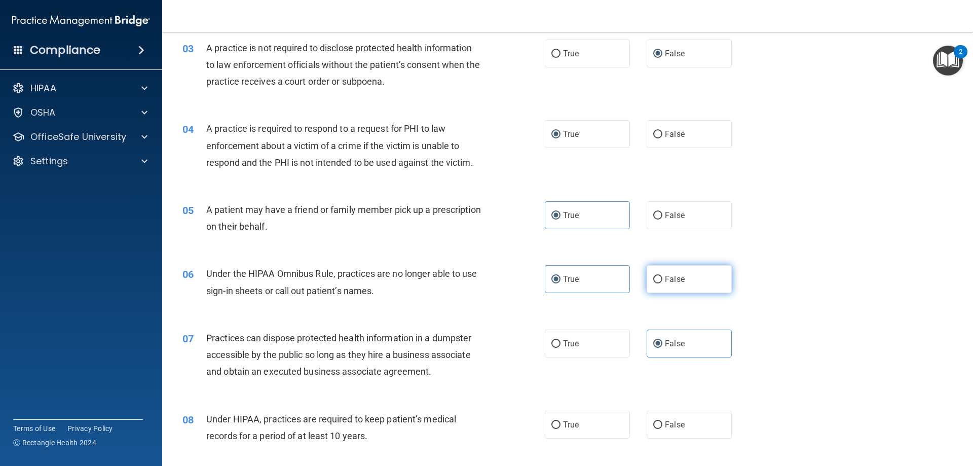
click at [653, 280] on input "False" at bounding box center [657, 280] width 9 height 8
radio input "true"
radio input "false"
click at [821, 282] on div "06 Under the HIPAA Omnibus Rule, practices are no longer able to use sign-in sh…" at bounding box center [568, 284] width 786 height 64
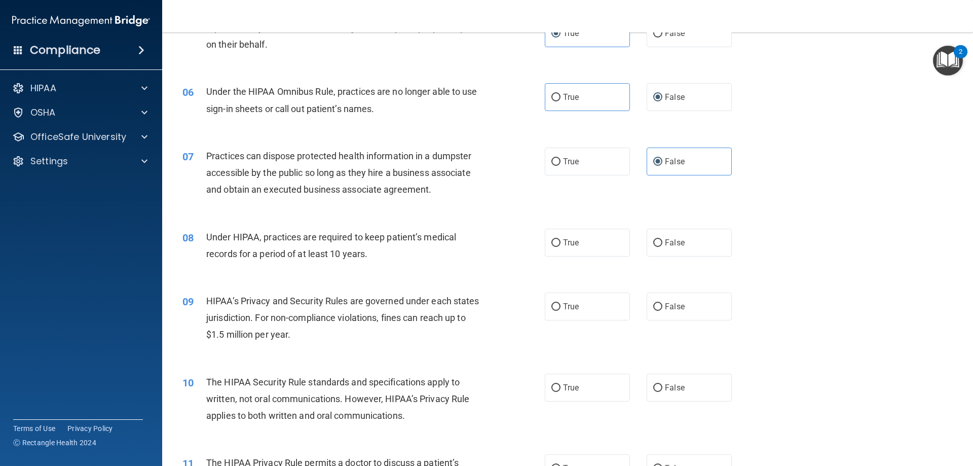
scroll to position [405, 0]
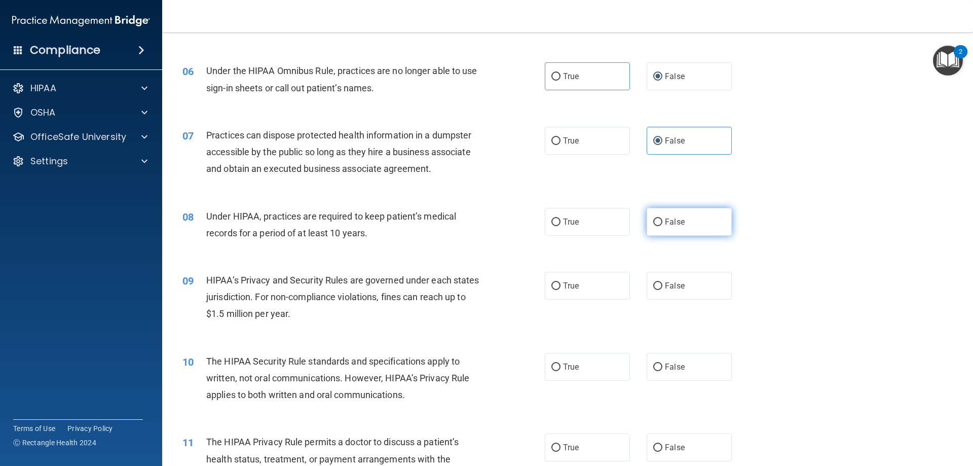
click at [653, 222] on input "False" at bounding box center [657, 222] width 9 height 8
radio input "true"
click at [680, 282] on label "False" at bounding box center [689, 286] width 85 height 28
click at [662, 282] on input "False" at bounding box center [657, 286] width 9 height 8
radio input "true"
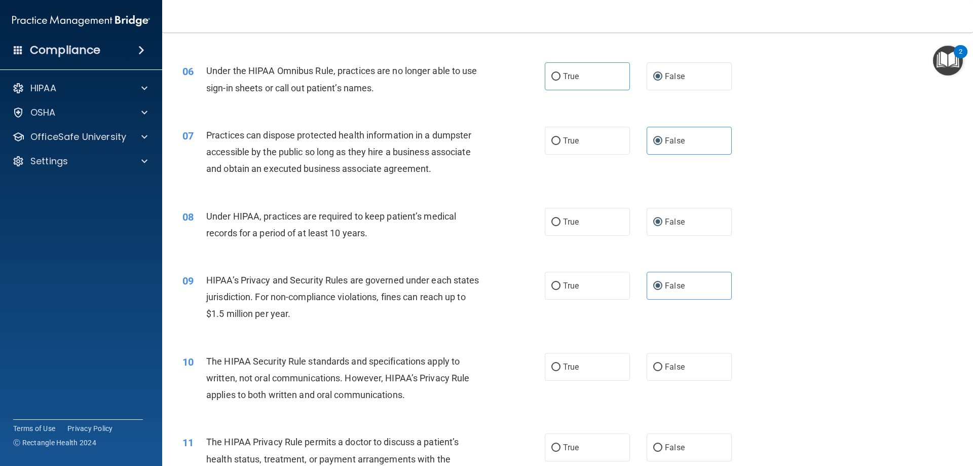
scroll to position [507, 0]
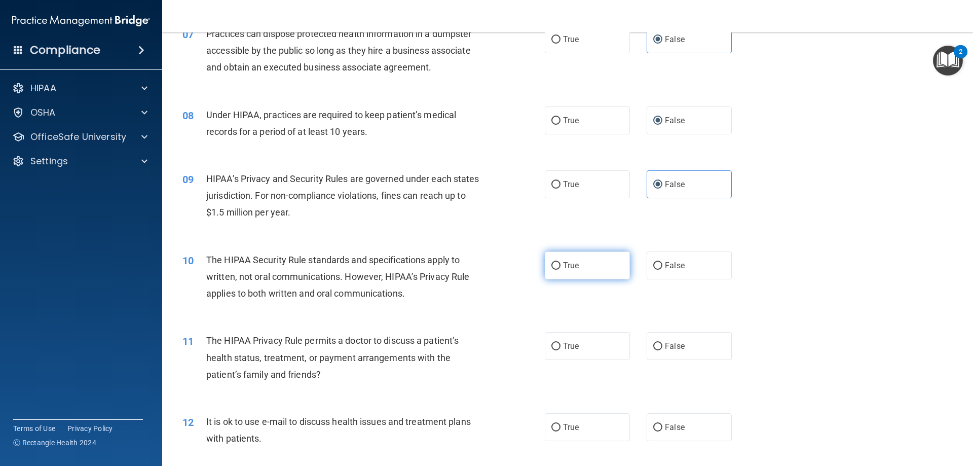
click at [552, 265] on input "True" at bounding box center [555, 266] width 9 height 8
radio input "true"
click at [838, 267] on div "10 The HIPAA Security Rule standards and specifications apply to written, not o…" at bounding box center [568, 279] width 786 height 81
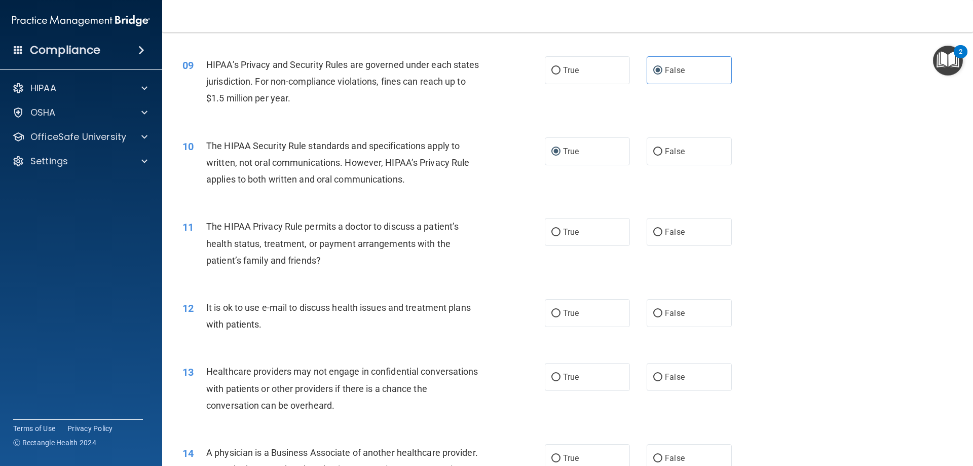
scroll to position [710, 0]
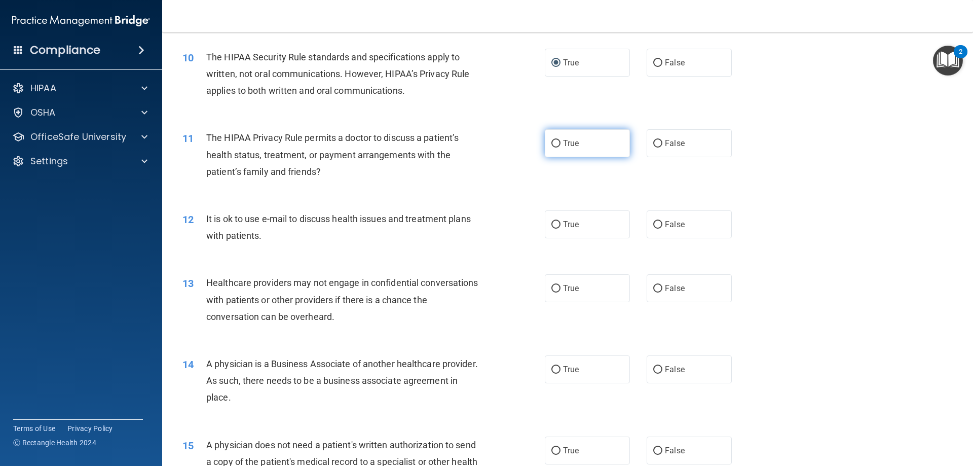
click at [563, 139] on span "True" at bounding box center [571, 143] width 16 height 10
click at [561, 140] on input "True" at bounding box center [555, 144] width 9 height 8
radio input "true"
click at [567, 230] on label "True" at bounding box center [587, 224] width 85 height 28
click at [561, 229] on input "True" at bounding box center [555, 225] width 9 height 8
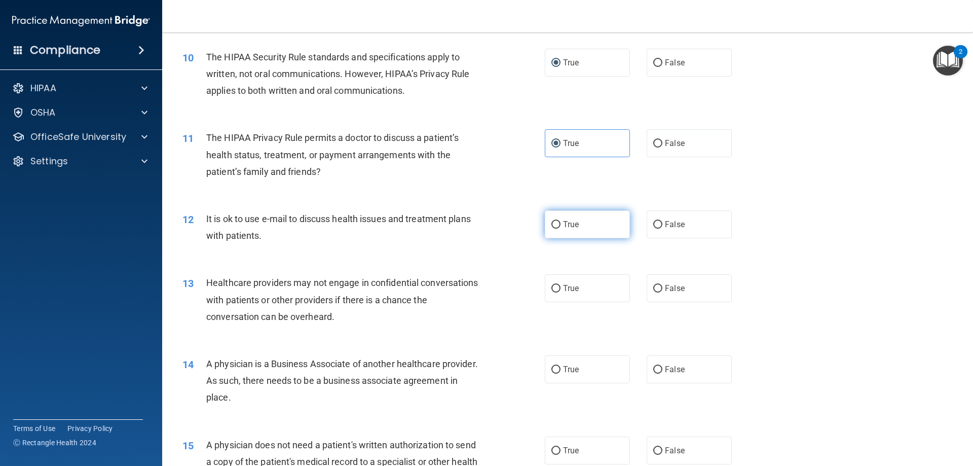
radio input "true"
click at [777, 212] on div "12 It is ok to use e-mail to discuss health issues and treatment plans with pat…" at bounding box center [568, 230] width 786 height 64
drag, startPoint x: 822, startPoint y: 204, endPoint x: 818, endPoint y: 200, distance: 5.7
click at [820, 202] on div "12 It is ok to use e-mail to discuss health issues and treatment plans with pat…" at bounding box center [568, 230] width 786 height 64
click at [563, 295] on label "True" at bounding box center [587, 288] width 85 height 28
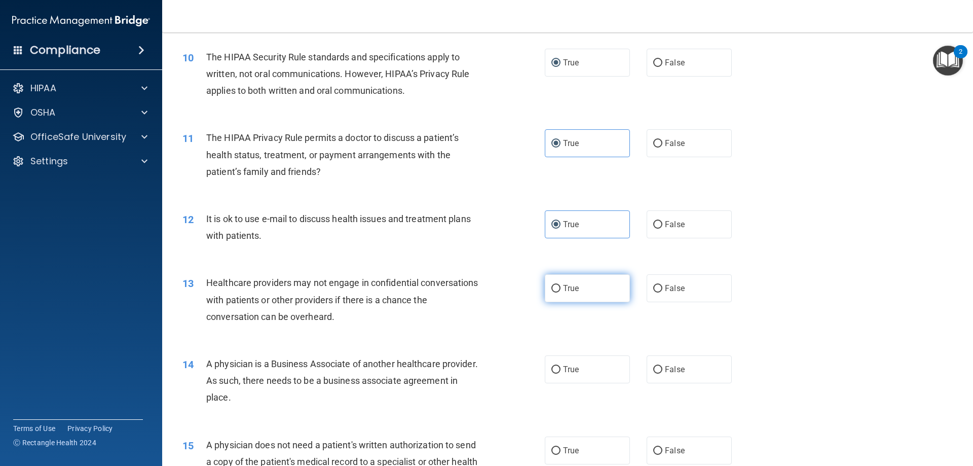
click at [561, 292] on input "True" at bounding box center [555, 289] width 9 height 8
radio input "true"
click at [757, 269] on div "13 Healthcare providers may not engage in confidential conversations with patie…" at bounding box center [568, 302] width 786 height 81
click at [665, 142] on span "False" at bounding box center [675, 143] width 20 height 10
click at [661, 142] on input "False" at bounding box center [657, 144] width 9 height 8
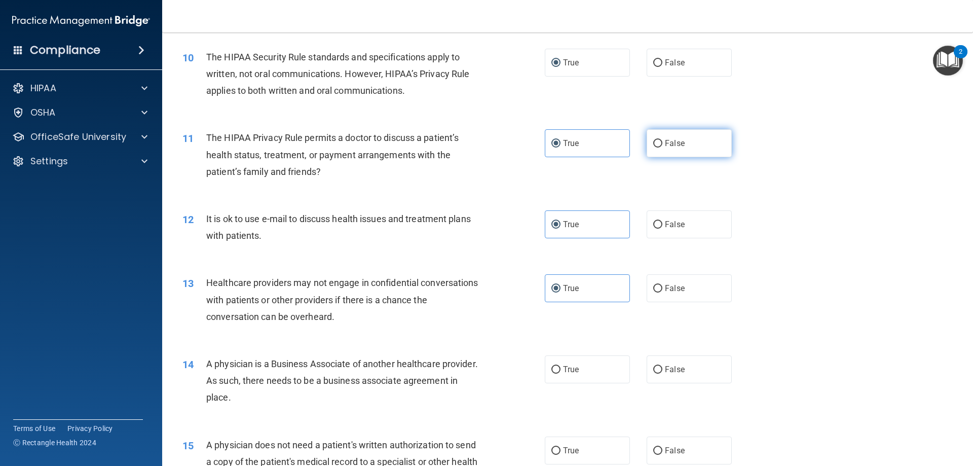
radio input "true"
radio input "false"
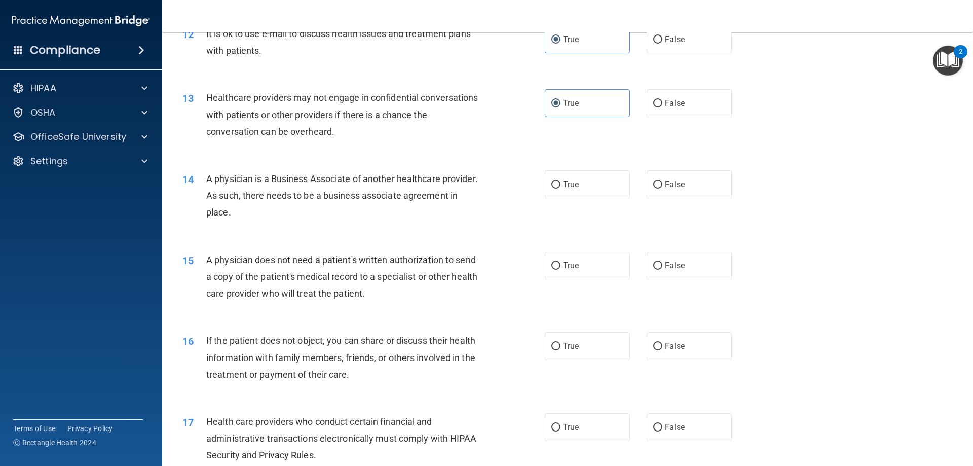
scroll to position [912, 0]
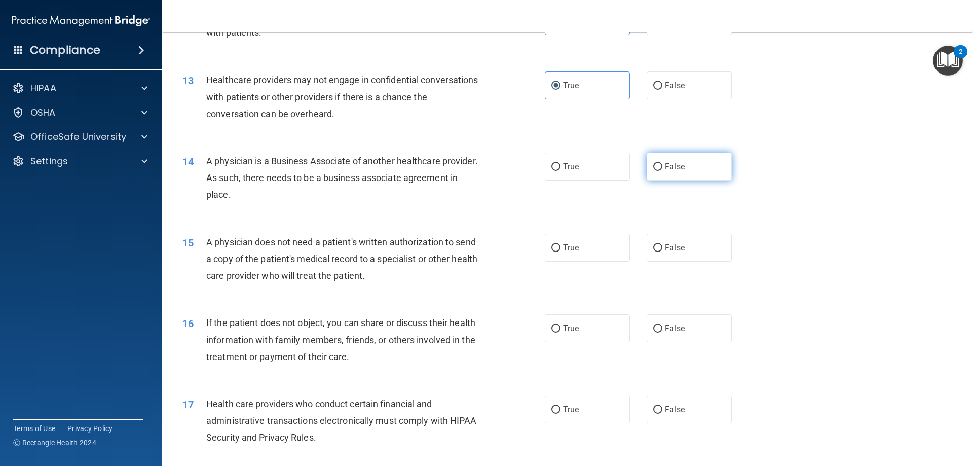
click at [665, 165] on span "False" at bounding box center [675, 167] width 20 height 10
click at [661, 165] on input "False" at bounding box center [657, 167] width 9 height 8
radio input "true"
click at [807, 191] on div "14 A physician is a Business Associate of another healthcare provider. As such,…" at bounding box center [568, 180] width 786 height 81
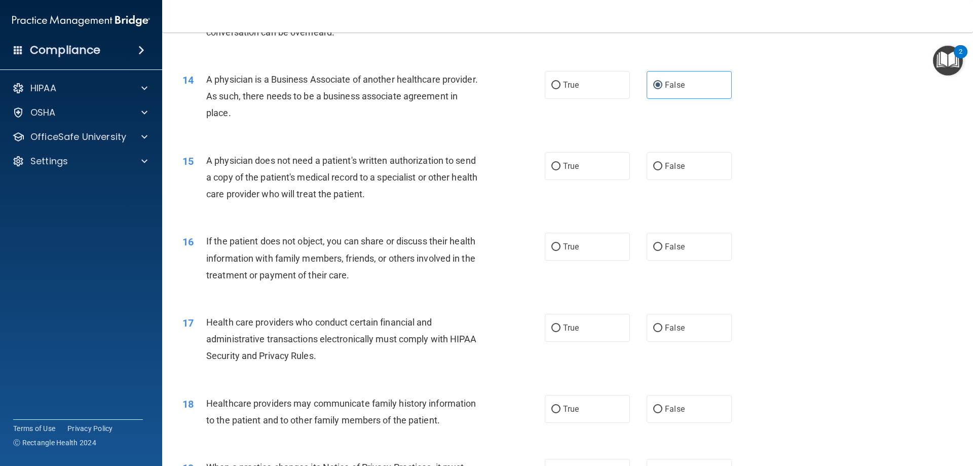
scroll to position [1014, 0]
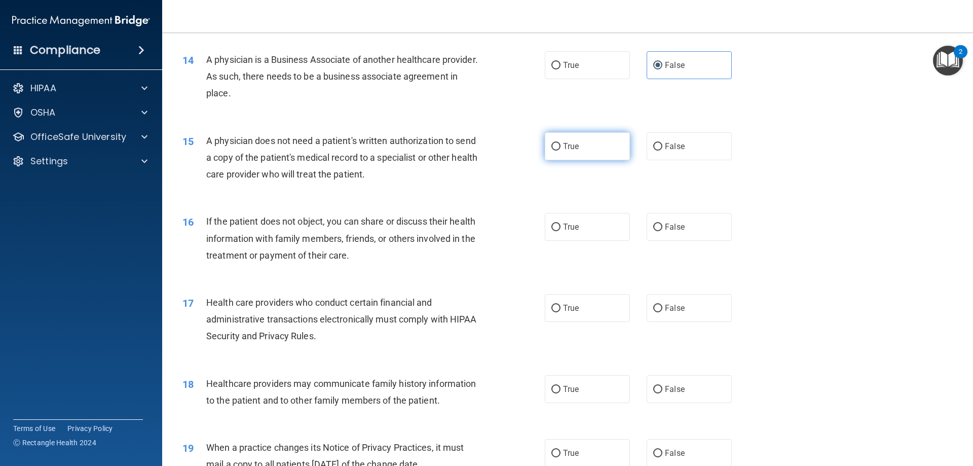
click at [587, 151] on label "True" at bounding box center [587, 146] width 85 height 28
click at [561, 151] on input "True" at bounding box center [555, 147] width 9 height 8
radio input "true"
click at [807, 143] on div "15 A physician does not need a patient's written authorization to send a copy o…" at bounding box center [568, 160] width 786 height 81
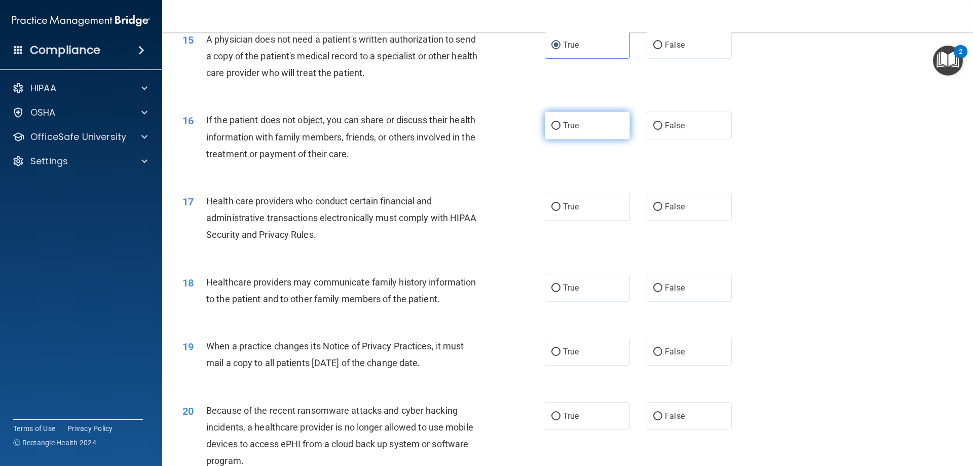
click at [554, 128] on input "True" at bounding box center [555, 126] width 9 height 8
radio input "true"
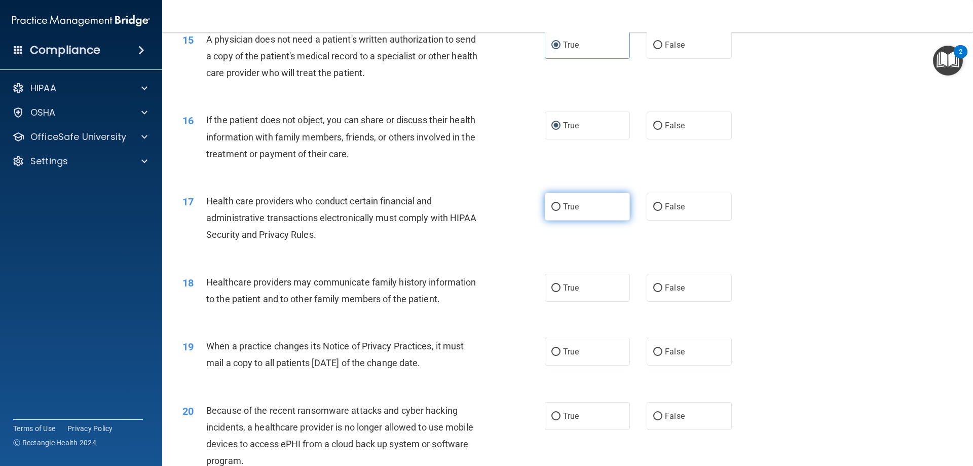
click at [559, 203] on label "True" at bounding box center [587, 207] width 85 height 28
click at [559, 203] on input "True" at bounding box center [555, 207] width 9 height 8
radio input "true"
click at [766, 222] on div "17 Health care providers who conduct certain financial and administrative trans…" at bounding box center [568, 220] width 786 height 81
click at [669, 285] on span "False" at bounding box center [675, 288] width 20 height 10
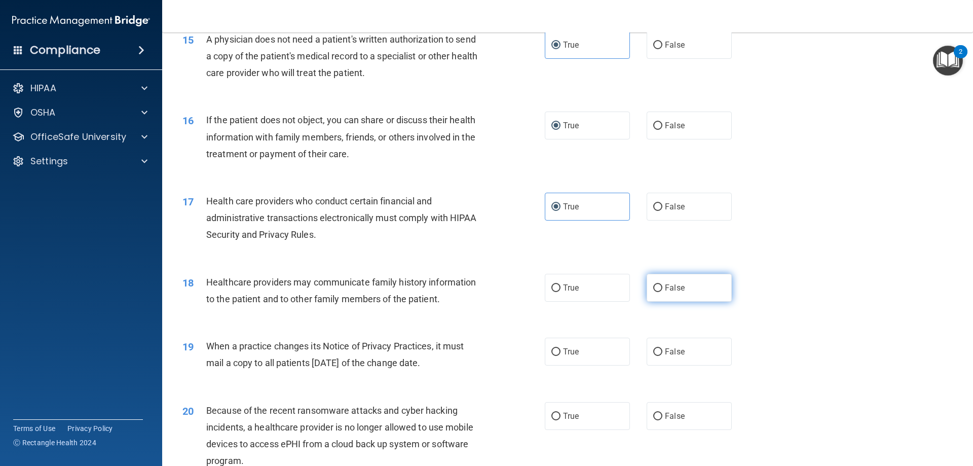
click at [662, 285] on input "False" at bounding box center [657, 288] width 9 height 8
radio input "true"
click at [784, 266] on div "18 Healthcare providers may communicate family history information to the patie…" at bounding box center [568, 293] width 786 height 64
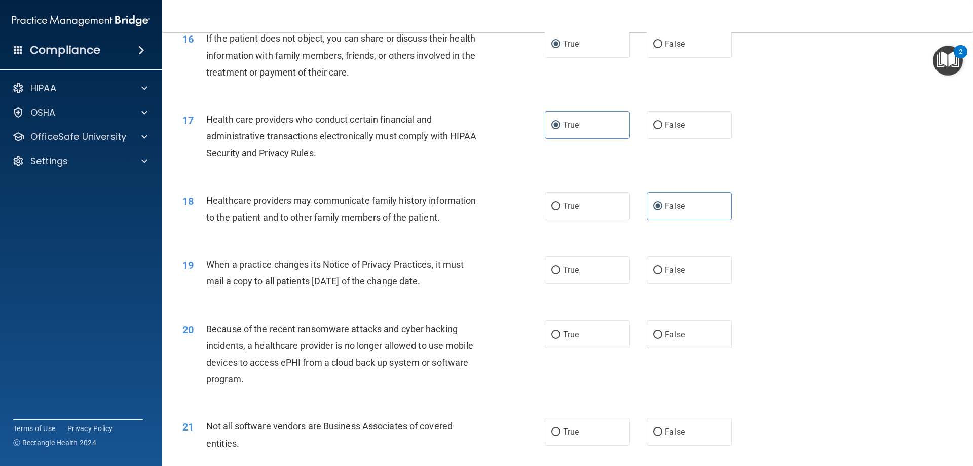
scroll to position [1216, 0]
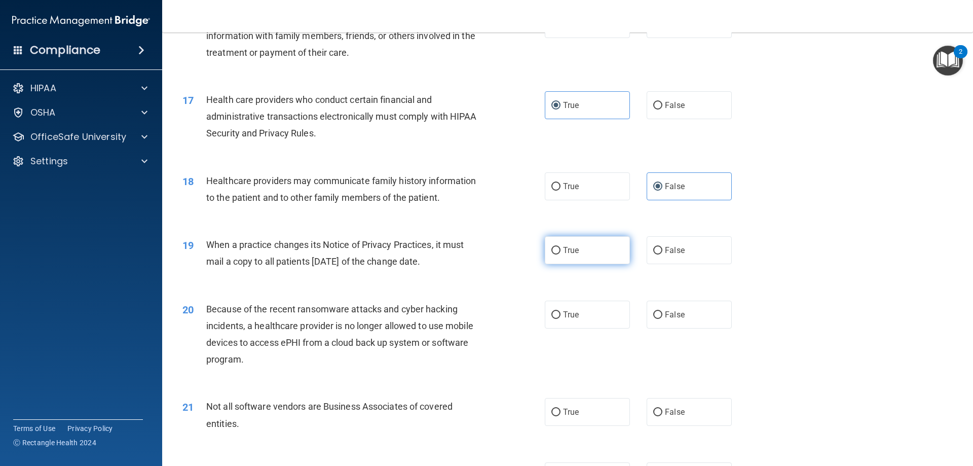
drag, startPoint x: 587, startPoint y: 250, endPoint x: 598, endPoint y: 251, distance: 10.7
click at [587, 251] on label "True" at bounding box center [587, 250] width 85 height 28
click at [561, 251] on input "True" at bounding box center [555, 251] width 9 height 8
radio input "true"
click at [875, 227] on div "19 When a practice changes its Notice of Privacy Practices, it must mail a copy…" at bounding box center [568, 256] width 786 height 64
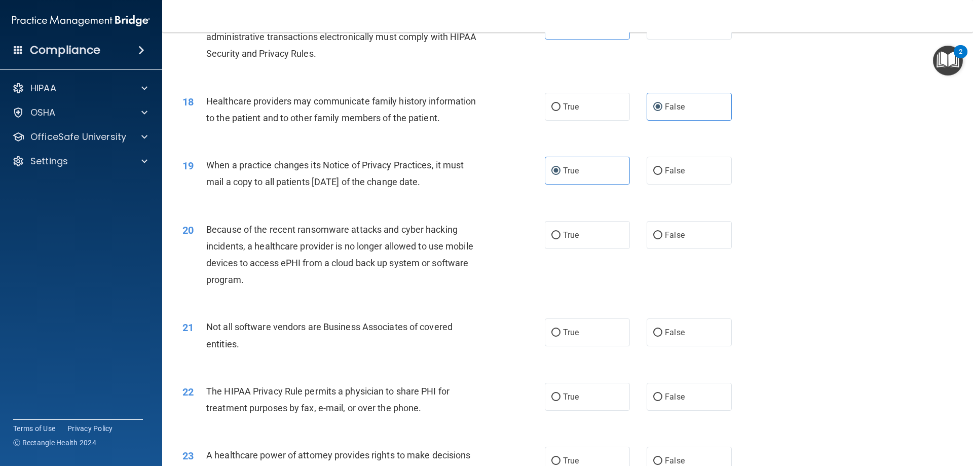
scroll to position [1318, 0]
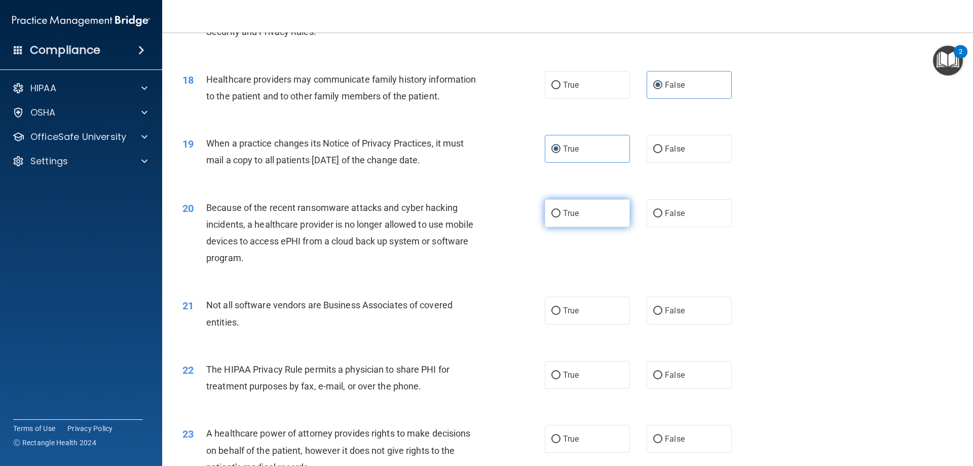
click at [582, 221] on label "True" at bounding box center [587, 213] width 85 height 28
click at [561, 217] on input "True" at bounding box center [555, 214] width 9 height 8
radio input "true"
click at [668, 153] on span "False" at bounding box center [675, 149] width 20 height 10
click at [662, 153] on input "False" at bounding box center [657, 149] width 9 height 8
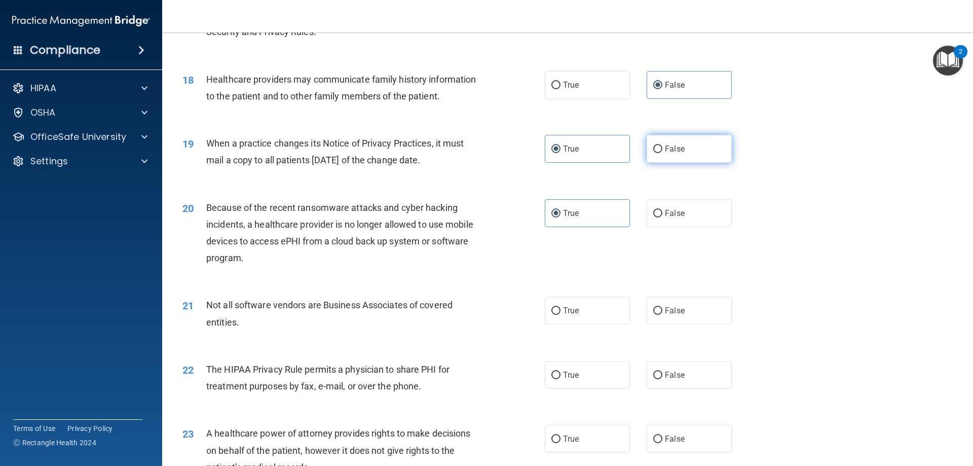
radio input "true"
radio input "false"
click at [892, 179] on div "19 When a practice changes its Notice of Privacy Practices, it must mail a copy…" at bounding box center [568, 154] width 786 height 64
click at [658, 212] on label "False" at bounding box center [689, 213] width 85 height 28
click at [658, 212] on input "False" at bounding box center [657, 214] width 9 height 8
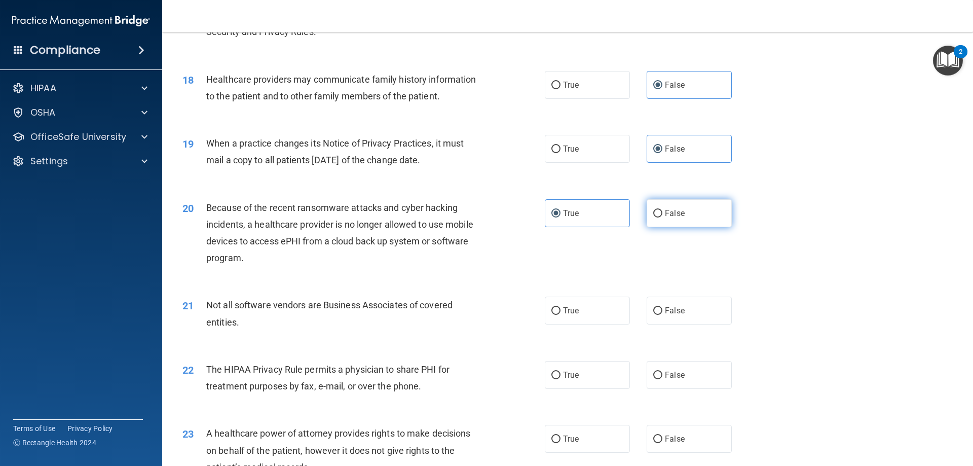
radio input "true"
radio input "false"
click at [563, 378] on span "True" at bounding box center [571, 375] width 16 height 10
click at [561, 378] on input "True" at bounding box center [555, 376] width 9 height 8
radio input "true"
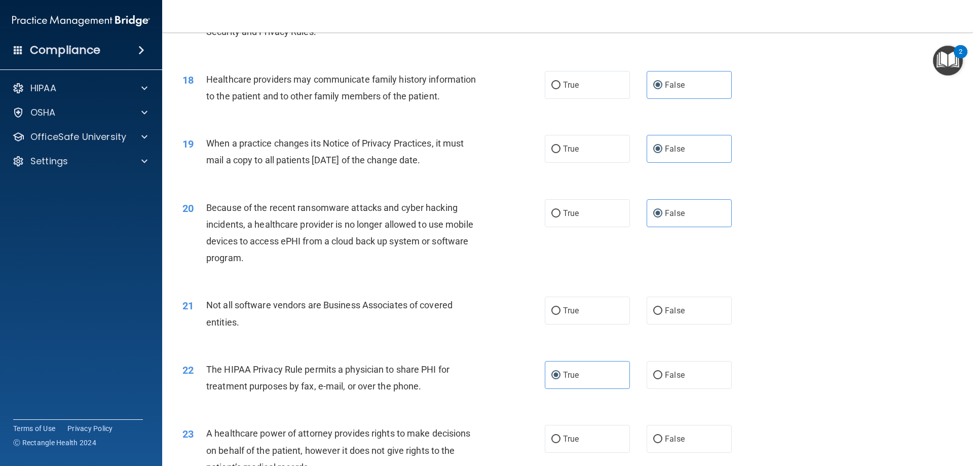
click at [746, 257] on div "20 Because of the recent ransomware attacks and cyber hacking incidents, a heal…" at bounding box center [568, 236] width 786 height 98
drag, startPoint x: 651, startPoint y: 318, endPoint x: 710, endPoint y: 295, distance: 62.9
click at [653, 316] on label "False" at bounding box center [689, 310] width 85 height 28
click at [653, 315] on input "False" at bounding box center [657, 311] width 9 height 8
radio input "true"
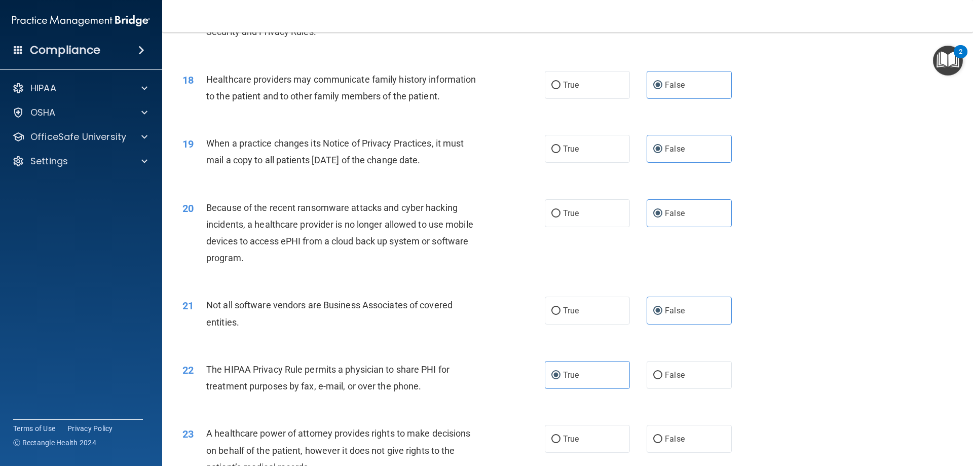
scroll to position [1419, 0]
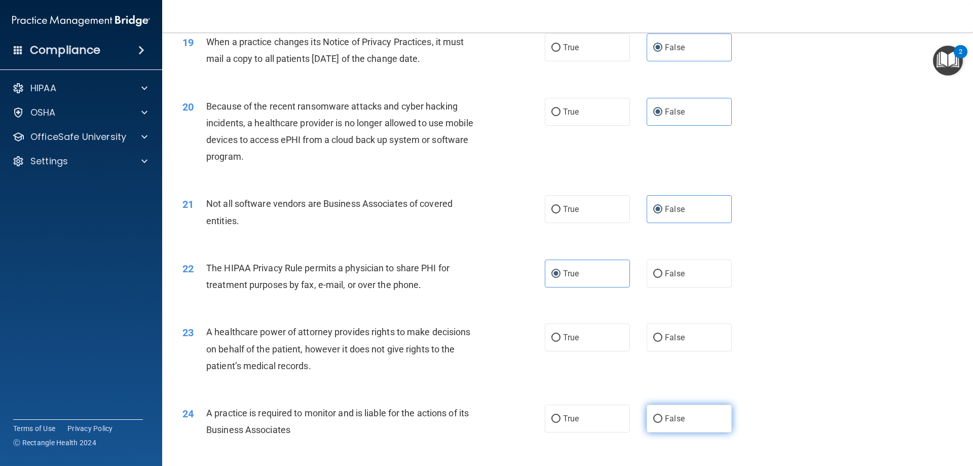
click at [657, 417] on input "False" at bounding box center [657, 419] width 9 height 8
radio input "true"
click at [911, 329] on div "23 A healthcare power of attorney provides rights to make decisions on behalf o…" at bounding box center [568, 351] width 786 height 81
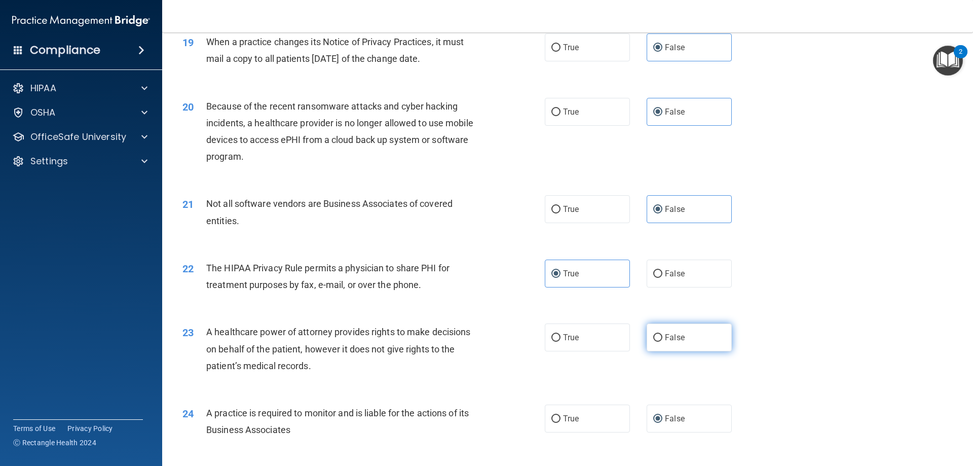
click at [657, 338] on input "False" at bounding box center [657, 338] width 9 height 8
radio input "true"
drag, startPoint x: 824, startPoint y: 339, endPoint x: 819, endPoint y: 341, distance: 5.5
click at [823, 340] on div "23 A healthcare power of attorney provides rights to make decisions on behalf o…" at bounding box center [568, 351] width 786 height 81
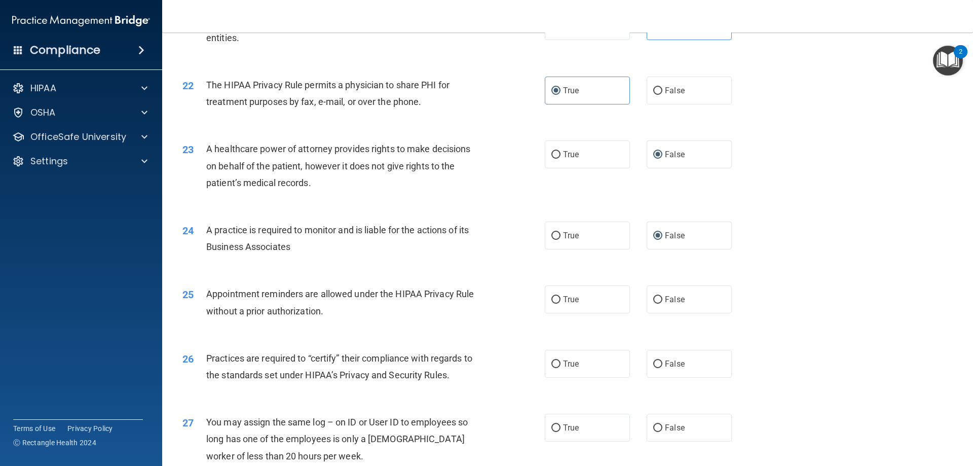
scroll to position [1622, 0]
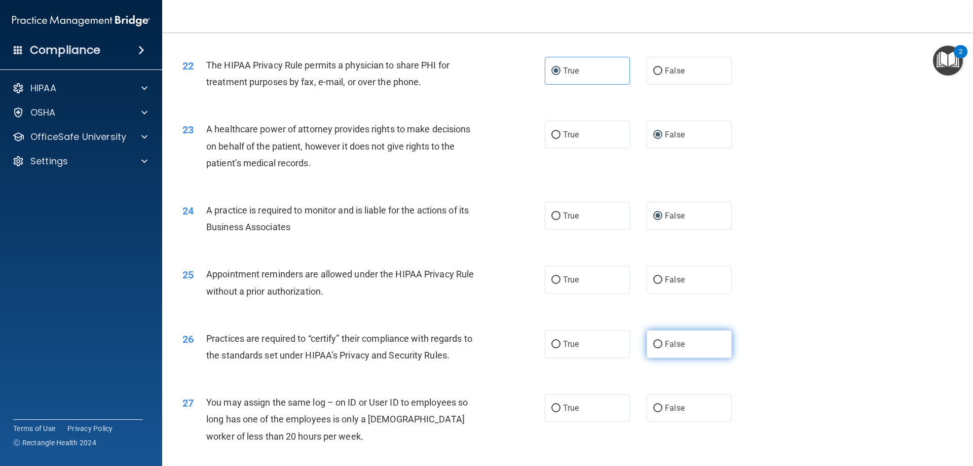
click at [656, 346] on input "False" at bounding box center [657, 345] width 9 height 8
radio input "true"
click at [563, 280] on span "True" at bounding box center [571, 280] width 16 height 10
click at [561, 280] on input "True" at bounding box center [555, 280] width 9 height 8
radio input "true"
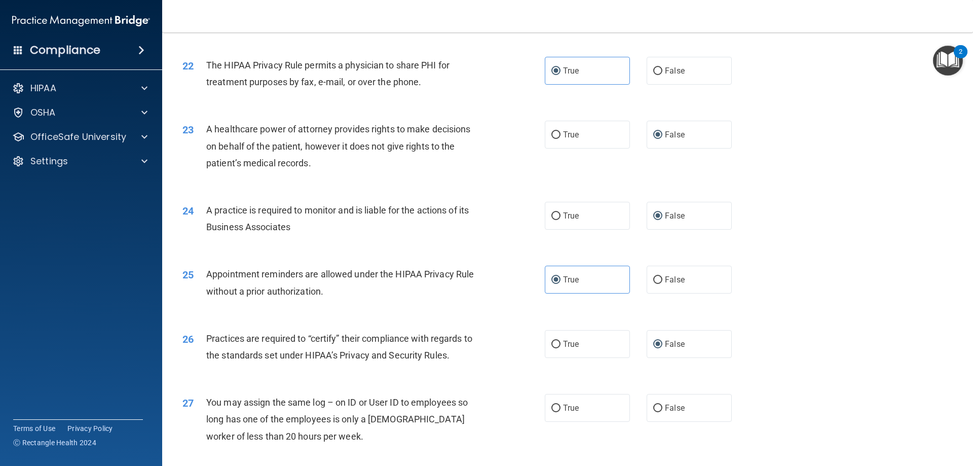
click at [777, 240] on div "24 A practice is required to monitor and is liable for the actions of its Busin…" at bounding box center [568, 221] width 786 height 64
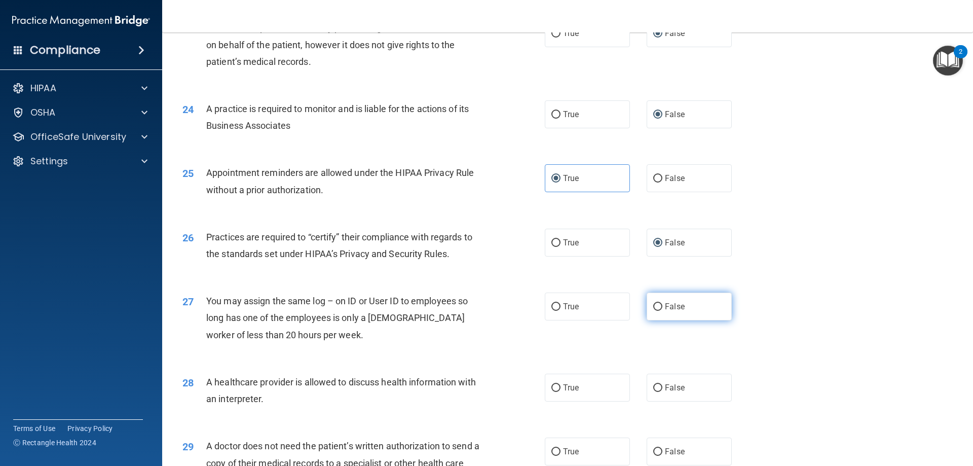
click at [653, 306] on input "False" at bounding box center [657, 307] width 9 height 8
radio input "true"
click at [830, 201] on div "25 Appointment reminders are allowed under the HIPAA Privacy Rule without a pri…" at bounding box center [568, 184] width 786 height 64
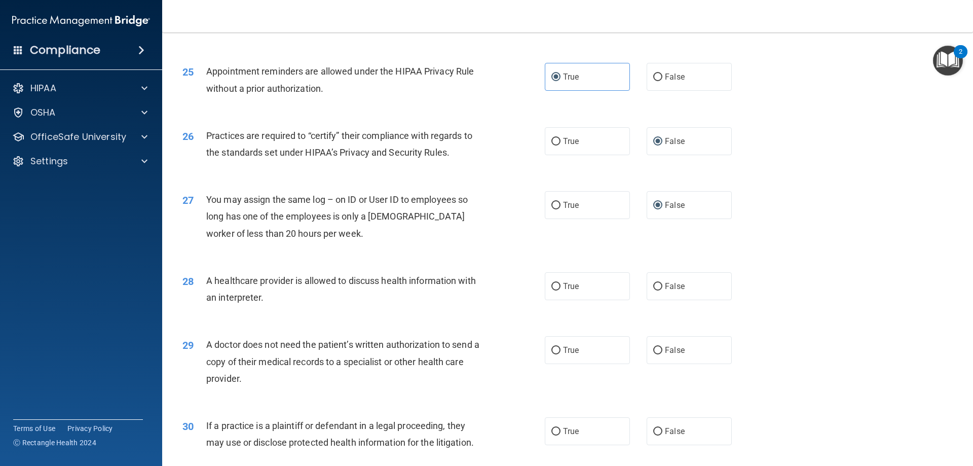
scroll to position [1894, 0]
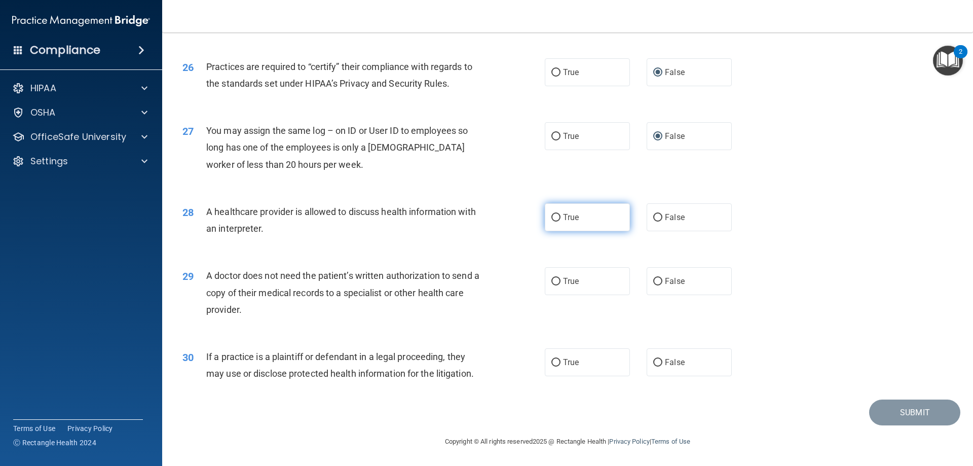
click at [548, 224] on label "True" at bounding box center [587, 217] width 85 height 28
click at [551, 221] on input "True" at bounding box center [555, 218] width 9 height 8
radio input "true"
click at [558, 284] on label "True" at bounding box center [587, 281] width 85 height 28
click at [558, 284] on input "True" at bounding box center [555, 282] width 9 height 8
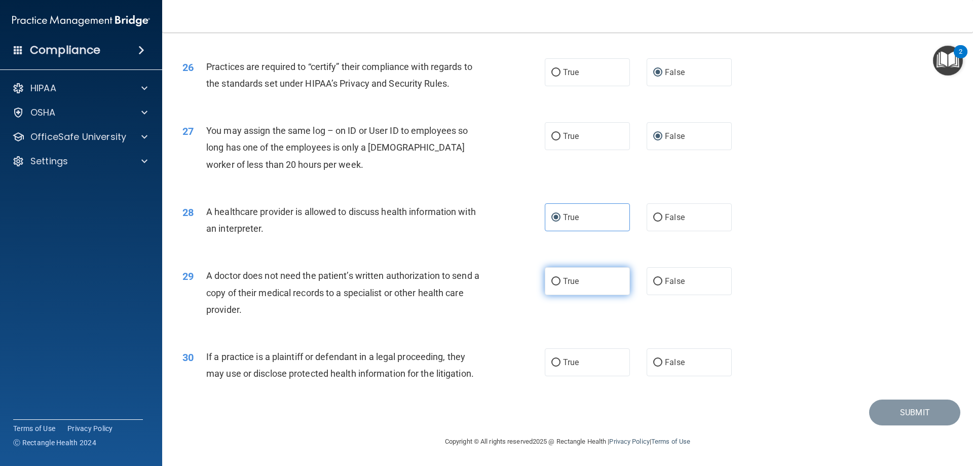
radio input "true"
drag, startPoint x: 561, startPoint y: 362, endPoint x: 557, endPoint y: 355, distance: 7.5
click at [556, 358] on label "True" at bounding box center [587, 362] width 85 height 28
click at [556, 359] on input "True" at bounding box center [555, 363] width 9 height 8
radio input "true"
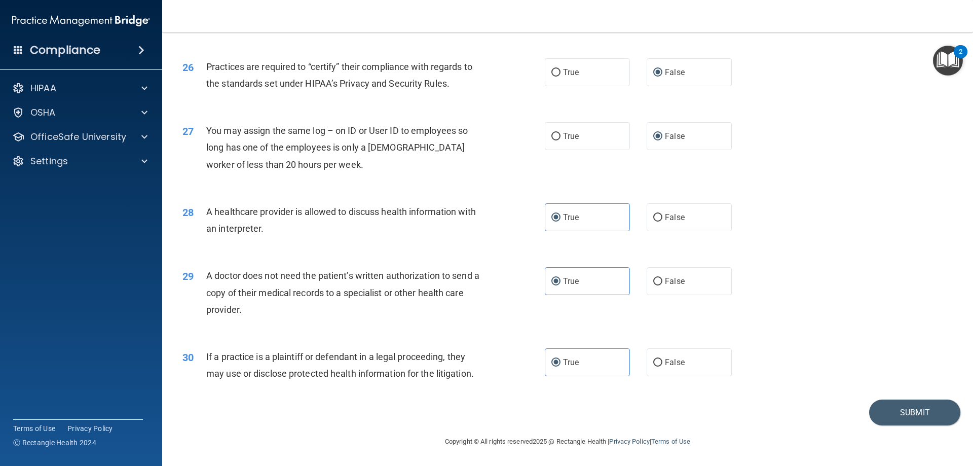
drag, startPoint x: 904, startPoint y: 340, endPoint x: 908, endPoint y: 359, distance: 19.7
click at [903, 340] on div "30 If a practice is a plaintiff or defendant in a legal proceeding, they may us…" at bounding box center [568, 368] width 786 height 64
click at [910, 415] on button "Submit" at bounding box center [914, 412] width 91 height 26
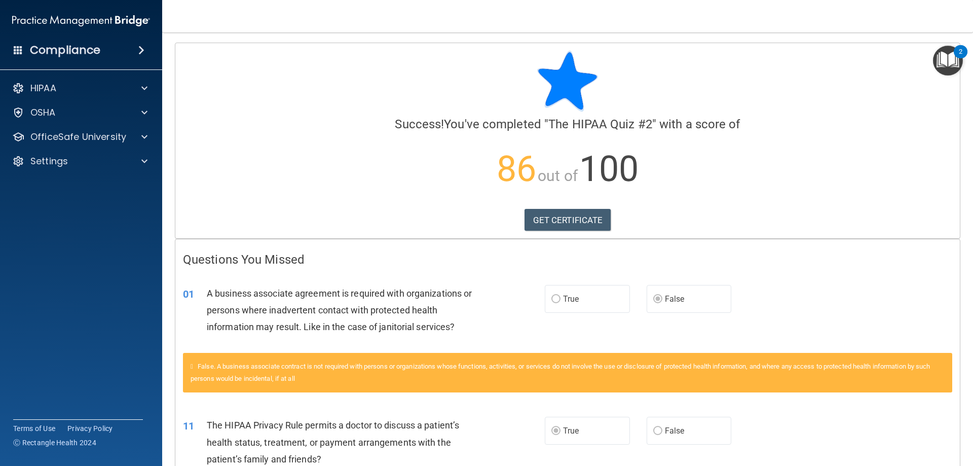
drag, startPoint x: 790, startPoint y: 141, endPoint x: 676, endPoint y: 175, distance: 118.5
click at [746, 140] on p "86 out of 100" at bounding box center [567, 168] width 769 height 65
click at [561, 221] on link "GET CERTIFICATE" at bounding box center [568, 220] width 87 height 22
drag, startPoint x: 138, startPoint y: 138, endPoint x: 142, endPoint y: 135, distance: 5.2
click at [138, 138] on div at bounding box center [142, 137] width 25 height 12
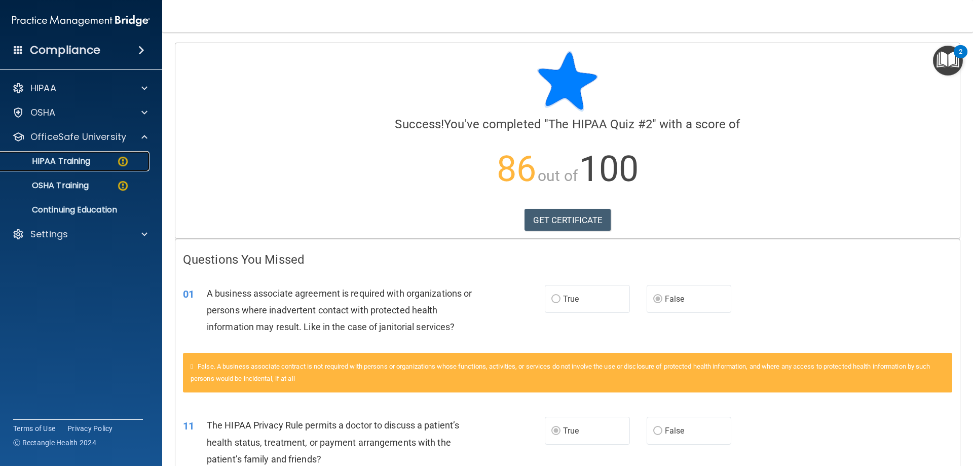
click at [130, 160] on div "HIPAA Training" at bounding box center [76, 161] width 138 height 10
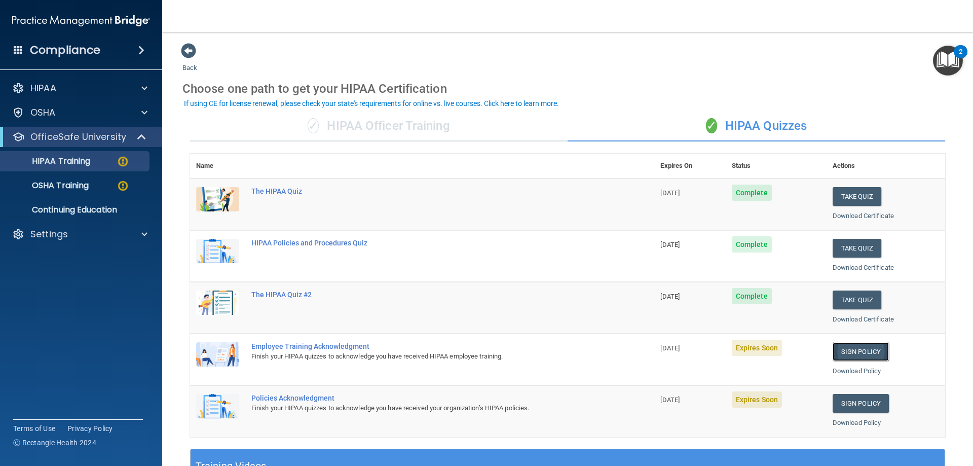
click at [851, 352] on link "Sign Policy" at bounding box center [861, 351] width 56 height 19
click at [109, 185] on div "OSHA Training" at bounding box center [76, 185] width 138 height 10
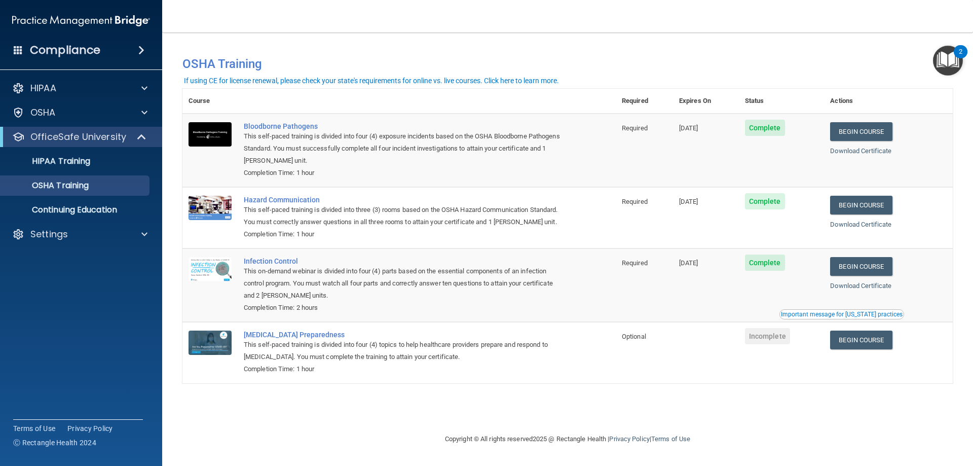
click at [120, 130] on div "OfficeSafe University" at bounding box center [81, 137] width 162 height 20
click at [145, 134] on span at bounding box center [142, 137] width 9 height 12
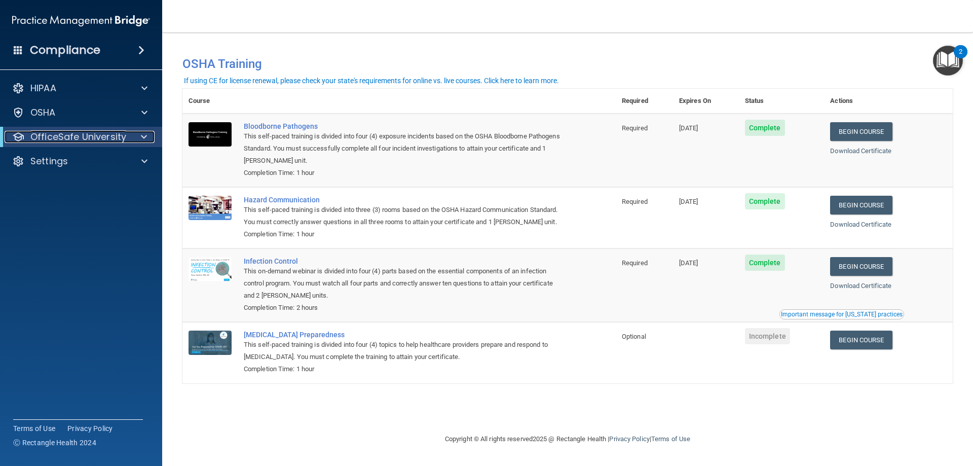
click at [142, 135] on span at bounding box center [144, 137] width 6 height 12
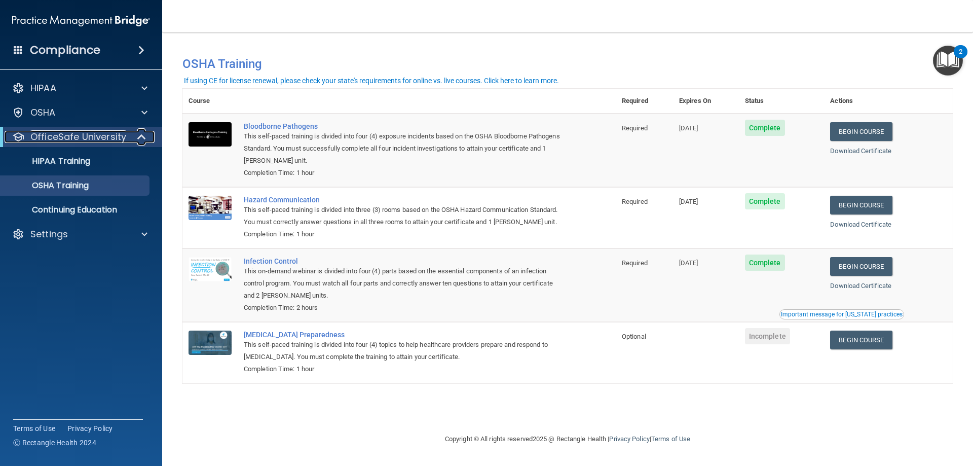
click at [141, 140] on span at bounding box center [142, 137] width 9 height 12
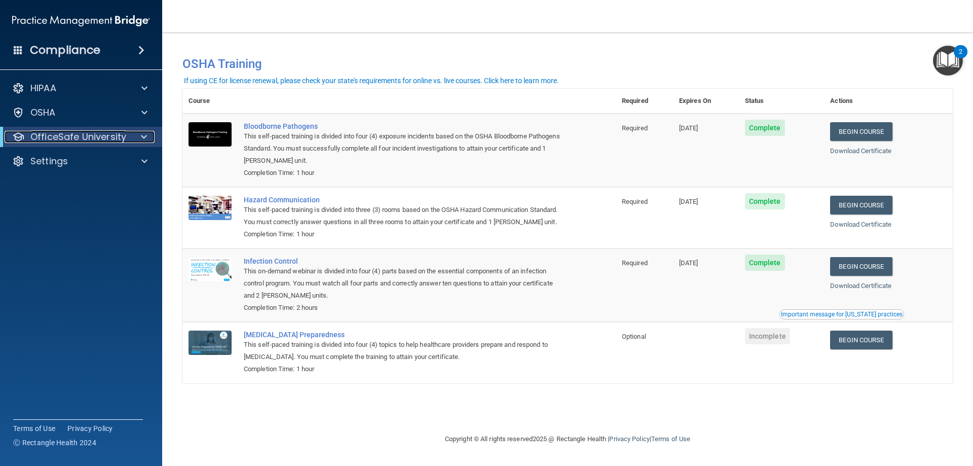
click at [150, 133] on div at bounding box center [142, 137] width 25 height 12
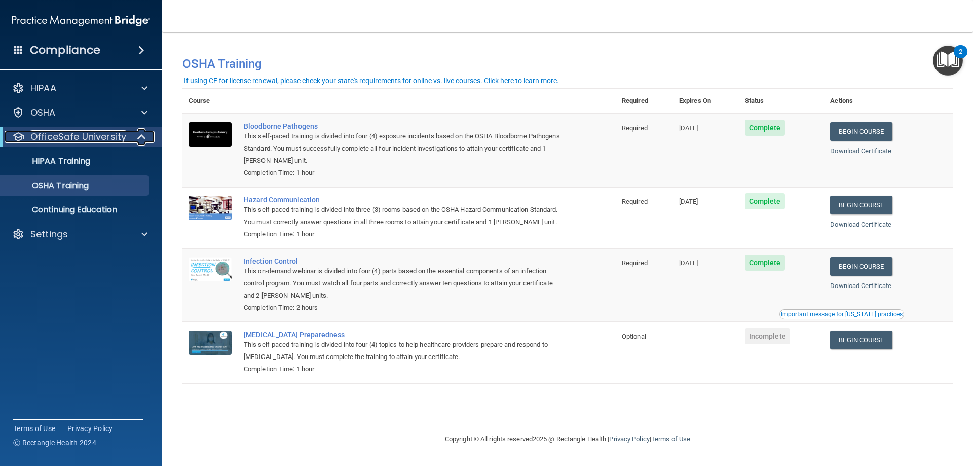
click at [141, 133] on span at bounding box center [142, 137] width 9 height 12
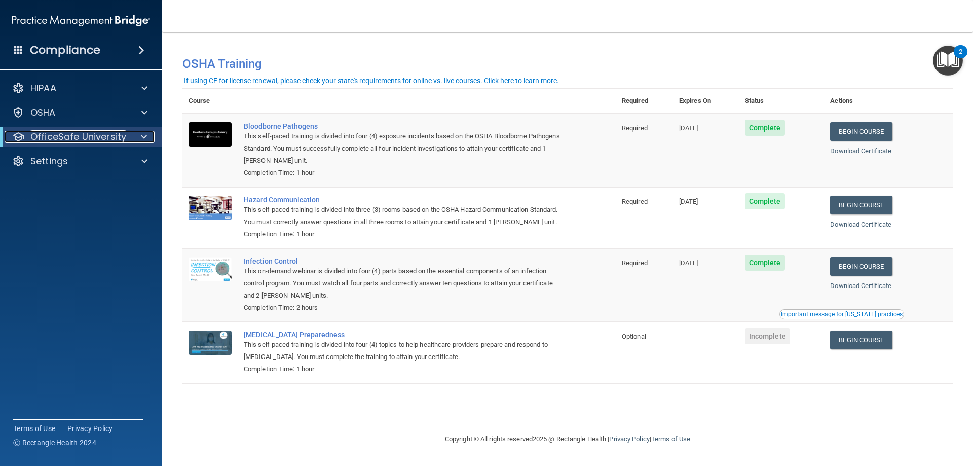
click at [141, 133] on span at bounding box center [144, 137] width 6 height 12
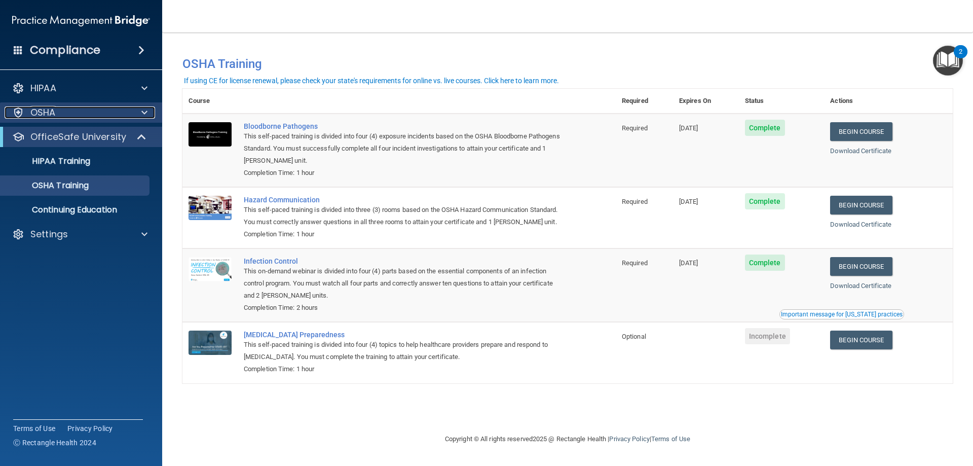
click at [63, 117] on div "OSHA" at bounding box center [68, 112] width 126 height 12
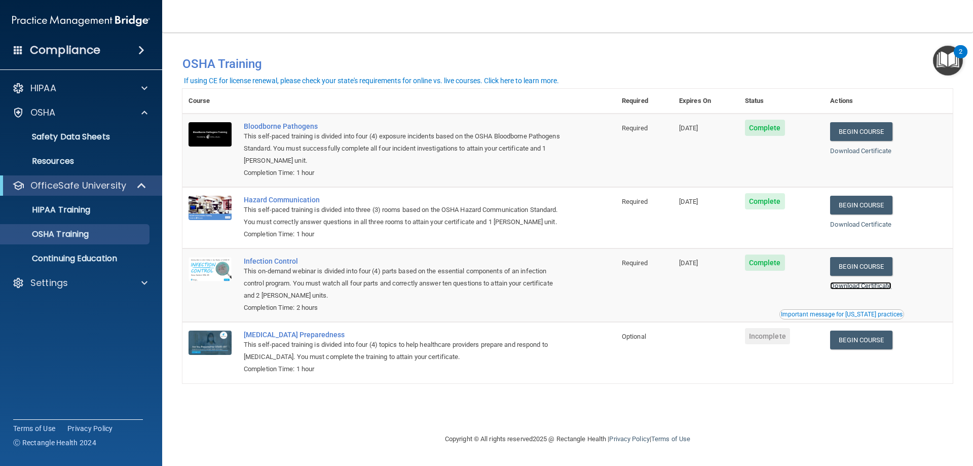
click at [881, 288] on link "Download Certificate" at bounding box center [860, 286] width 61 height 8
click at [871, 223] on link "Download Certificate" at bounding box center [860, 224] width 61 height 8
click at [881, 145] on div "Download Certificate" at bounding box center [888, 151] width 117 height 12
click at [878, 152] on link "Download Certificate" at bounding box center [860, 151] width 61 height 8
click at [865, 340] on link "Begin Course" at bounding box center [861, 339] width 62 height 19
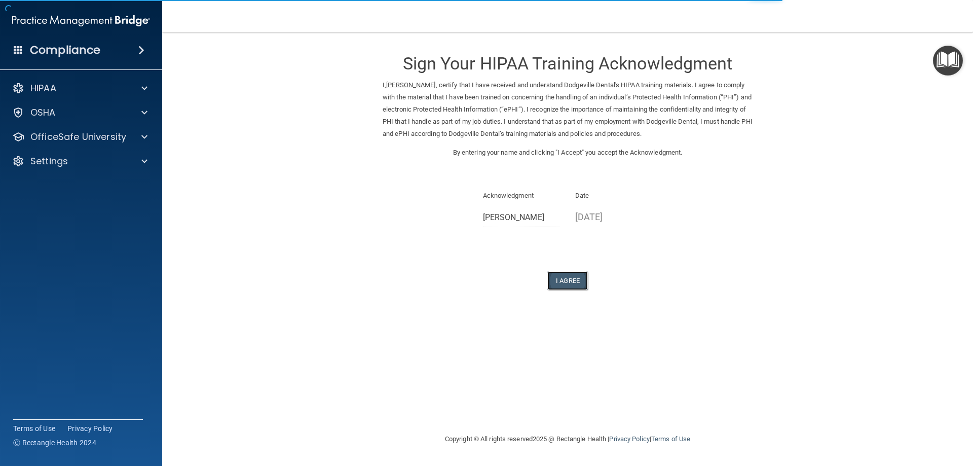
click at [569, 278] on button "I Agree" at bounding box center [567, 280] width 41 height 19
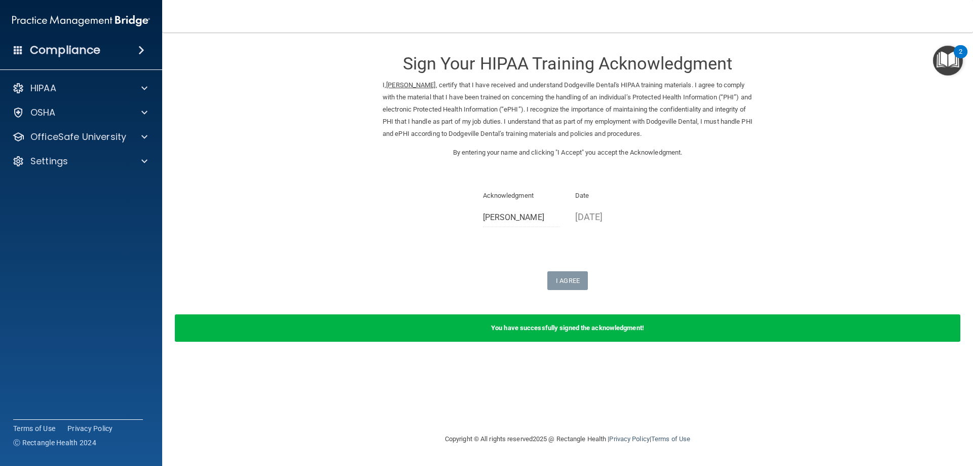
click at [674, 263] on div "Sign Your HIPAA Training Acknowledgment I, Christy Weller , certify that I have…" at bounding box center [568, 166] width 370 height 247
click at [146, 135] on span at bounding box center [144, 137] width 6 height 12
click at [128, 158] on img at bounding box center [123, 161] width 13 height 13
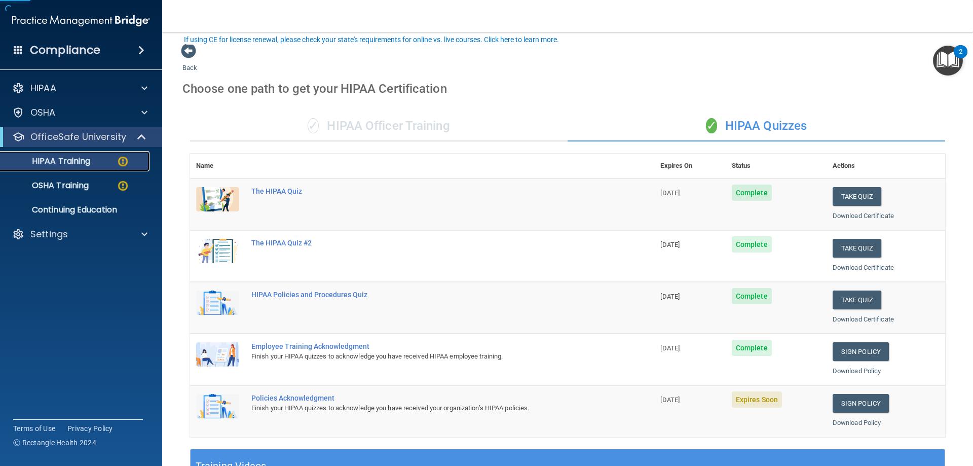
scroll to position [101, 0]
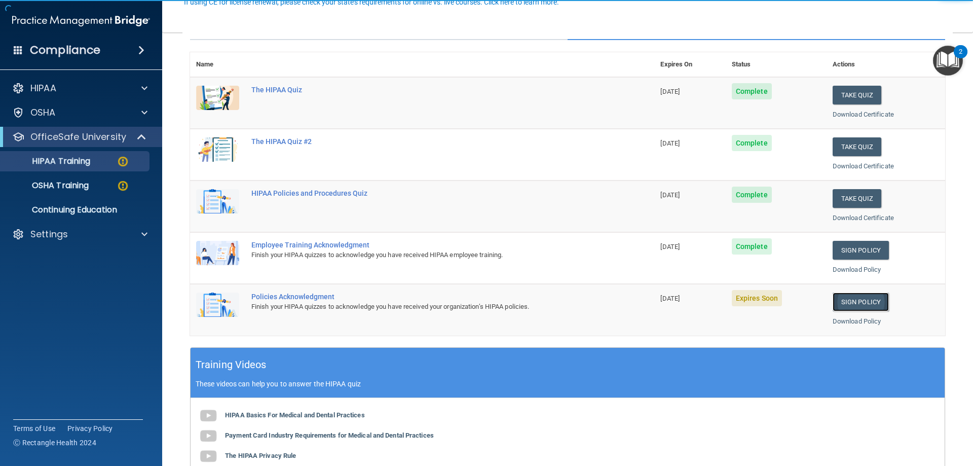
click at [846, 307] on link "Sign Policy" at bounding box center [861, 301] width 56 height 19
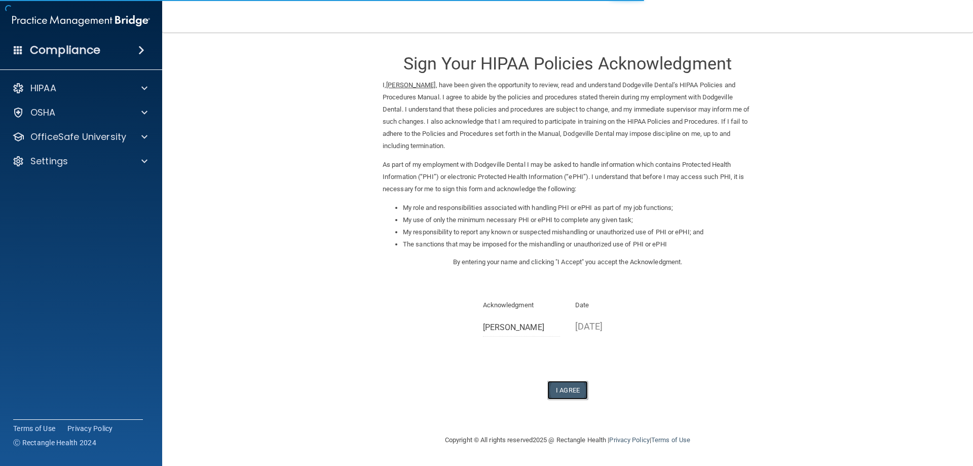
click at [570, 387] on button "I Agree" at bounding box center [567, 390] width 41 height 19
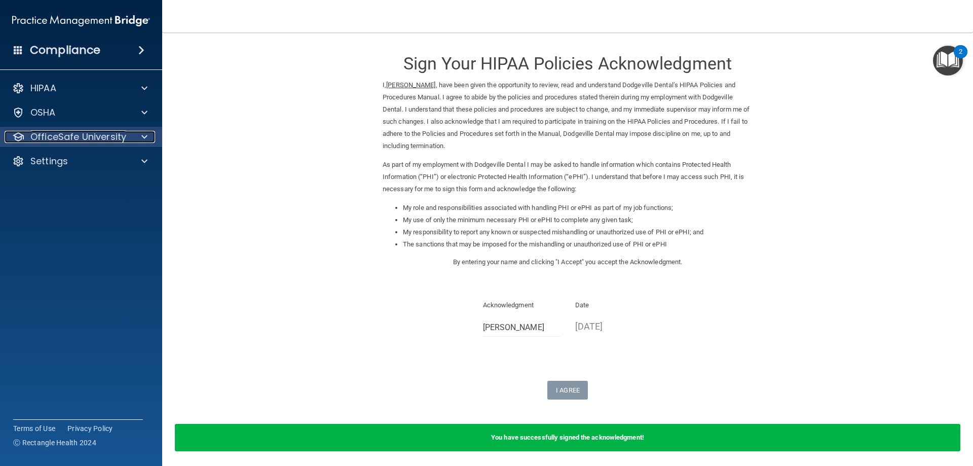
click at [144, 131] on span at bounding box center [144, 137] width 6 height 12
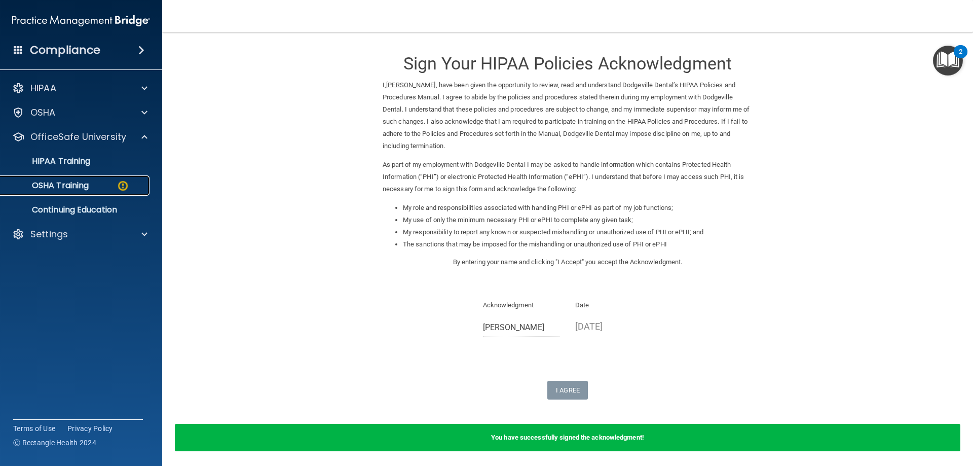
click at [129, 179] on link "OSHA Training" at bounding box center [70, 185] width 160 height 20
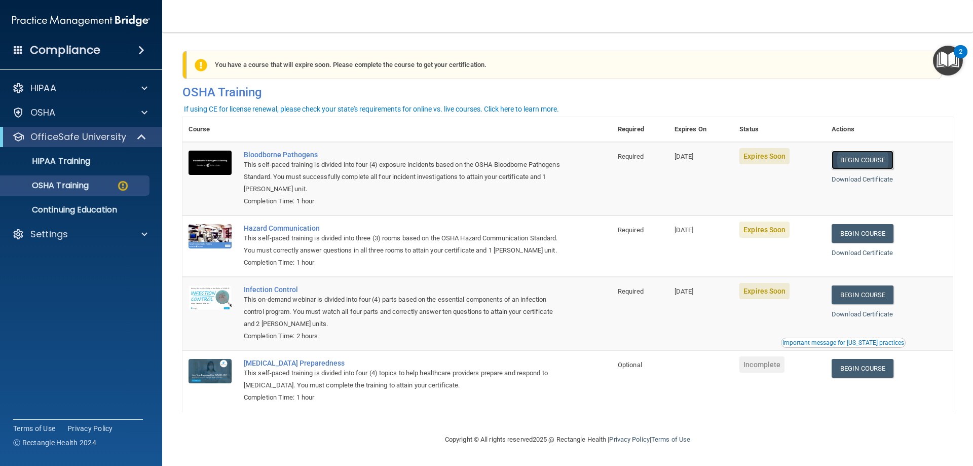
click at [862, 157] on link "Begin Course" at bounding box center [863, 160] width 62 height 19
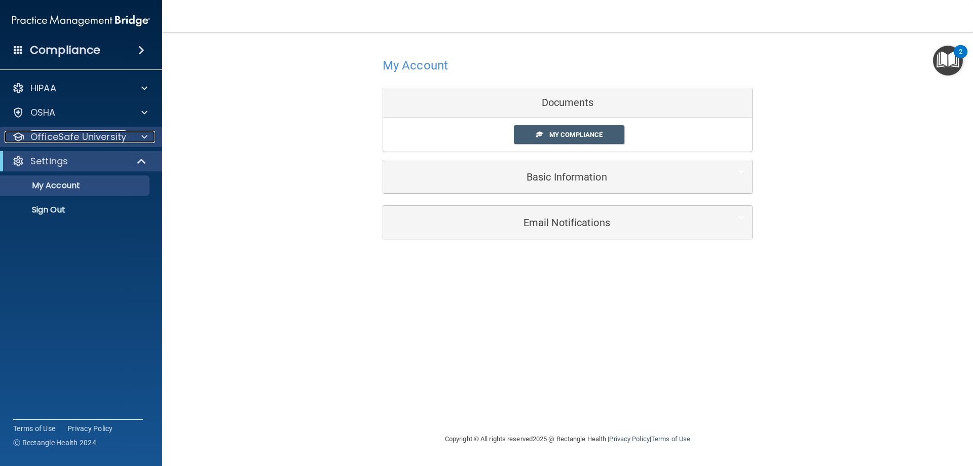
click at [142, 134] on span at bounding box center [144, 137] width 6 height 12
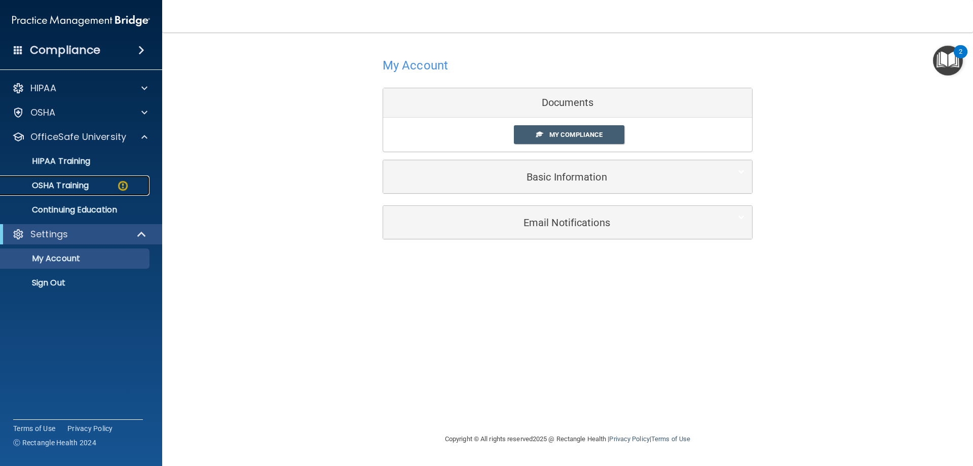
click at [116, 183] on div "OSHA Training" at bounding box center [76, 185] width 138 height 10
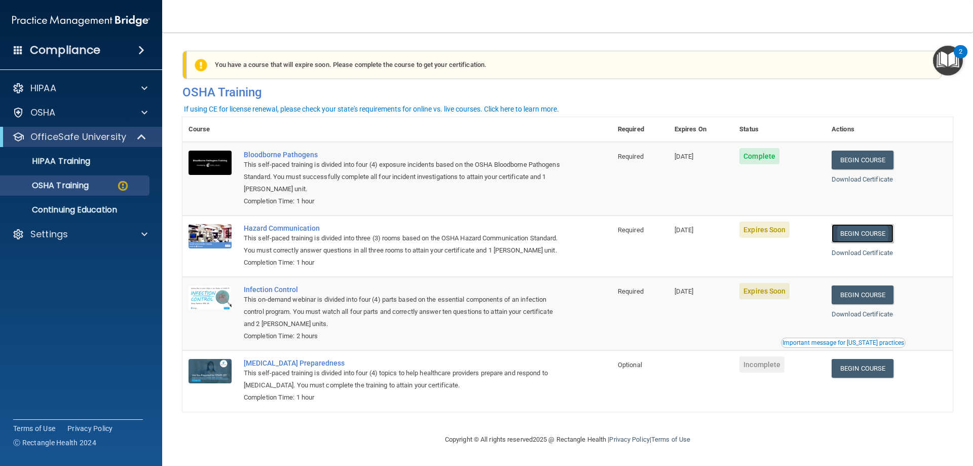
click at [873, 234] on link "Begin Course" at bounding box center [863, 233] width 62 height 19
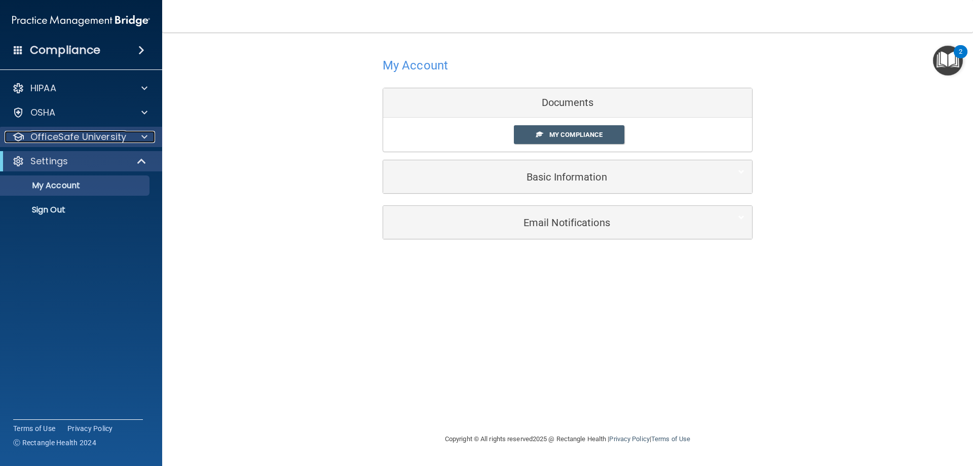
click at [151, 136] on div at bounding box center [142, 137] width 25 height 12
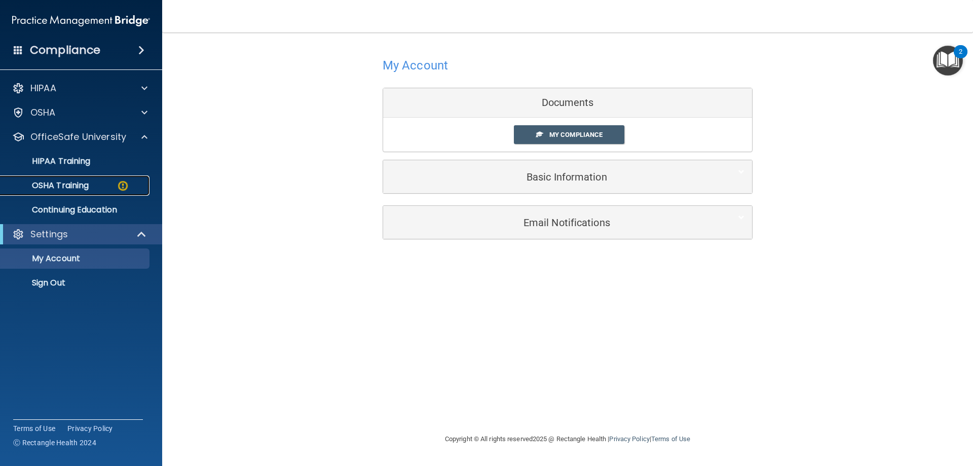
click at [121, 192] on img at bounding box center [123, 185] width 13 height 13
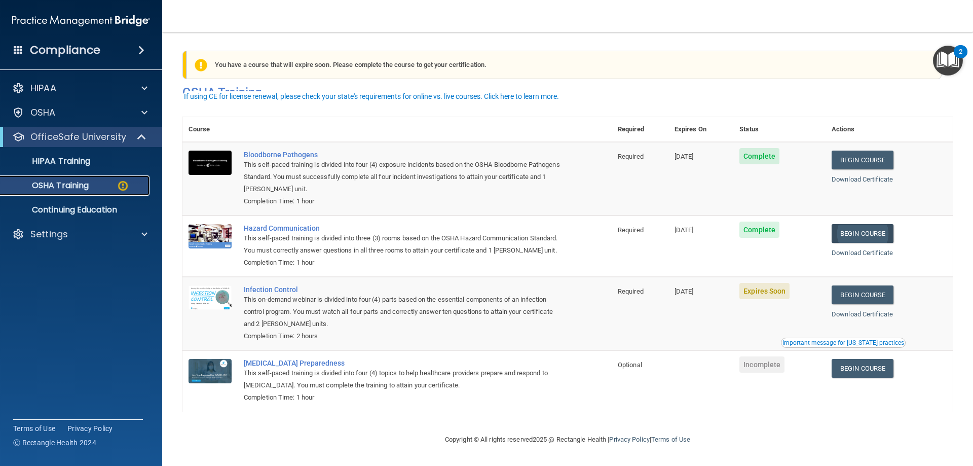
scroll to position [13, 0]
click at [867, 299] on link "Begin Course" at bounding box center [863, 294] width 62 height 19
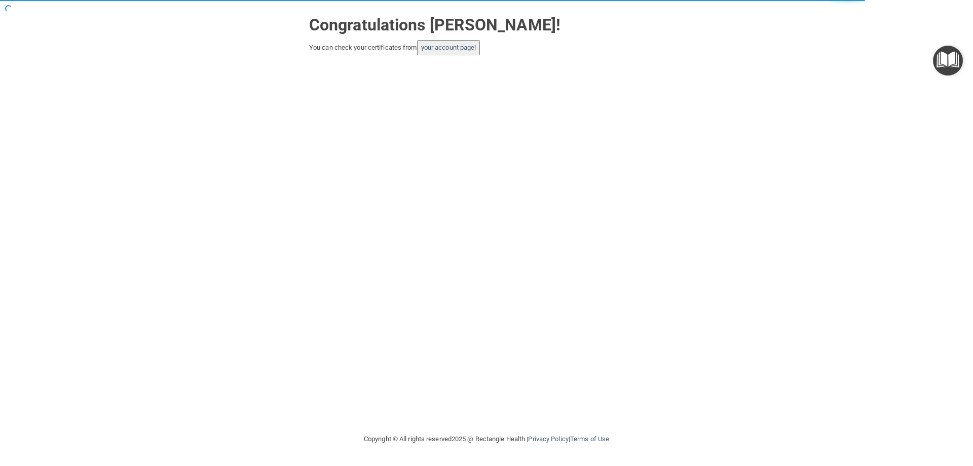
click at [452, 37] on div "Congratulations [PERSON_NAME]! You can check your certificates from your accoun…" at bounding box center [487, 32] width 370 height 45
click at [449, 48] on link "your account page!" at bounding box center [448, 48] width 55 height 8
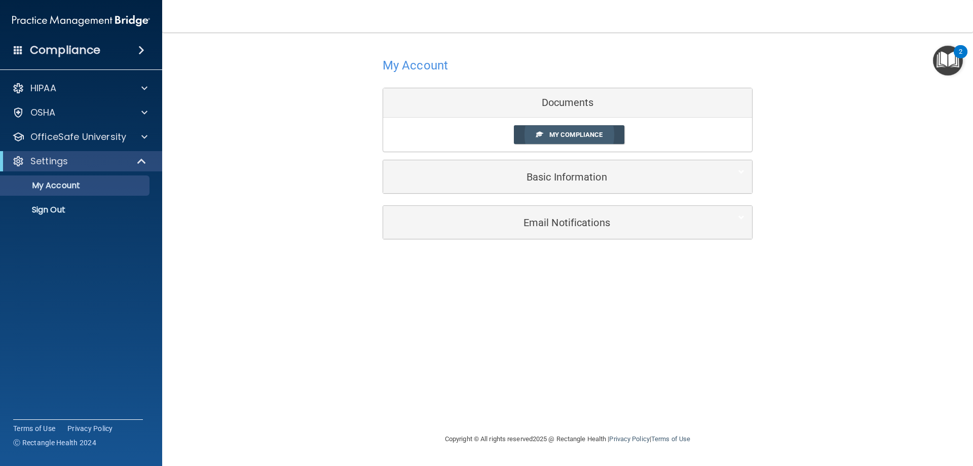
click at [550, 131] on span "My Compliance" at bounding box center [575, 135] width 53 height 8
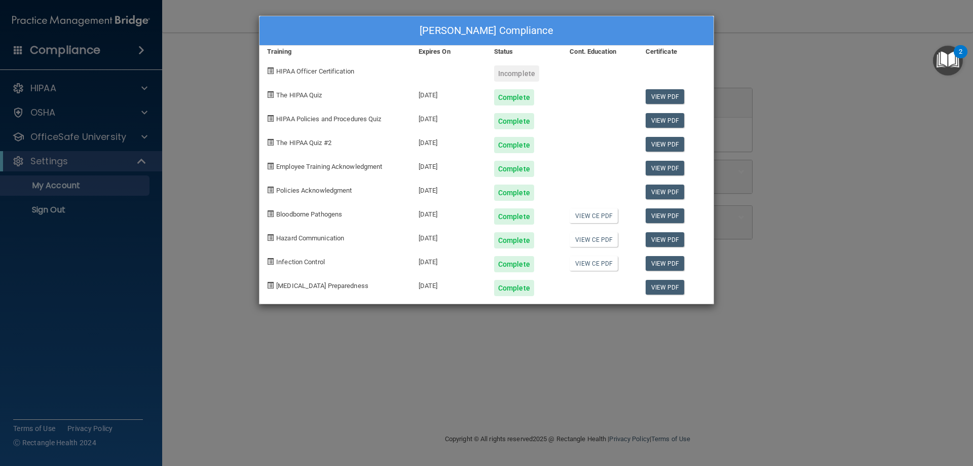
click at [514, 68] on div "Incomplete" at bounding box center [516, 73] width 45 height 16
drag, startPoint x: 291, startPoint y: 73, endPoint x: 310, endPoint y: 73, distance: 18.3
click at [292, 73] on span "HIPAA Officer Certification" at bounding box center [315, 71] width 78 height 8
click at [590, 217] on link "View CE PDF" at bounding box center [594, 215] width 48 height 15
click at [525, 67] on div "Incomplete" at bounding box center [516, 73] width 45 height 16
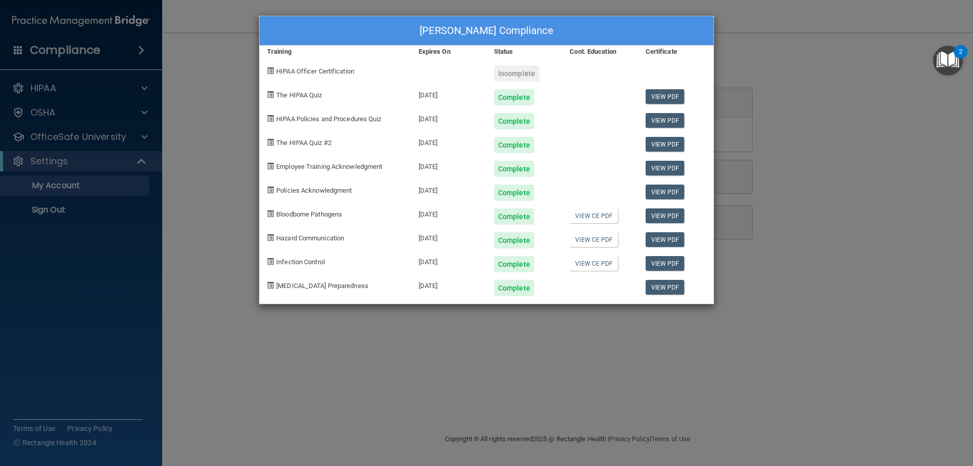
drag, startPoint x: 355, startPoint y: 74, endPoint x: 376, endPoint y: 75, distance: 21.3
click at [354, 75] on span "HIPAA Officer Certification" at bounding box center [315, 71] width 78 height 8
click at [845, 197] on div "[PERSON_NAME] Compliance Training Expires On Status Cont. Education Certificate…" at bounding box center [486, 233] width 973 height 466
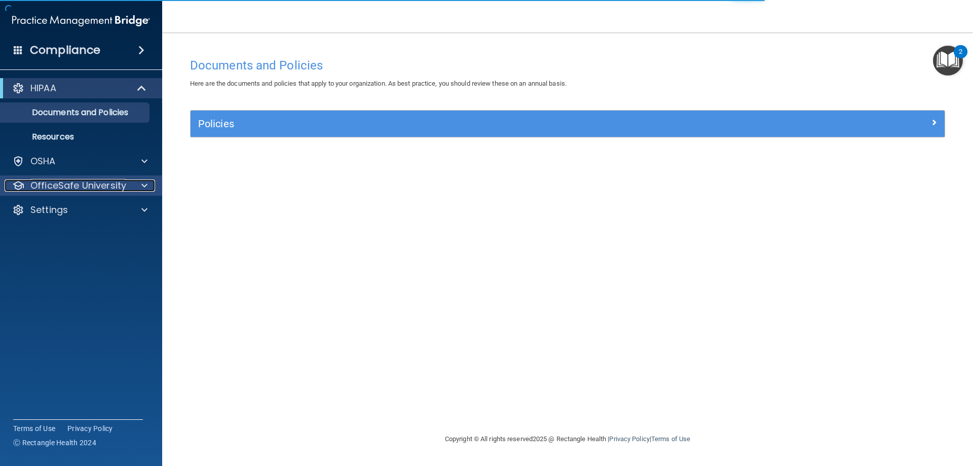
click at [51, 182] on p "OfficeSafe University" at bounding box center [78, 185] width 96 height 12
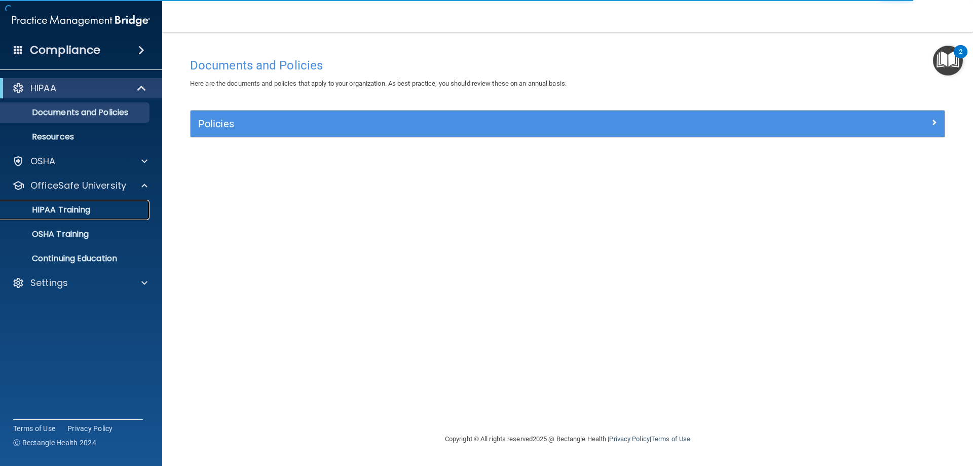
click at [49, 205] on p "HIPAA Training" at bounding box center [49, 210] width 84 height 10
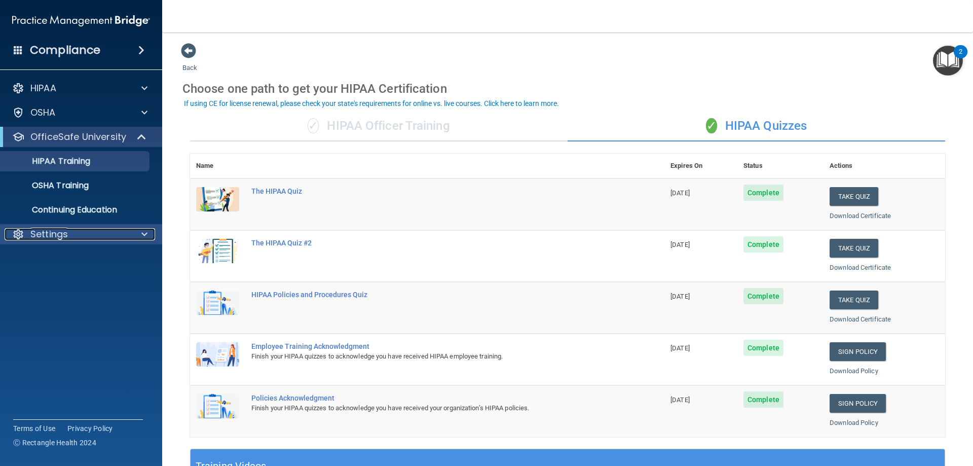
click at [38, 238] on p "Settings" at bounding box center [49, 234] width 38 height 12
click at [42, 257] on p "My Account" at bounding box center [76, 258] width 138 height 10
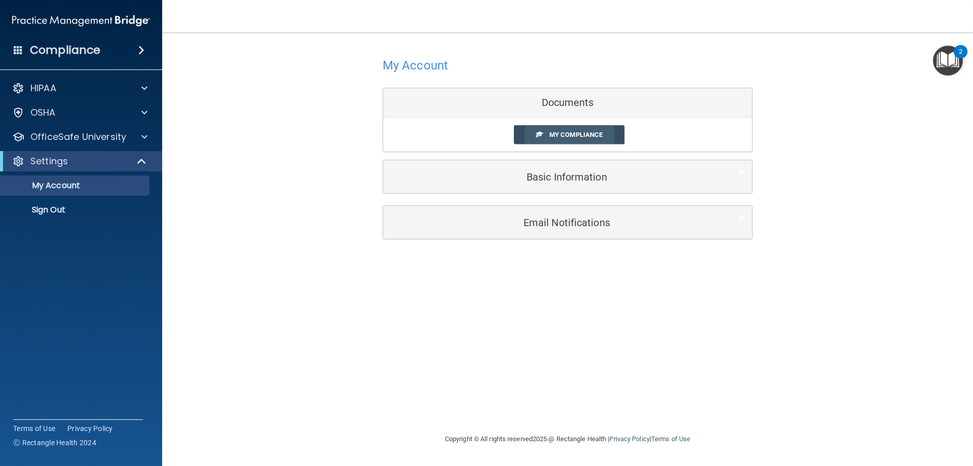
click at [571, 136] on span "My Compliance" at bounding box center [575, 135] width 53 height 8
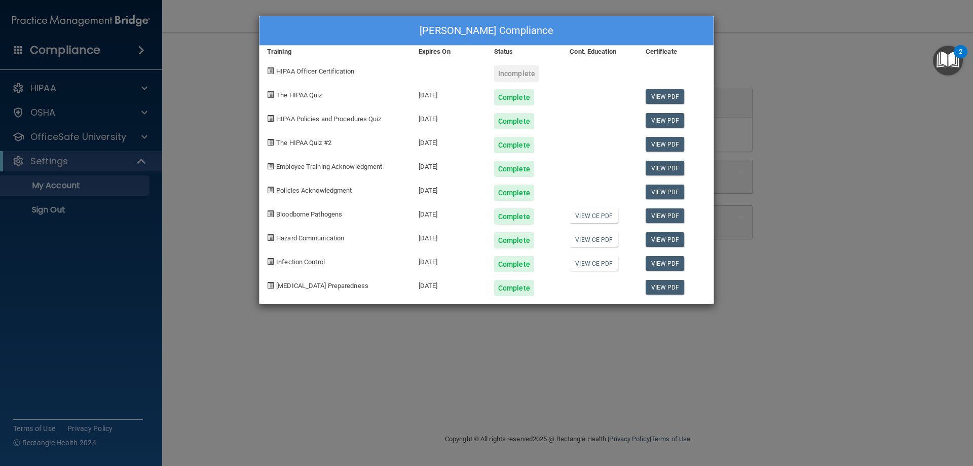
click at [204, 193] on div "[PERSON_NAME] Compliance Training Expires On Status Cont. Education Certificate…" at bounding box center [486, 233] width 973 height 466
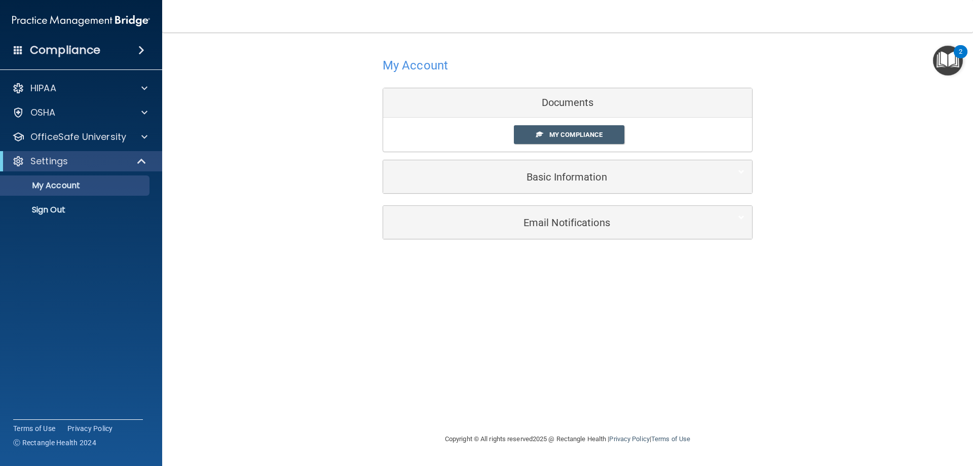
click at [109, 125] on div "HIPAA Documents and Policies Report an Incident Business Associates Emergency P…" at bounding box center [81, 151] width 163 height 154
click at [103, 137] on p "OfficeSafe University" at bounding box center [78, 137] width 96 height 12
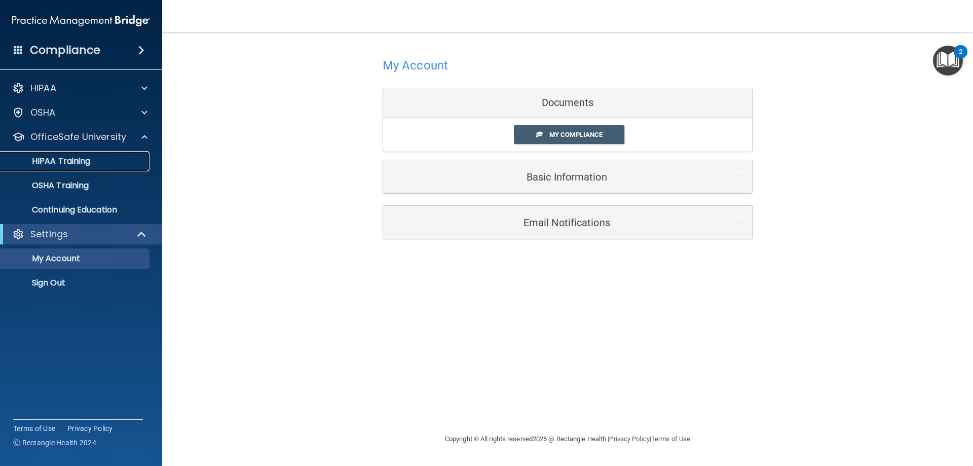
click at [67, 166] on p "HIPAA Training" at bounding box center [49, 161] width 84 height 10
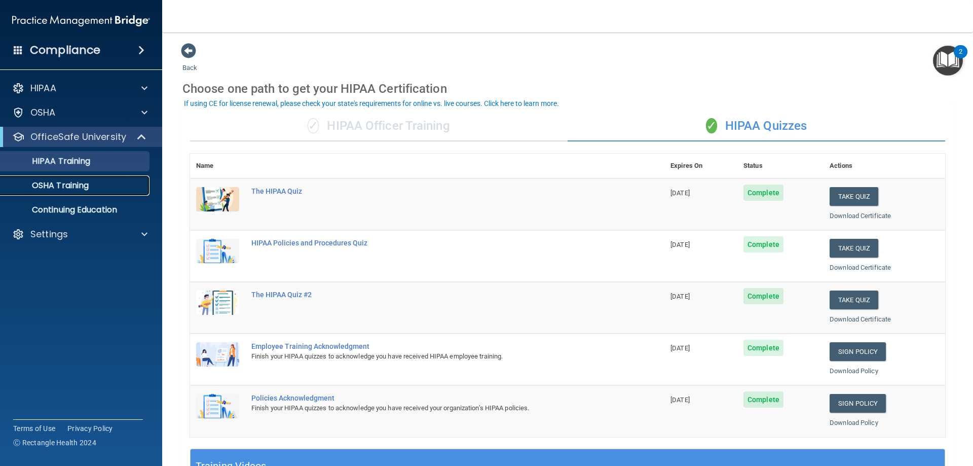
click at [68, 181] on p "OSHA Training" at bounding box center [48, 185] width 82 height 10
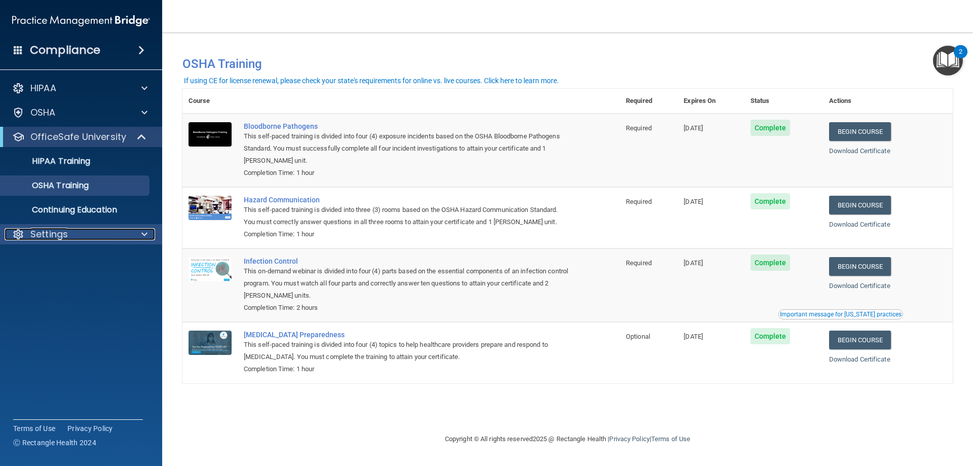
click at [63, 235] on p "Settings" at bounding box center [49, 234] width 38 height 12
click at [873, 356] on div "Download Certificate" at bounding box center [888, 359] width 118 height 12
click at [872, 362] on link "Download Certificate" at bounding box center [859, 359] width 61 height 8
drag, startPoint x: 101, startPoint y: 193, endPoint x: 106, endPoint y: 190, distance: 5.9
click at [101, 193] on link "OSHA Training" at bounding box center [70, 185] width 160 height 20
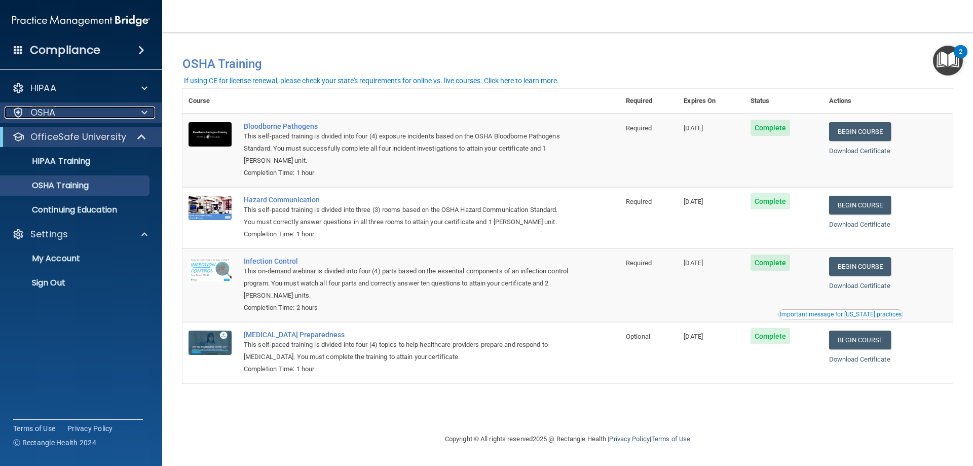
click at [143, 117] on span at bounding box center [144, 112] width 6 height 12
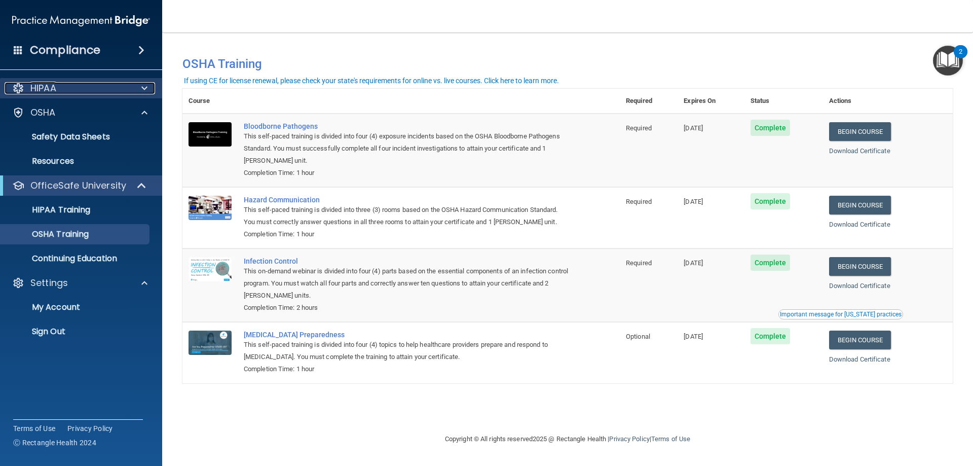
click at [143, 86] on span at bounding box center [144, 88] width 6 height 12
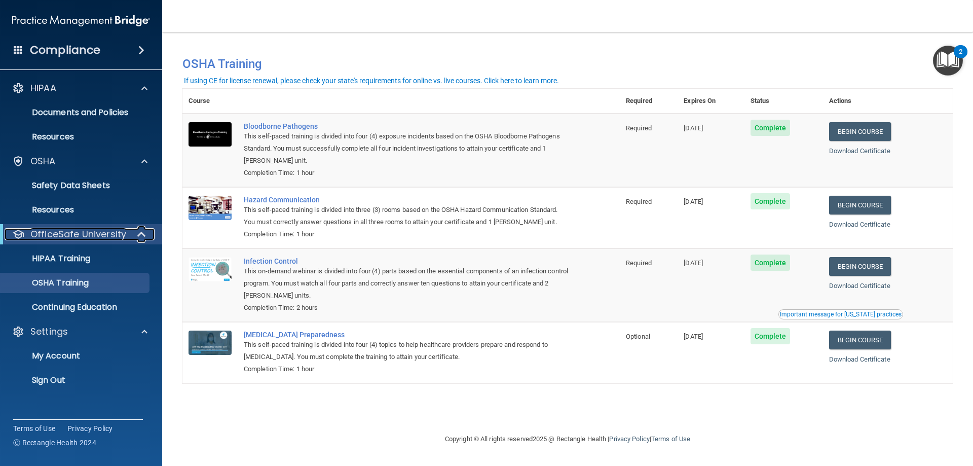
click at [146, 235] on span at bounding box center [142, 234] width 9 height 12
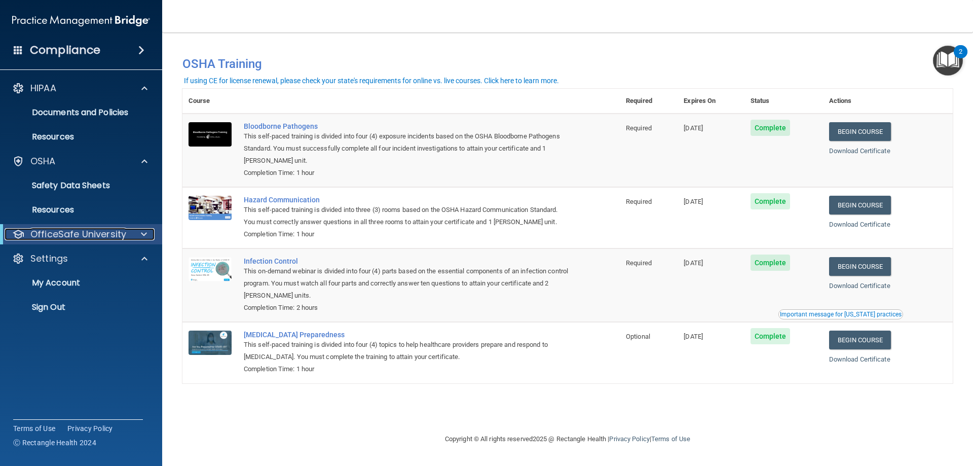
click at [145, 235] on span at bounding box center [144, 234] width 6 height 12
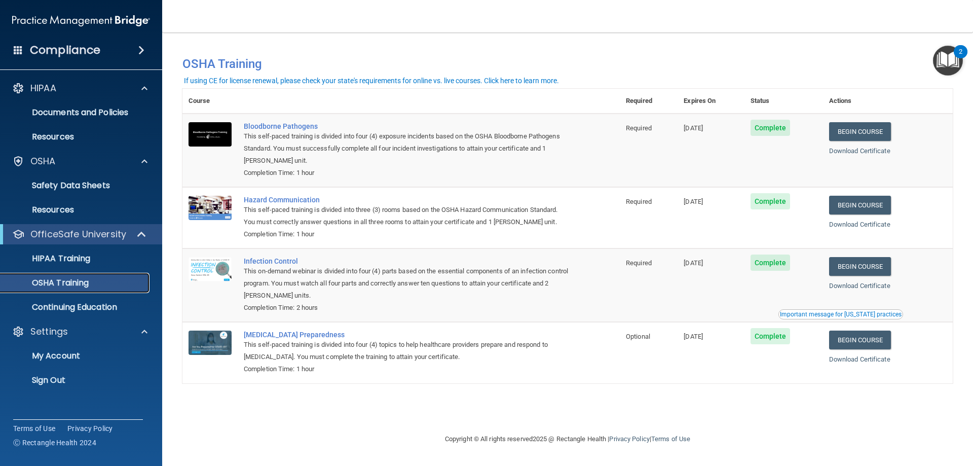
click at [71, 284] on p "OSHA Training" at bounding box center [48, 283] width 82 height 10
click at [77, 305] on p "Continuing Education" at bounding box center [76, 307] width 138 height 10
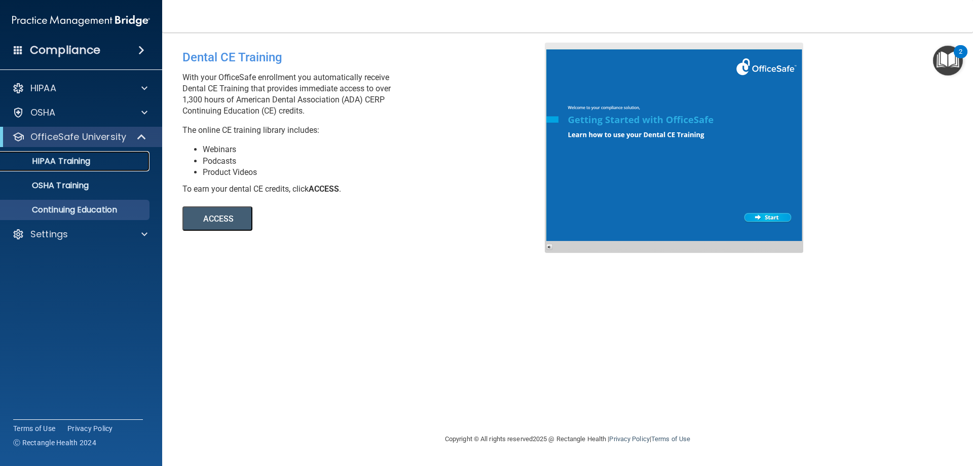
click at [84, 158] on p "HIPAA Training" at bounding box center [49, 161] width 84 height 10
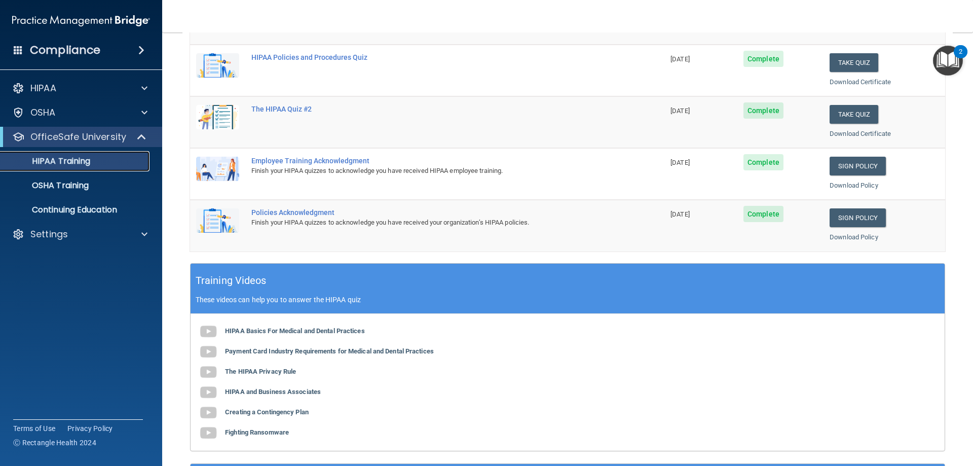
scroll to position [203, 0]
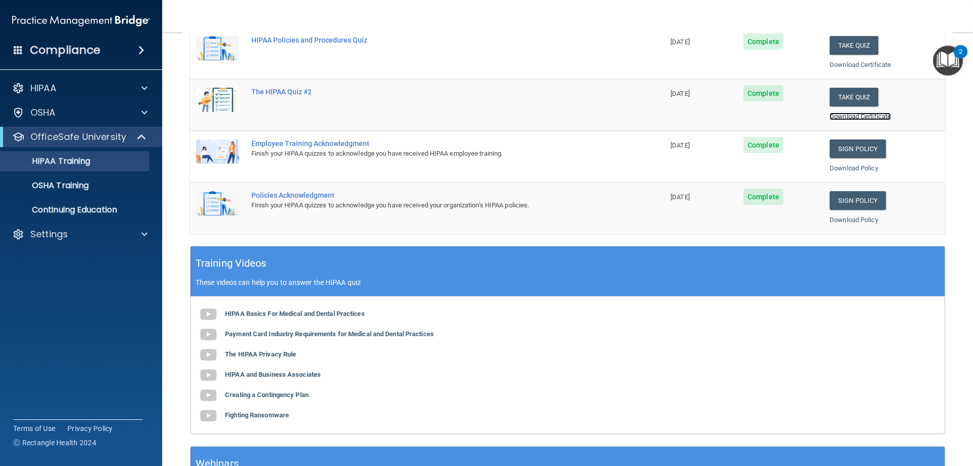
click at [859, 119] on link "Download Certificate" at bounding box center [860, 117] width 61 height 8
click at [70, 187] on p "OSHA Training" at bounding box center [48, 185] width 82 height 10
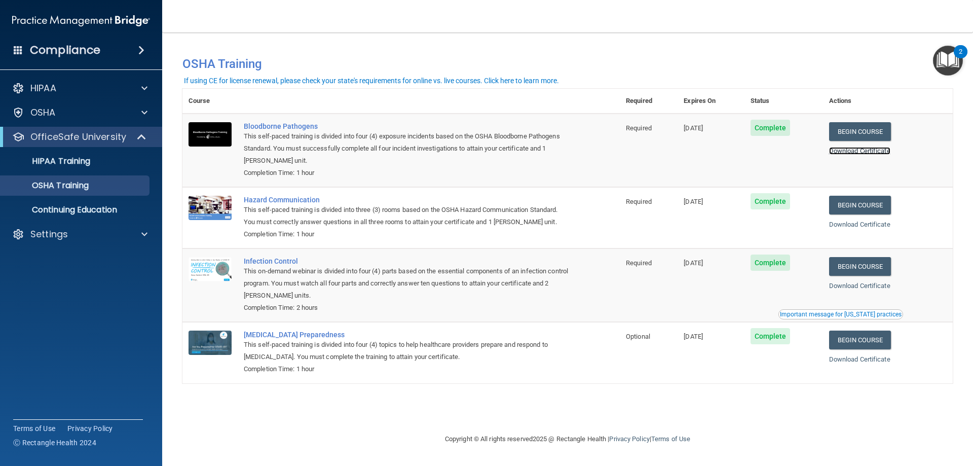
click at [854, 151] on link "Download Certificate" at bounding box center [859, 151] width 61 height 8
click at [772, 265] on span "Complete" at bounding box center [771, 262] width 40 height 16
click at [851, 288] on link "Download Certificate" at bounding box center [859, 286] width 61 height 8
click at [350, 309] on div "Completion Time: 2 hours" at bounding box center [406, 308] width 325 height 12
click at [515, 79] on div "If using CE for license renewal, please check your state's requirements for onl…" at bounding box center [371, 80] width 375 height 7
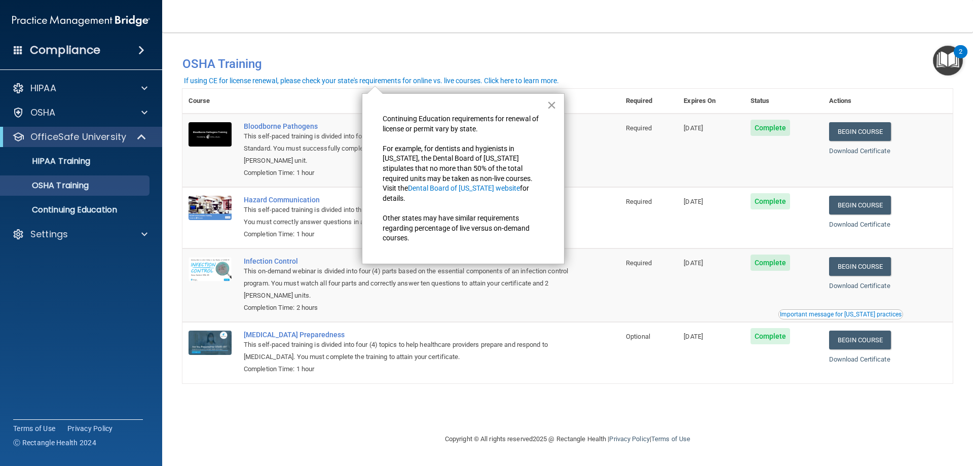
click at [553, 105] on button "×" at bounding box center [552, 105] width 10 height 16
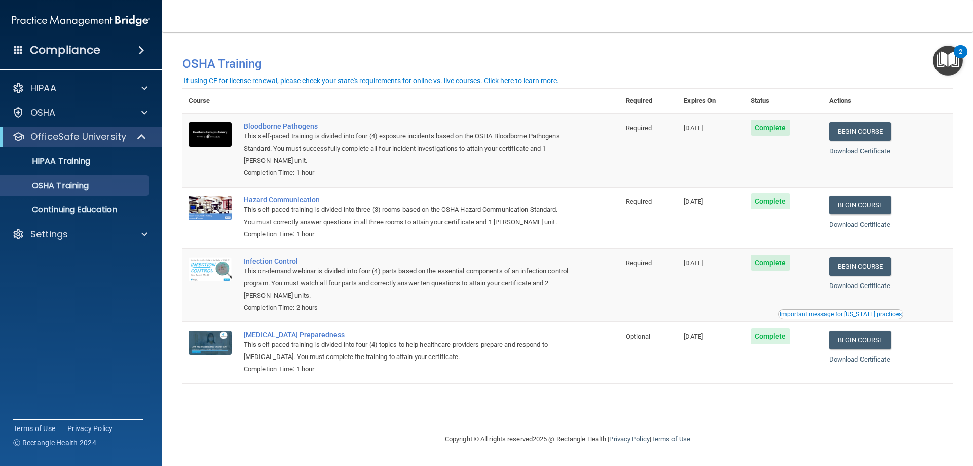
click at [142, 47] on span at bounding box center [141, 50] width 6 height 12
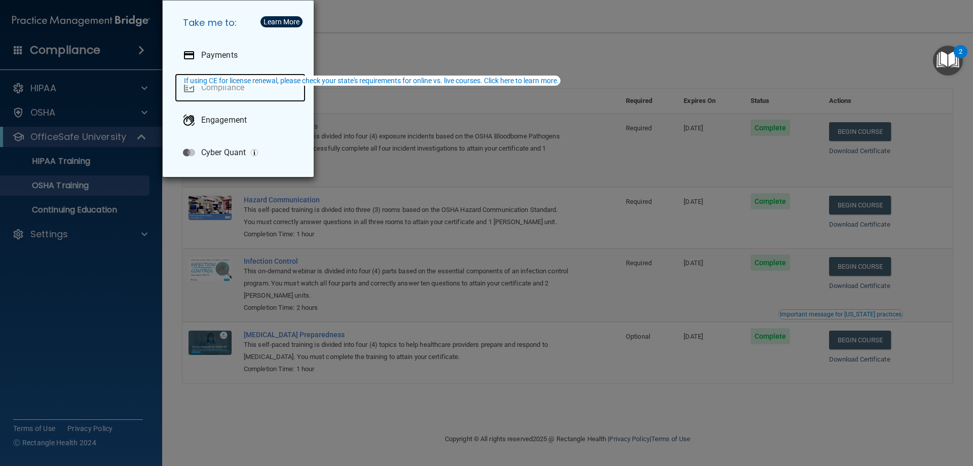
click at [226, 92] on link "Compliance" at bounding box center [240, 87] width 131 height 28
click at [222, 87] on link "Compliance" at bounding box center [240, 87] width 131 height 28
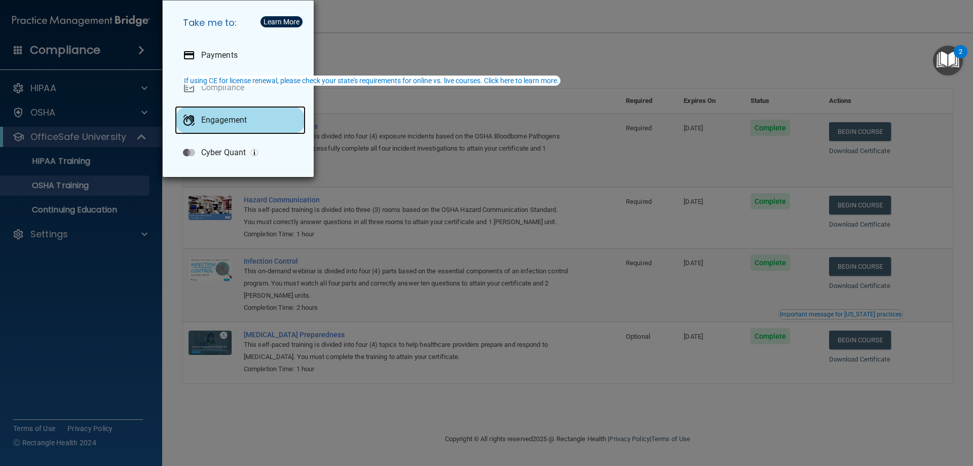
click at [219, 117] on p "Engagement" at bounding box center [224, 120] width 46 height 10
drag, startPoint x: 121, startPoint y: 50, endPoint x: 128, endPoint y: 49, distance: 7.1
click at [127, 49] on div "Take me to: Payments Compliance Engagement Cyber Quant" at bounding box center [486, 233] width 973 height 466
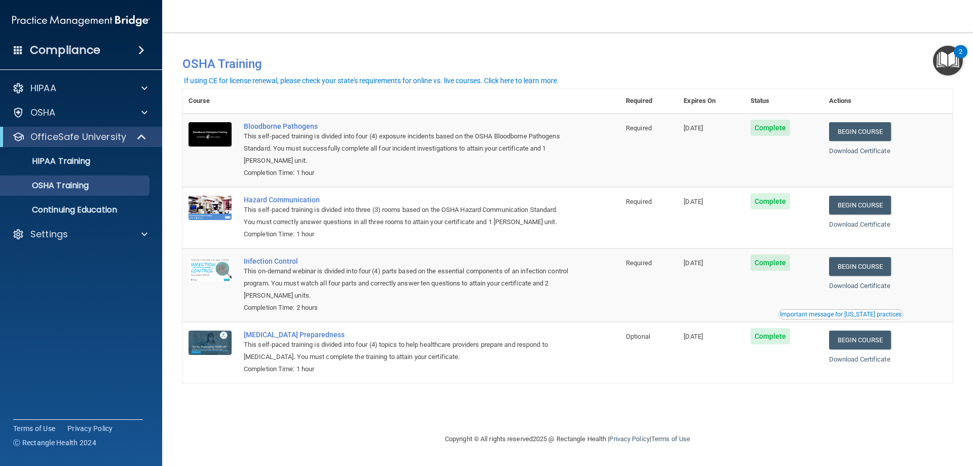
click at [138, 50] on span at bounding box center [141, 50] width 6 height 12
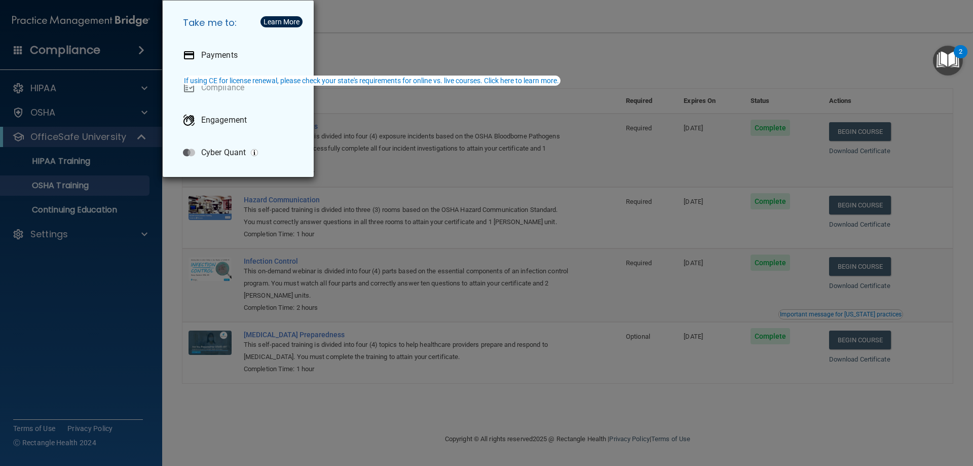
click at [137, 50] on div "Take me to: Payments Compliance Engagement Cyber Quant" at bounding box center [486, 233] width 973 height 466
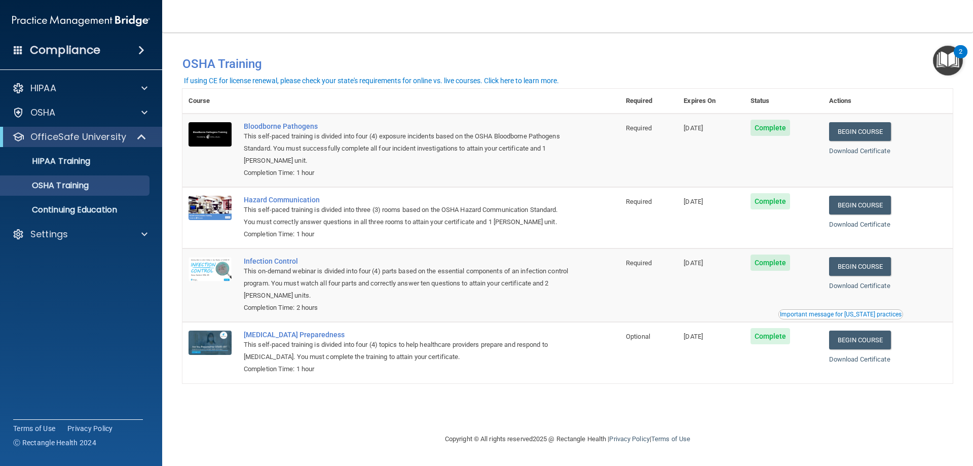
click at [16, 45] on span at bounding box center [18, 49] width 9 height 9
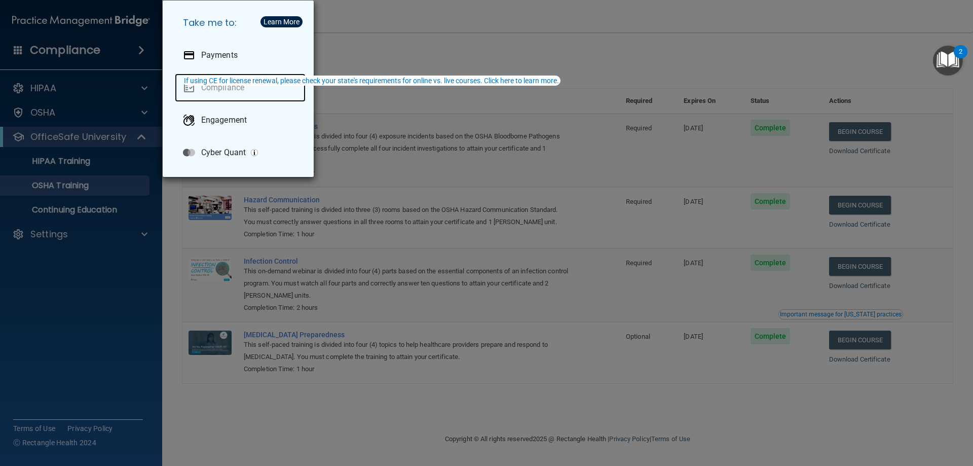
click at [221, 87] on link "Compliance" at bounding box center [240, 87] width 131 height 28
click at [221, 88] on link "Compliance" at bounding box center [240, 87] width 131 height 28
drag, startPoint x: 400, startPoint y: 37, endPoint x: 379, endPoint y: 2, distance: 41.6
click at [397, 35] on div "Take me to: Payments Compliance Engagement Cyber Quant" at bounding box center [486, 233] width 973 height 466
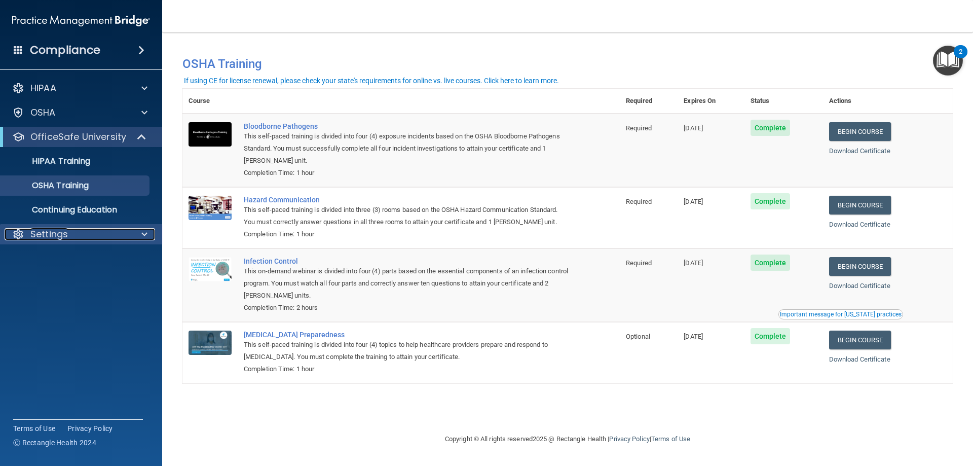
click at [48, 240] on p "Settings" at bounding box center [49, 234] width 38 height 12
click at [40, 261] on p "My Account" at bounding box center [76, 258] width 138 height 10
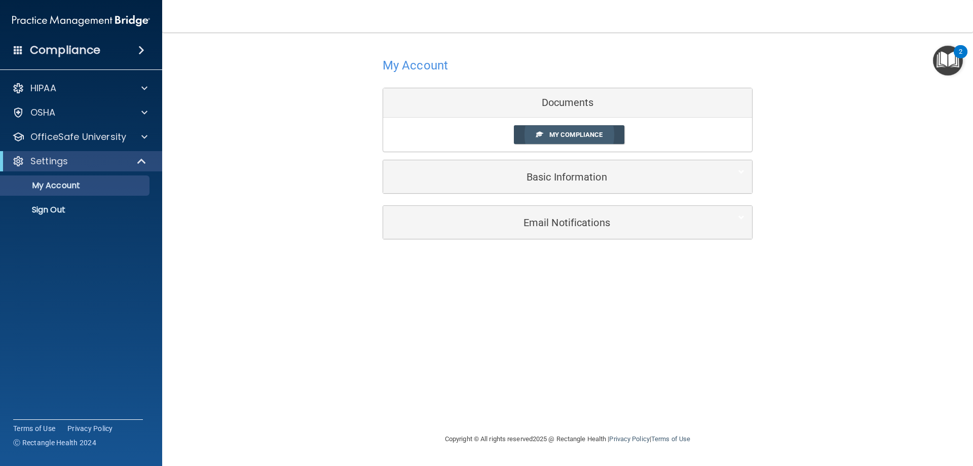
click at [564, 137] on span "My Compliance" at bounding box center [575, 135] width 53 height 8
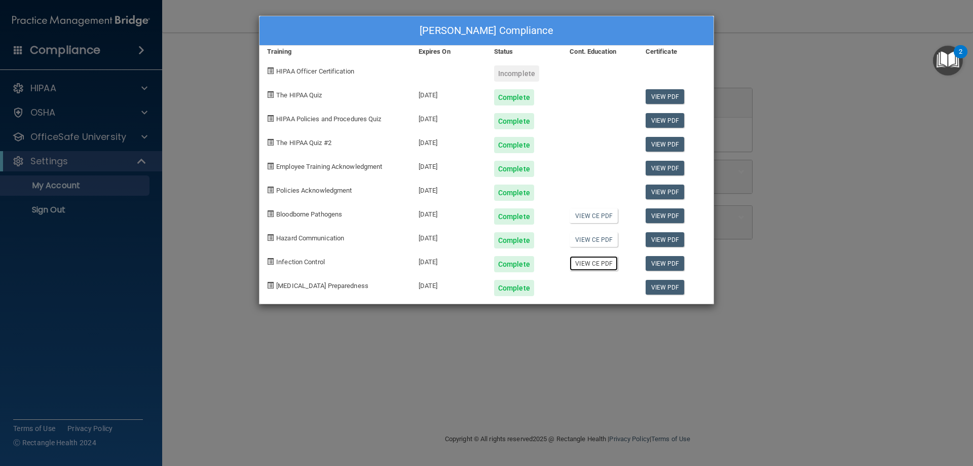
click at [606, 262] on link "View CE PDF" at bounding box center [594, 263] width 48 height 15
click at [603, 237] on link "View CE PDF" at bounding box center [594, 239] width 48 height 15
click at [591, 218] on link "View CE PDF" at bounding box center [594, 215] width 48 height 15
click at [776, 39] on div "[PERSON_NAME] Compliance Training Expires On Status Cont. Education Certificate…" at bounding box center [486, 233] width 973 height 466
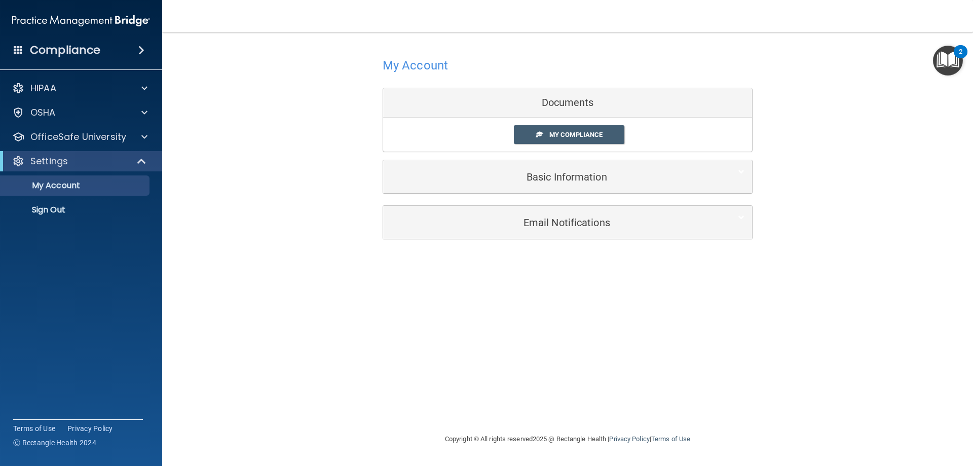
click at [57, 341] on div "Compliance HIPAA Documents and Policies Report an Incident Business Associates …" at bounding box center [81, 233] width 162 height 466
click at [549, 135] on span "My Compliance" at bounding box center [575, 135] width 53 height 8
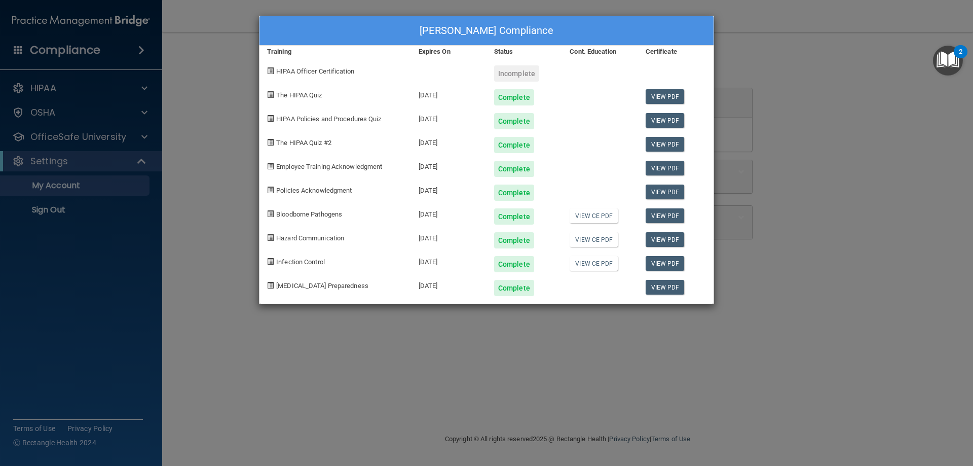
drag, startPoint x: 243, startPoint y: 141, endPoint x: 220, endPoint y: 126, distance: 27.4
click at [231, 133] on div "[PERSON_NAME] Compliance Training Expires On Status Cont. Education Certificate…" at bounding box center [486, 233] width 973 height 466
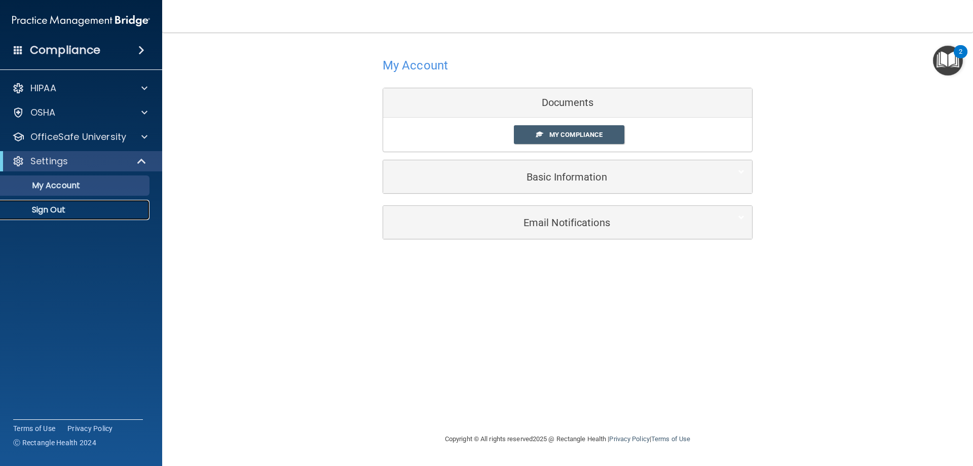
click at [66, 208] on p "Sign Out" at bounding box center [76, 210] width 138 height 10
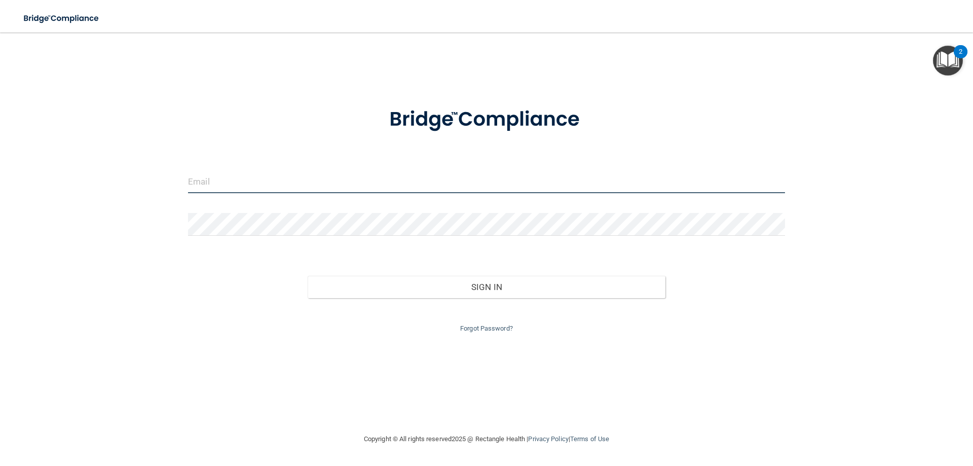
type input "[EMAIL_ADDRESS][DOMAIN_NAME]"
